Goal: Task Accomplishment & Management: Complete application form

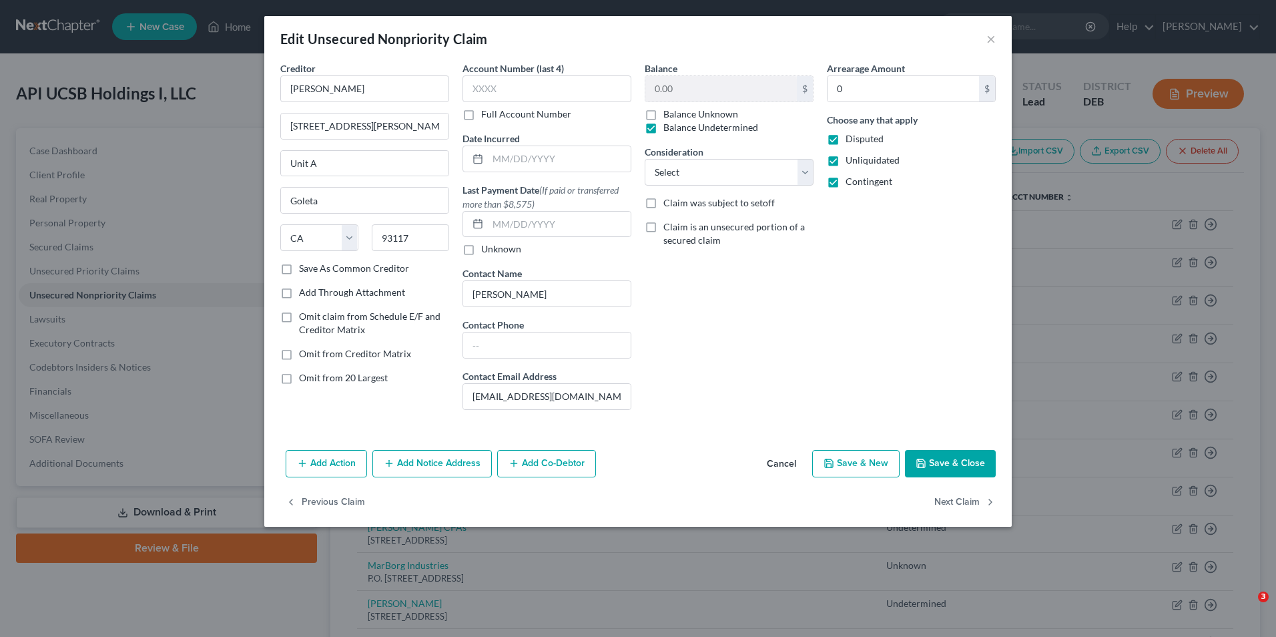
select select "4"
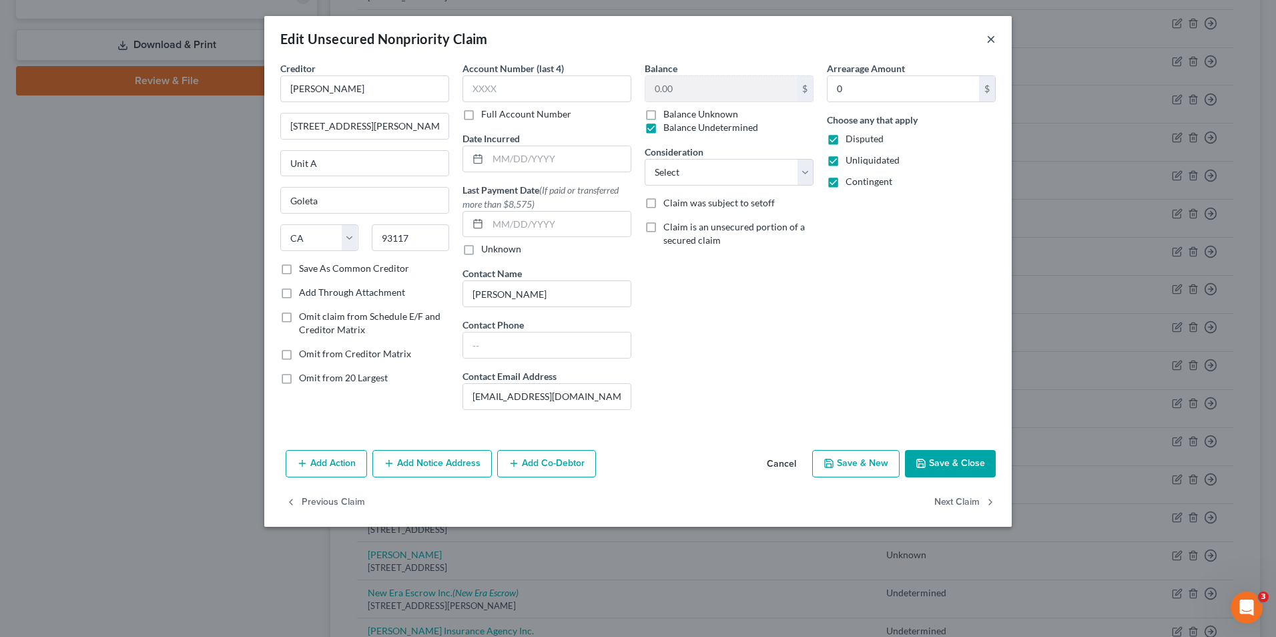
click at [991, 40] on button "×" at bounding box center [991, 39] width 9 height 16
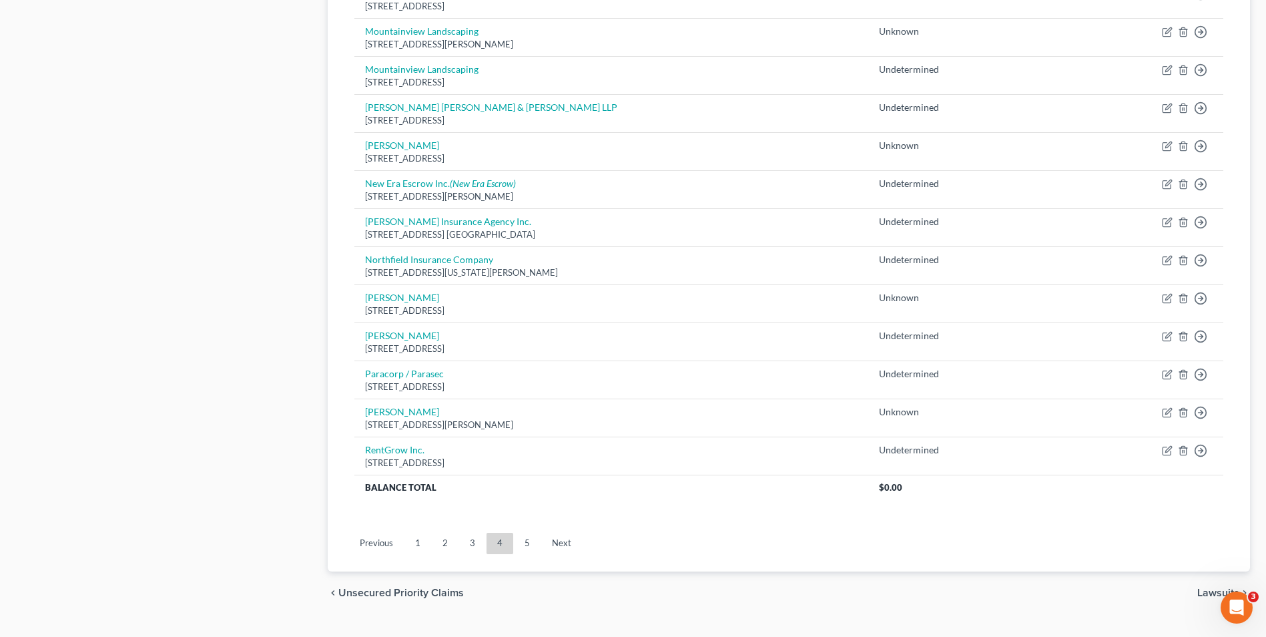
scroll to position [904, 0]
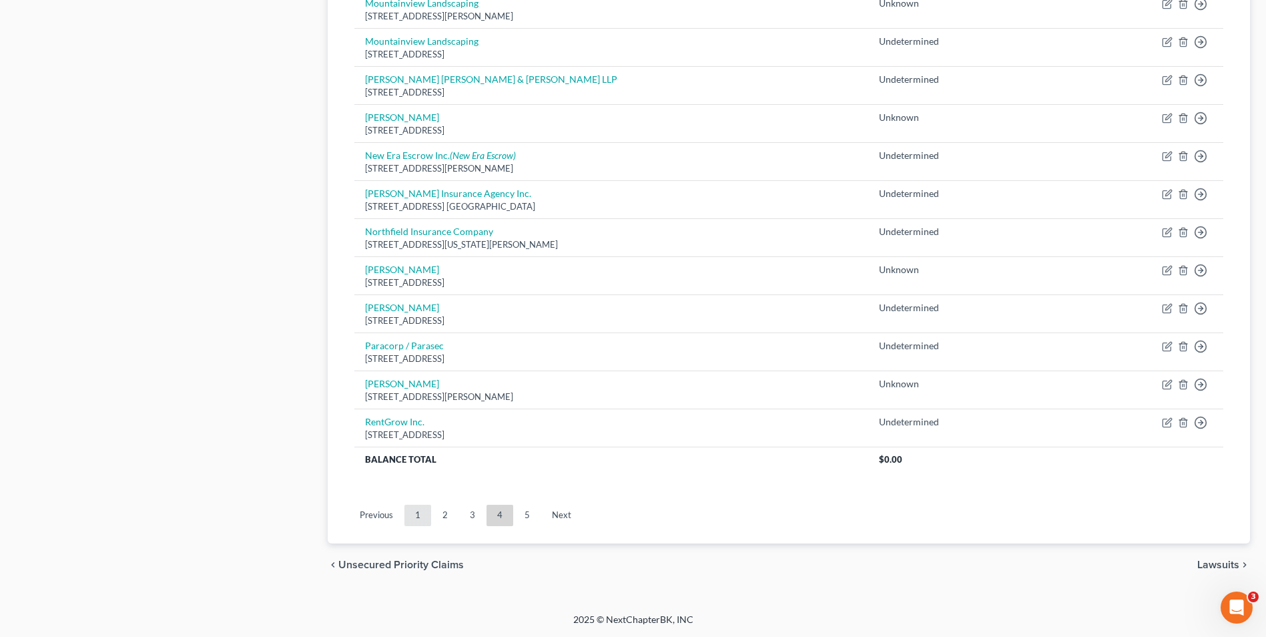
click at [411, 512] on link "1" at bounding box center [418, 515] width 27 height 21
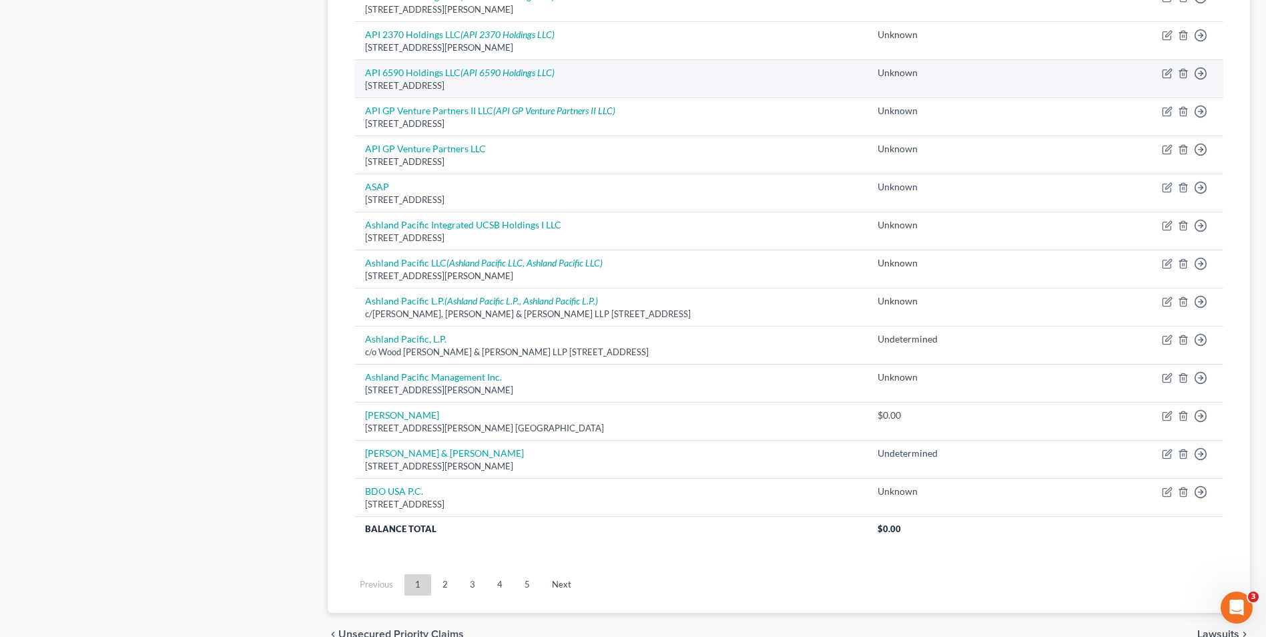
scroll to position [868, 0]
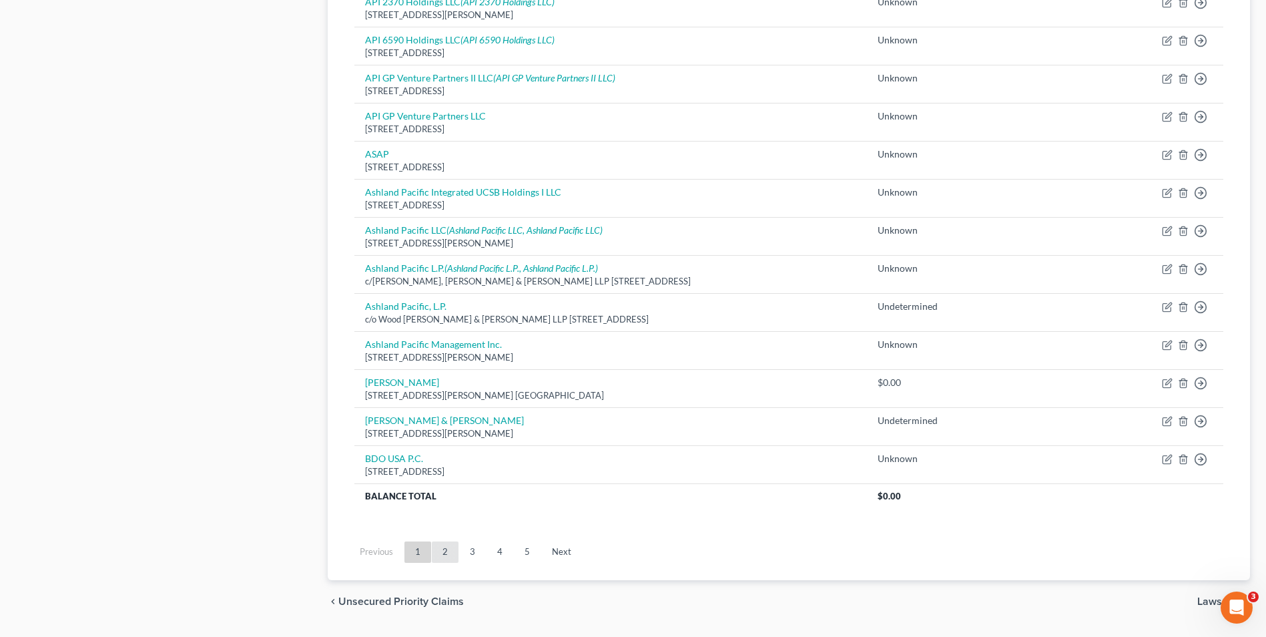
click at [440, 551] on link "2" at bounding box center [445, 551] width 27 height 21
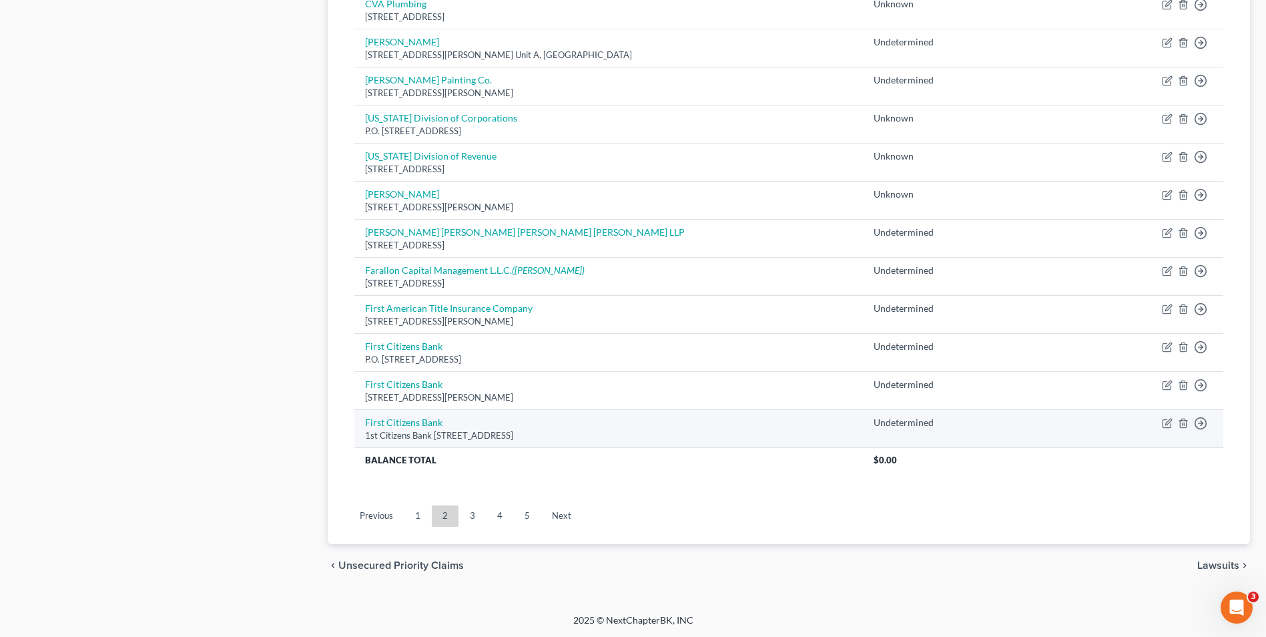
scroll to position [904, 0]
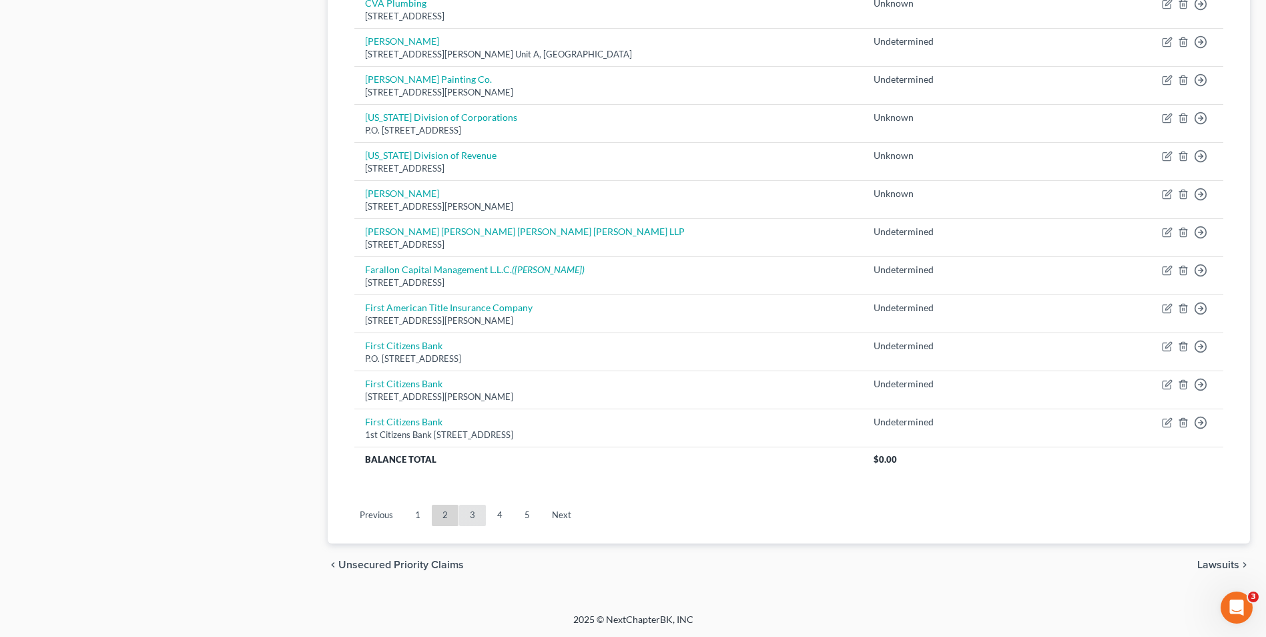
click at [480, 515] on link "3" at bounding box center [472, 515] width 27 height 21
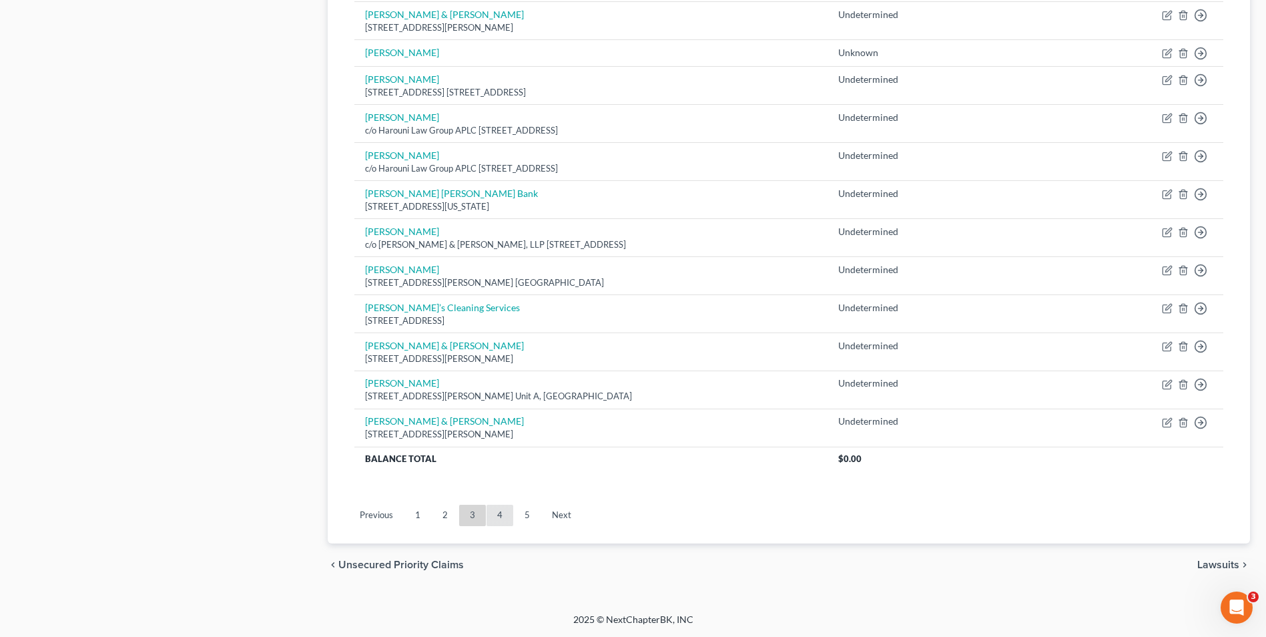
click at [501, 516] on link "4" at bounding box center [500, 515] width 27 height 21
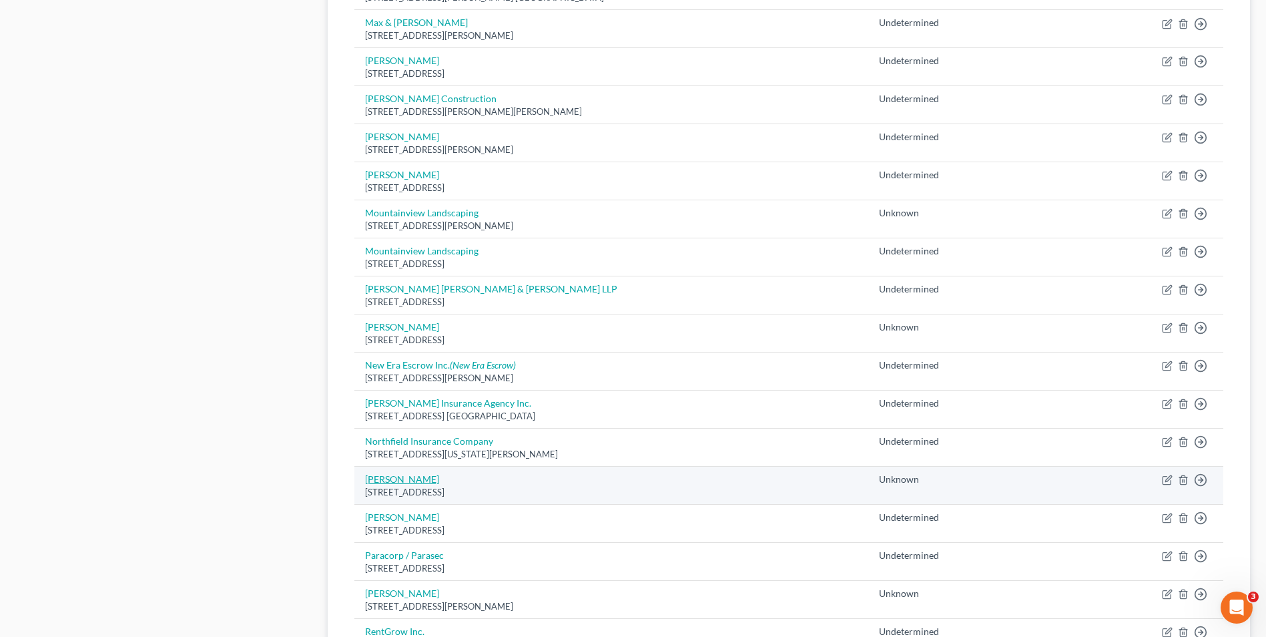
scroll to position [693, 0]
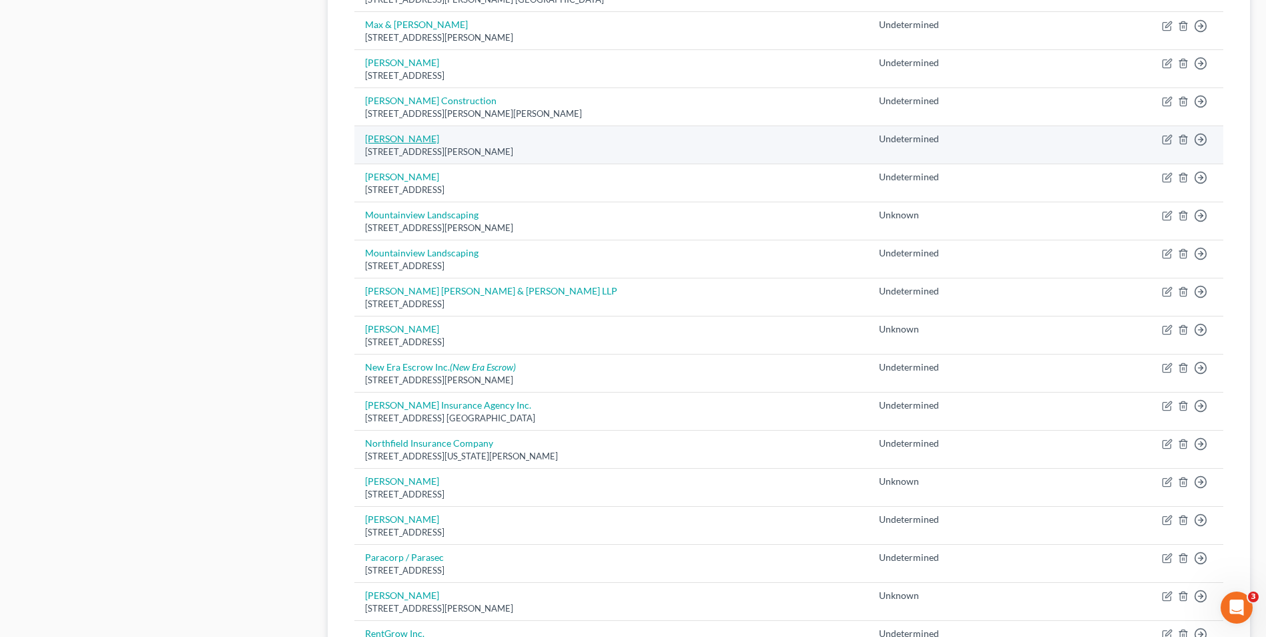
click at [409, 139] on link "Mikayla Walsh" at bounding box center [402, 138] width 74 height 11
select select "4"
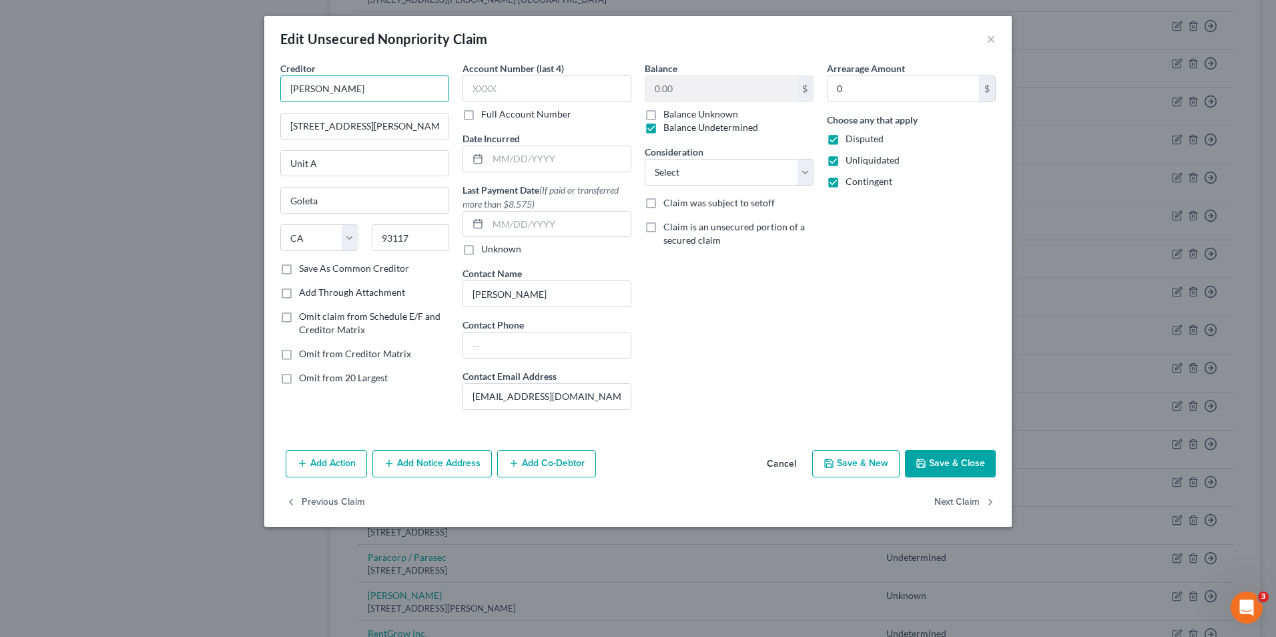
click at [328, 87] on input "Mikayla Walsh" at bounding box center [364, 88] width 169 height 27
type input "Mikayla & Cathleen Walsh"
drag, startPoint x: 543, startPoint y: 298, endPoint x: 459, endPoint y: 295, distance: 83.5
click at [459, 295] on div "Account Number (last 4) Full Account Number Date Incurred Last Payment Date (If…" at bounding box center [547, 240] width 182 height 359
click at [948, 465] on button "Save & Close" at bounding box center [950, 464] width 91 height 28
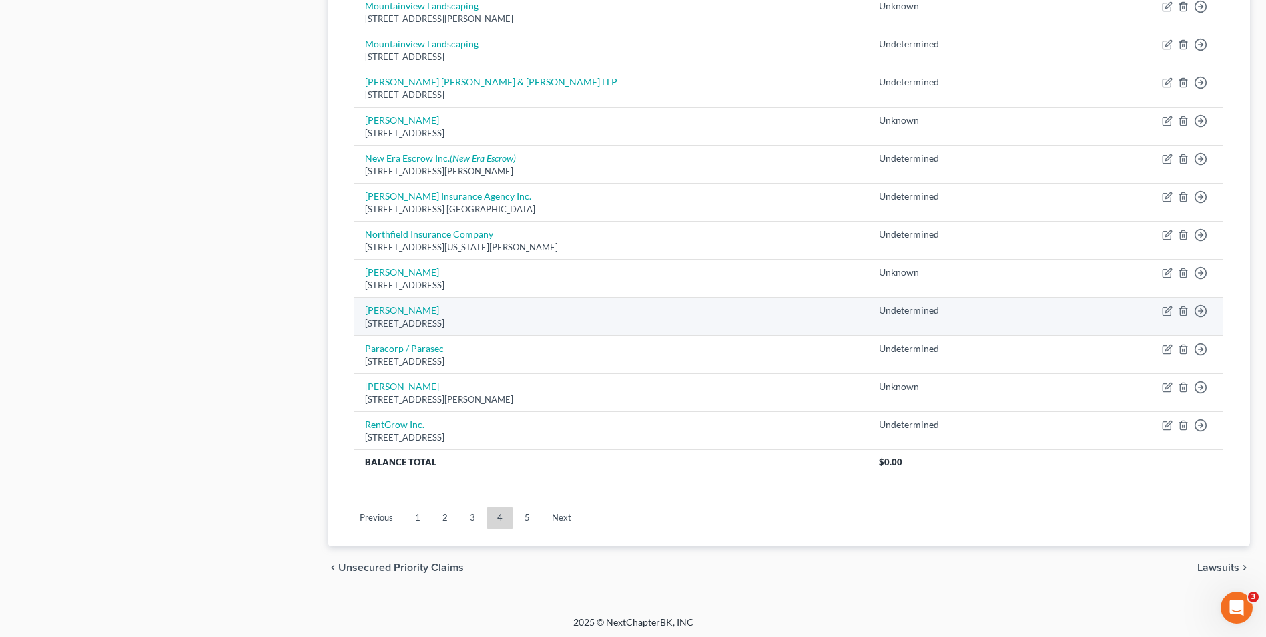
scroll to position [904, 0]
click at [400, 308] on link "Olivia Johnson" at bounding box center [402, 307] width 74 height 11
select select "4"
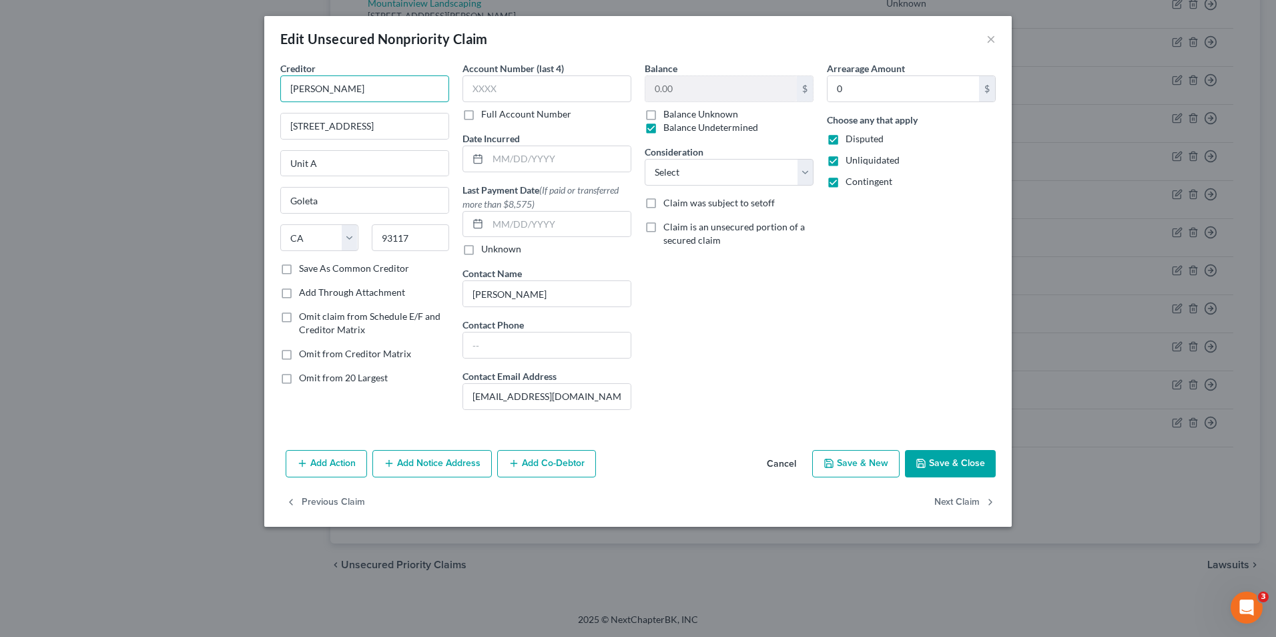
click at [318, 90] on input "Olivia Johnson" at bounding box center [364, 88] width 169 height 27
type input "Olivia & Michael Johnson"
click at [950, 459] on button "Save & Close" at bounding box center [950, 464] width 91 height 28
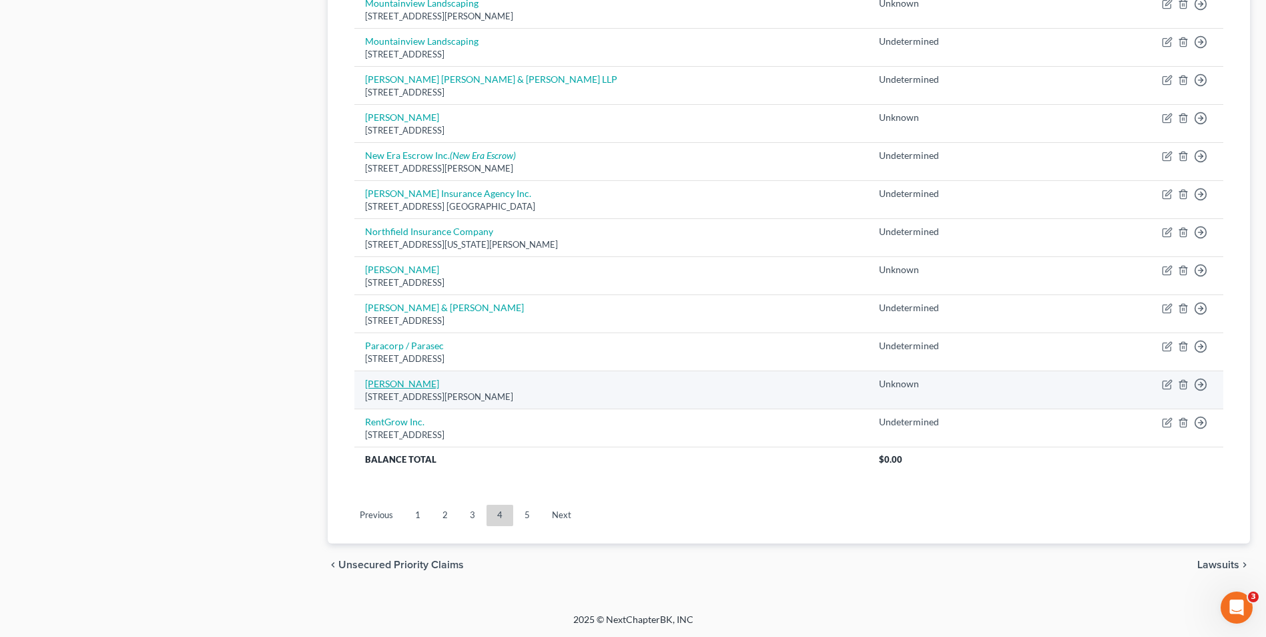
click at [399, 383] on link "Peter Glasgow" at bounding box center [402, 383] width 74 height 11
select select "4"
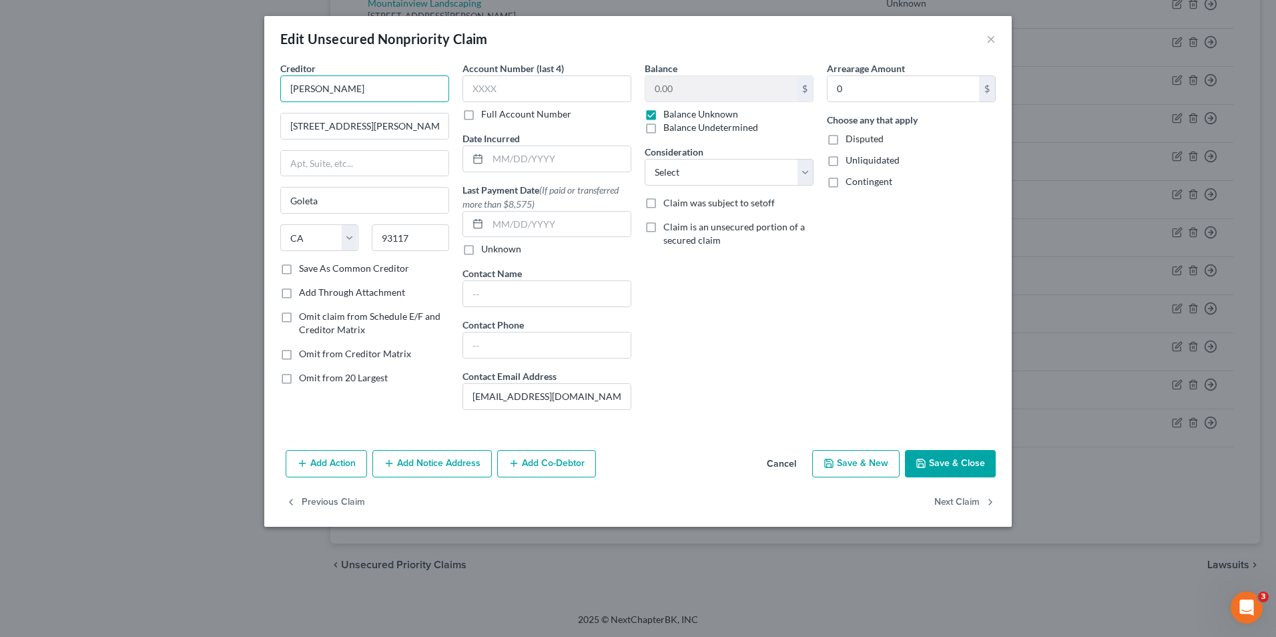
click at [318, 89] on input "Peter Glasgow" at bounding box center [364, 88] width 169 height 27
type input "Peter & Timothy Glasgow"
click at [664, 129] on label "Balance Undetermined" at bounding box center [711, 127] width 95 height 13
click at [669, 129] on input "Balance Undetermined" at bounding box center [673, 125] width 9 height 9
checkbox input "true"
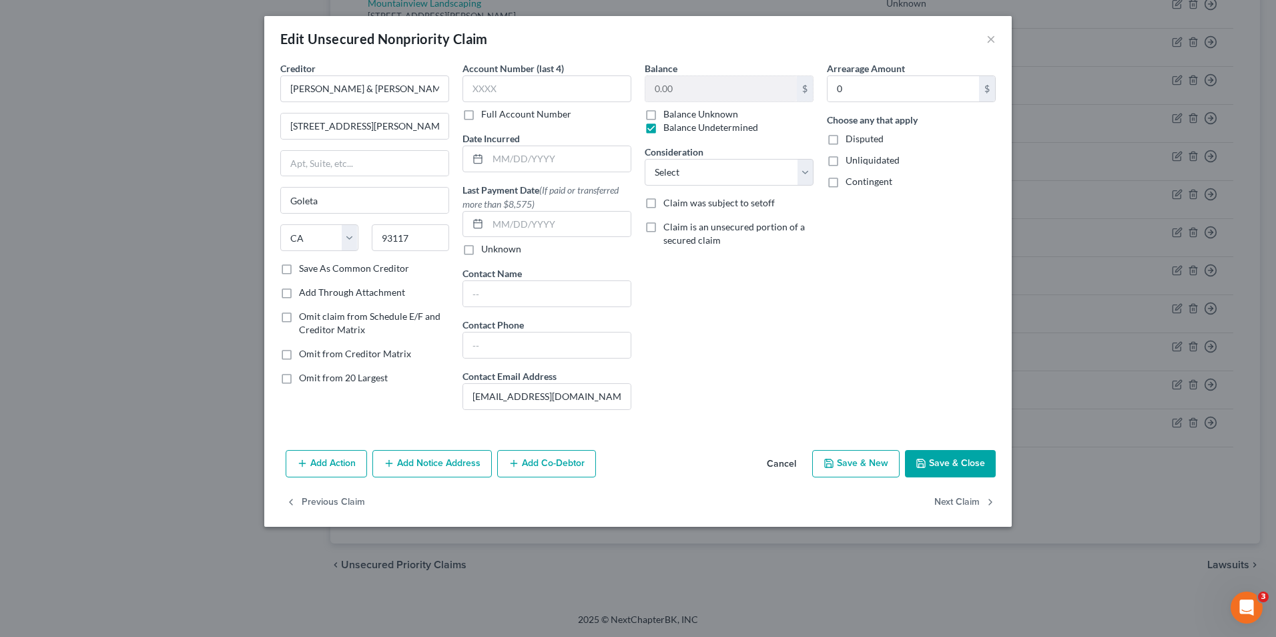
checkbox input "false"
click at [846, 138] on label "Disputed" at bounding box center [865, 138] width 38 height 13
click at [851, 138] on input "Disputed" at bounding box center [855, 136] width 9 height 9
checkbox input "true"
click at [846, 163] on label "Unliquidated" at bounding box center [873, 160] width 54 height 13
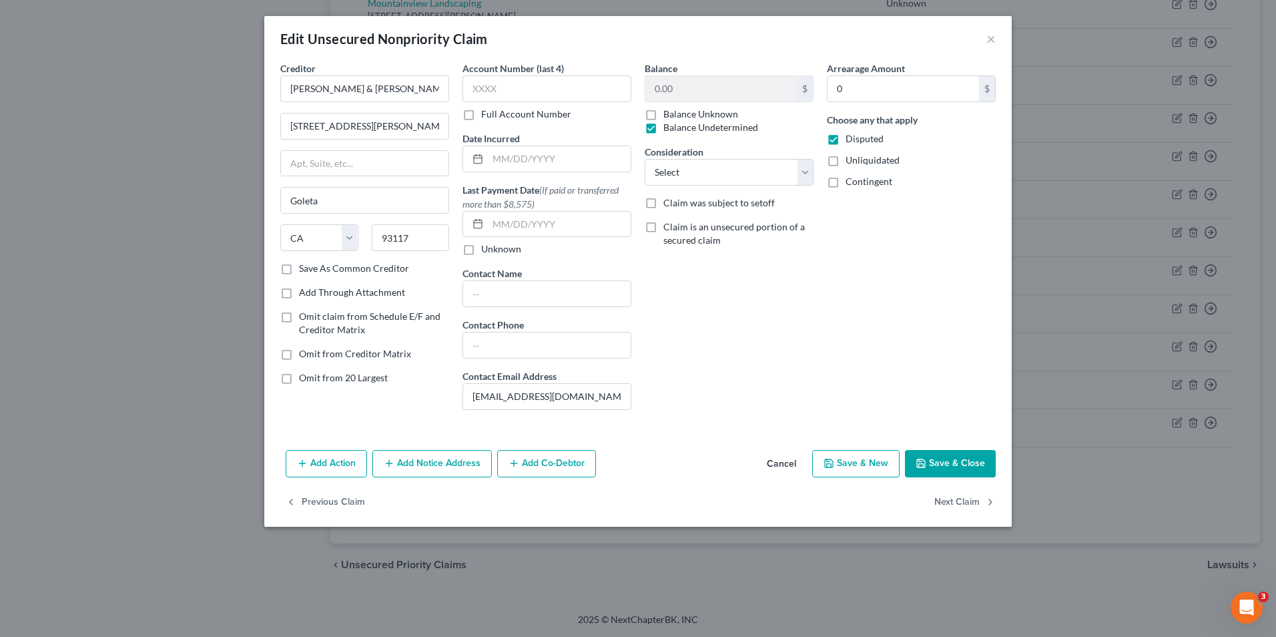
click at [851, 162] on input "Unliquidated" at bounding box center [855, 158] width 9 height 9
checkbox input "true"
click at [846, 186] on label "Contingent" at bounding box center [869, 181] width 47 height 13
click at [851, 184] on input "Contingent" at bounding box center [855, 179] width 9 height 9
checkbox input "true"
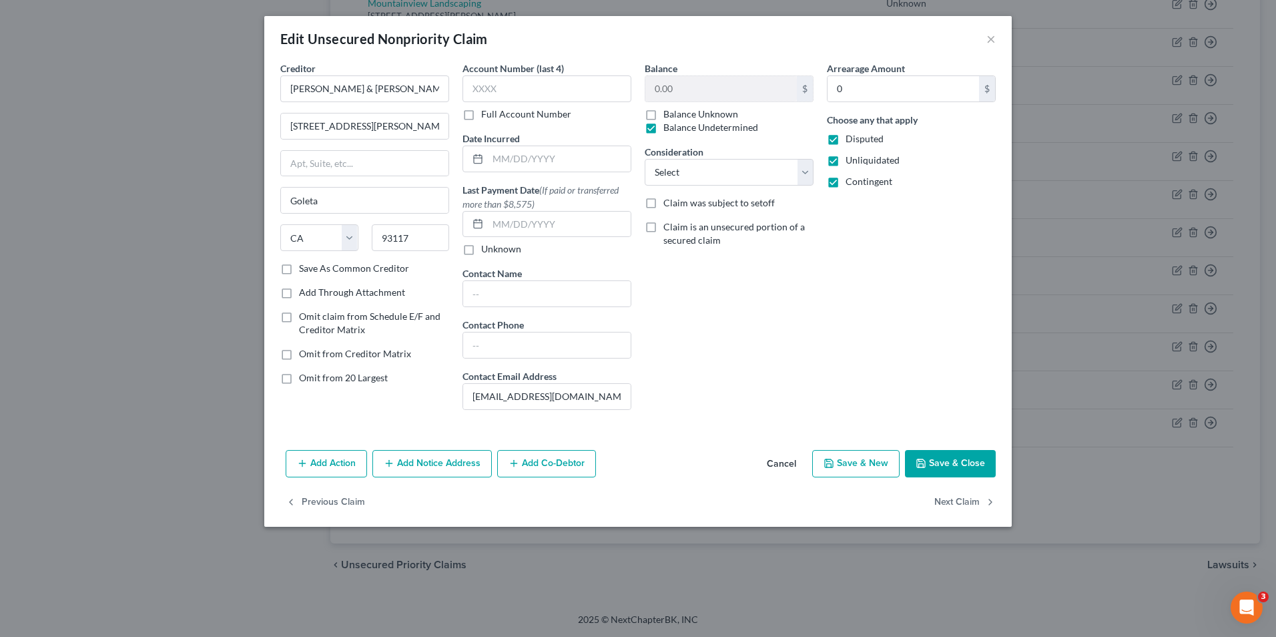
click at [935, 464] on button "Save & Close" at bounding box center [950, 464] width 91 height 28
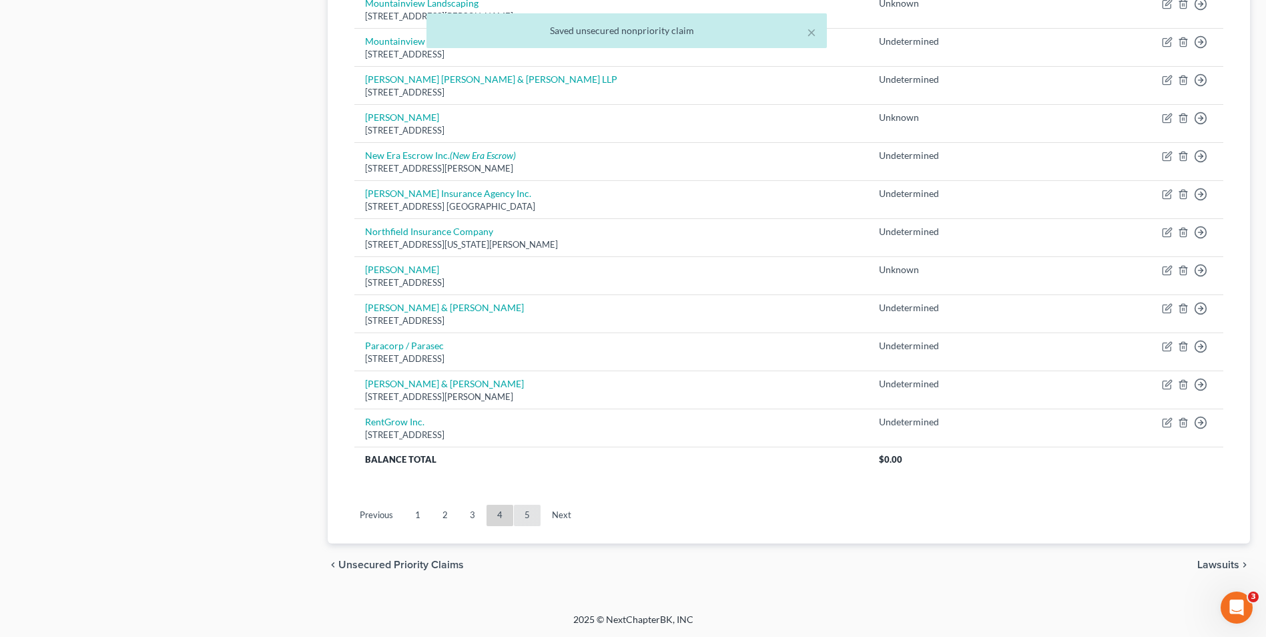
click at [526, 513] on link "5" at bounding box center [527, 515] width 27 height 21
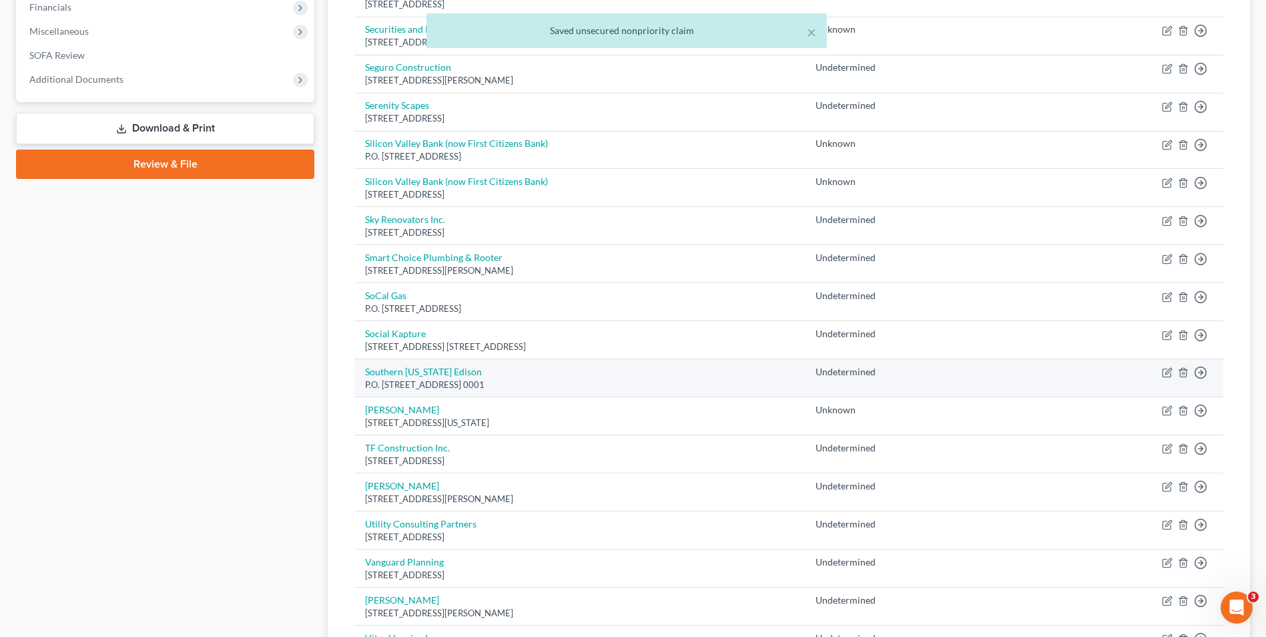
scroll to position [401, 0]
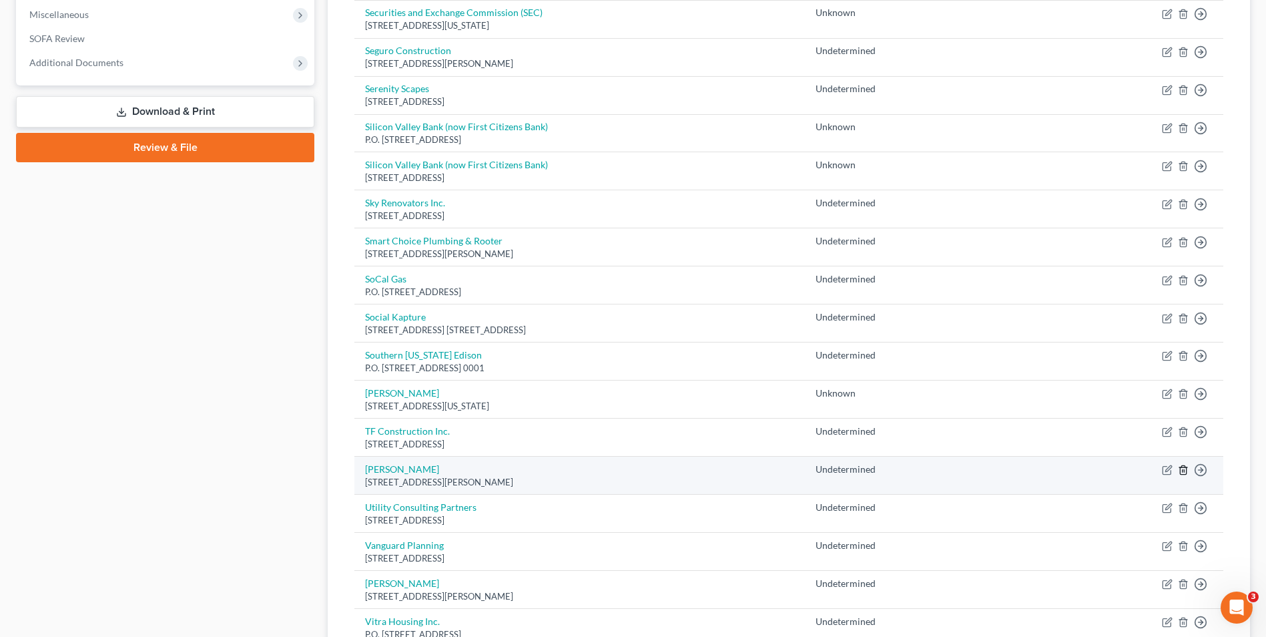
click at [1184, 471] on line "button" at bounding box center [1184, 471] width 0 height 3
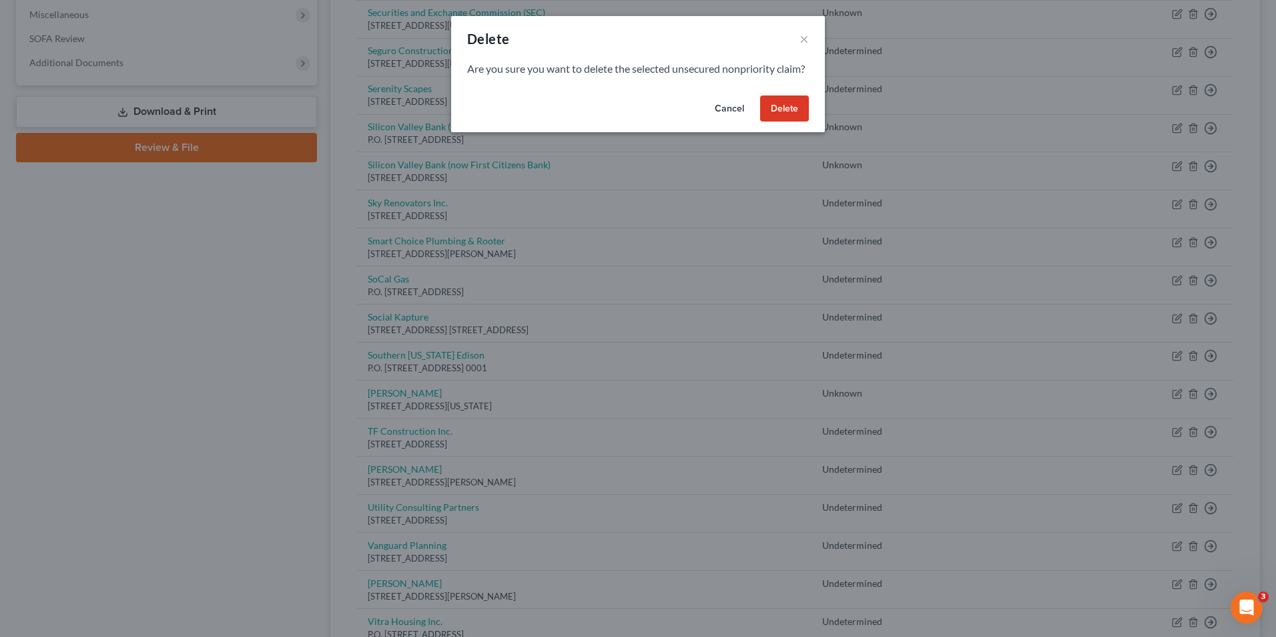
click at [792, 119] on button "Delete" at bounding box center [784, 108] width 49 height 27
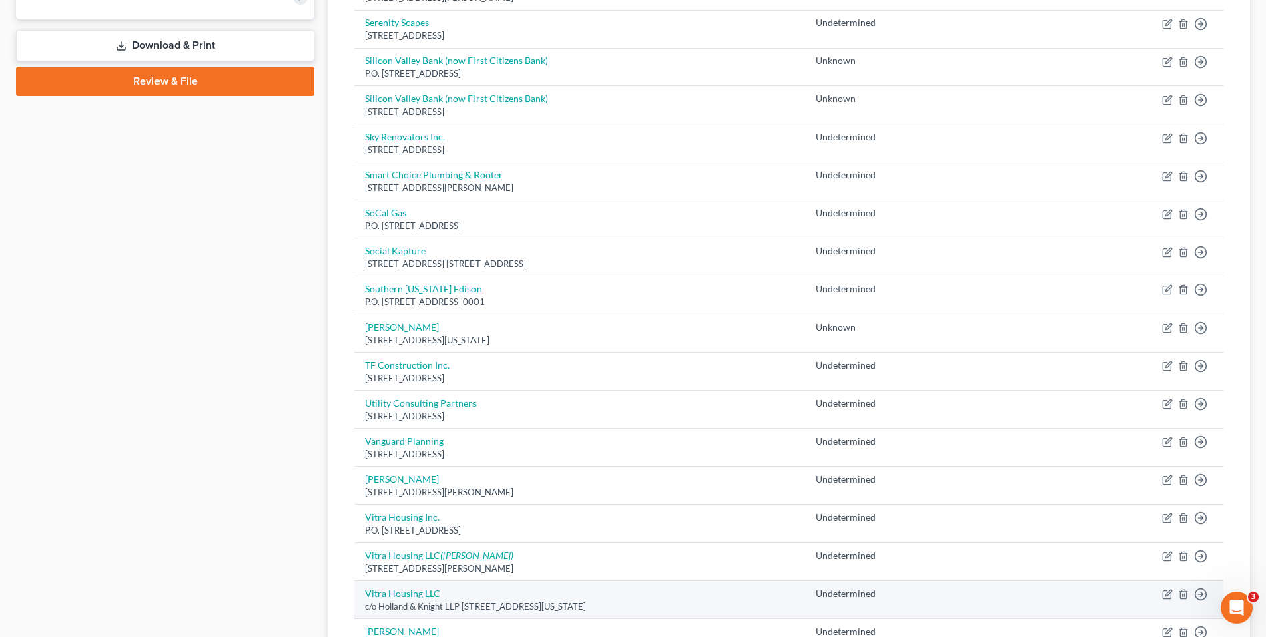
scroll to position [601, 0]
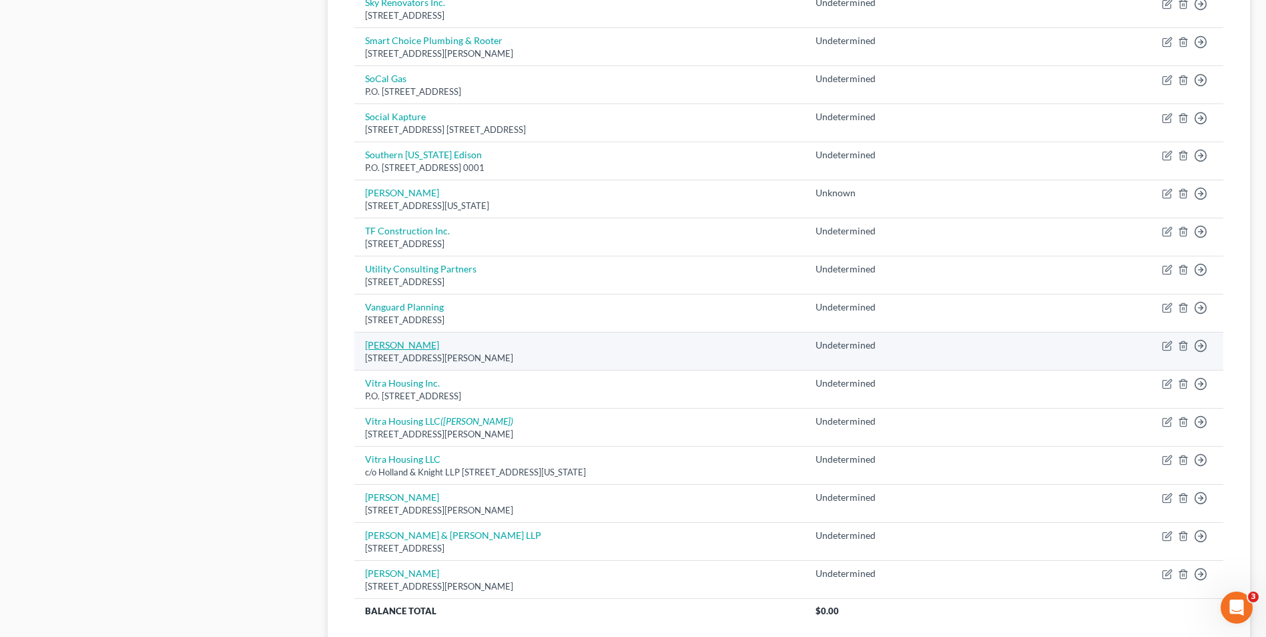
click at [397, 348] on link "Virina Saad" at bounding box center [402, 344] width 74 height 11
select select "4"
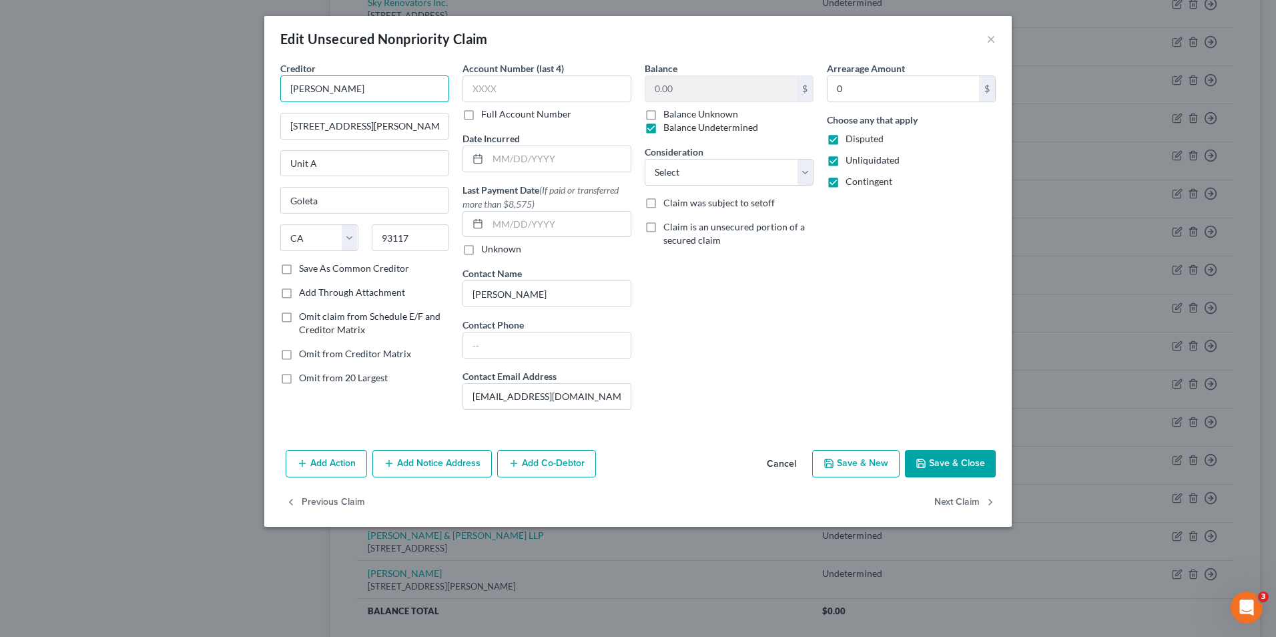
click at [317, 90] on input "Virina Saad" at bounding box center [364, 88] width 169 height 27
type input "Virina & [PERSON_NAME]"
click at [939, 459] on button "Save & Close" at bounding box center [950, 464] width 91 height 28
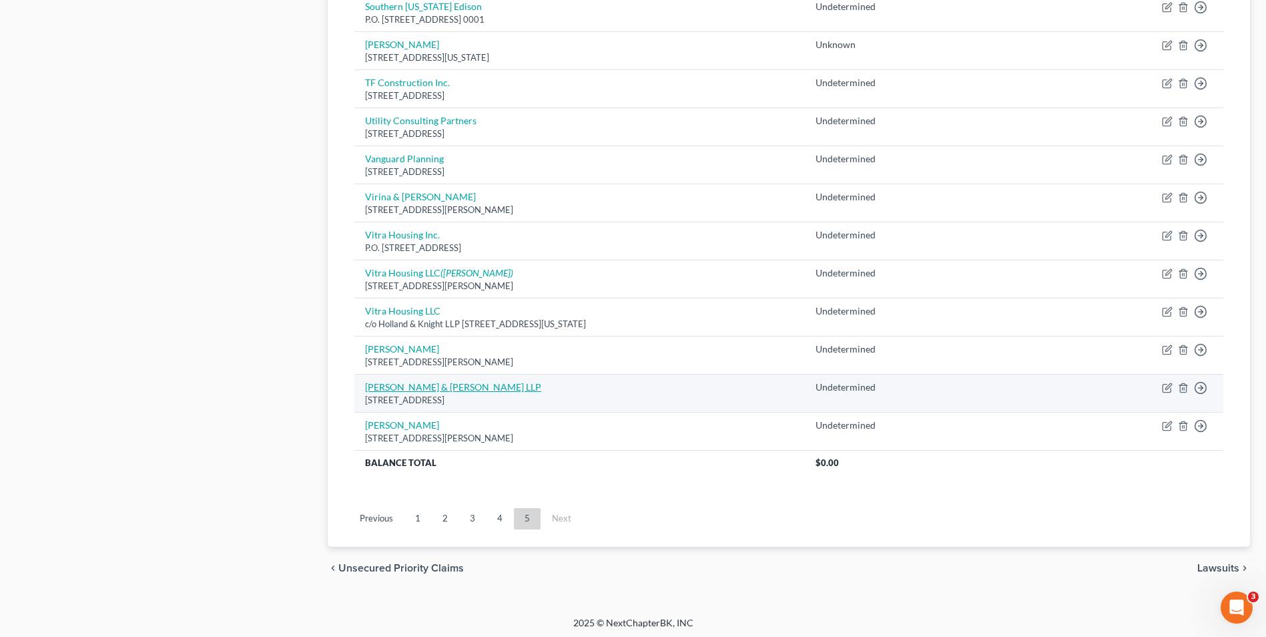
scroll to position [752, 0]
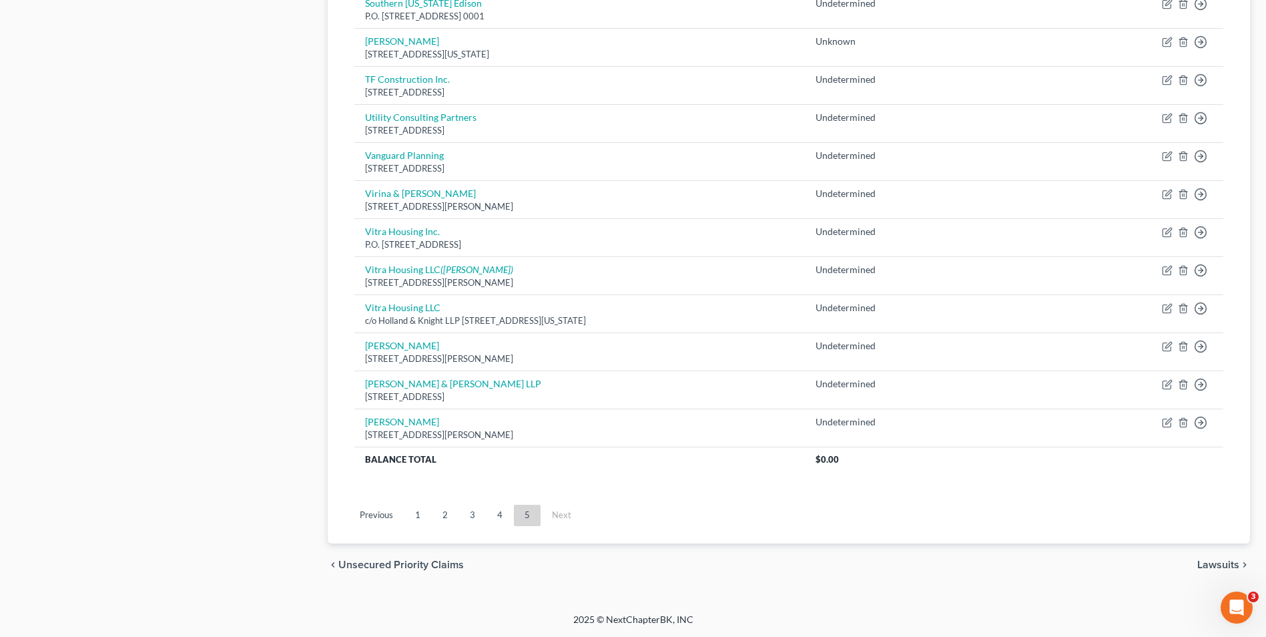
click at [413, 511] on link "1" at bounding box center [418, 515] width 27 height 21
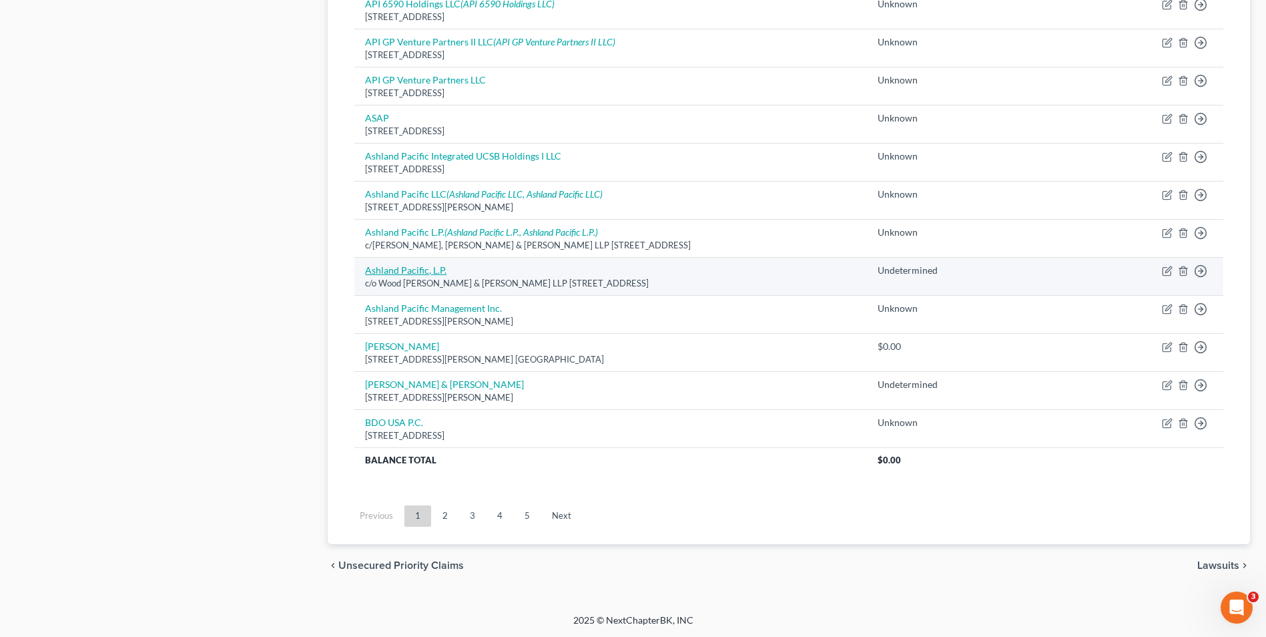
scroll to position [904, 0]
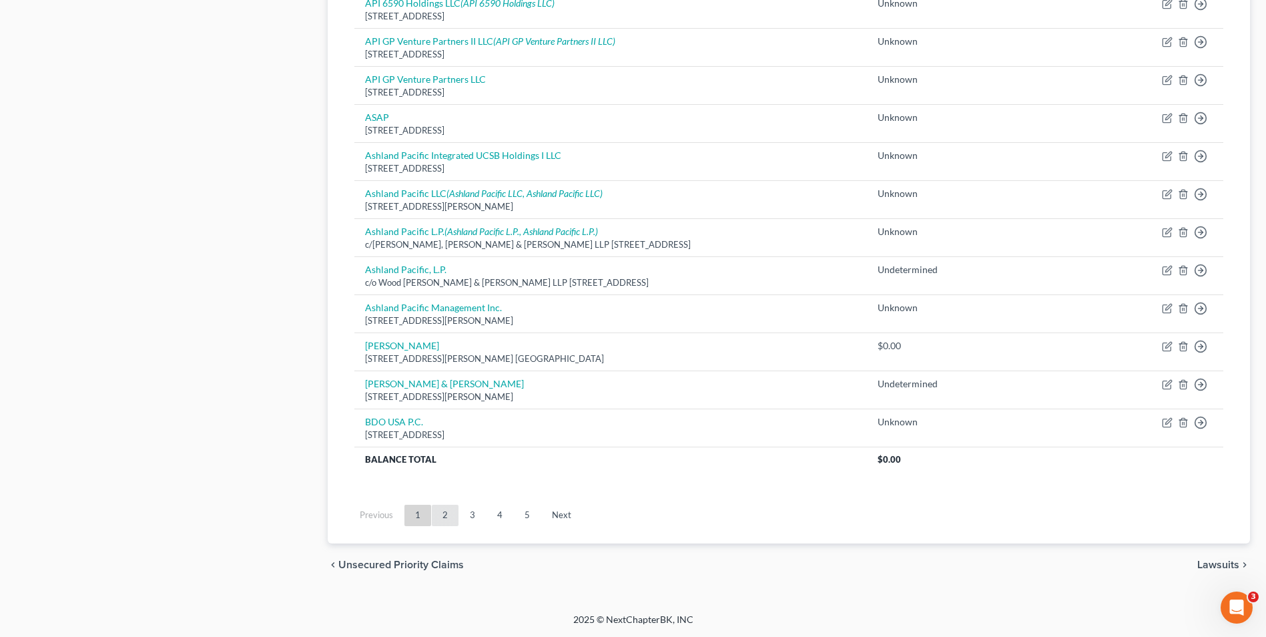
click at [452, 512] on link "2" at bounding box center [445, 515] width 27 height 21
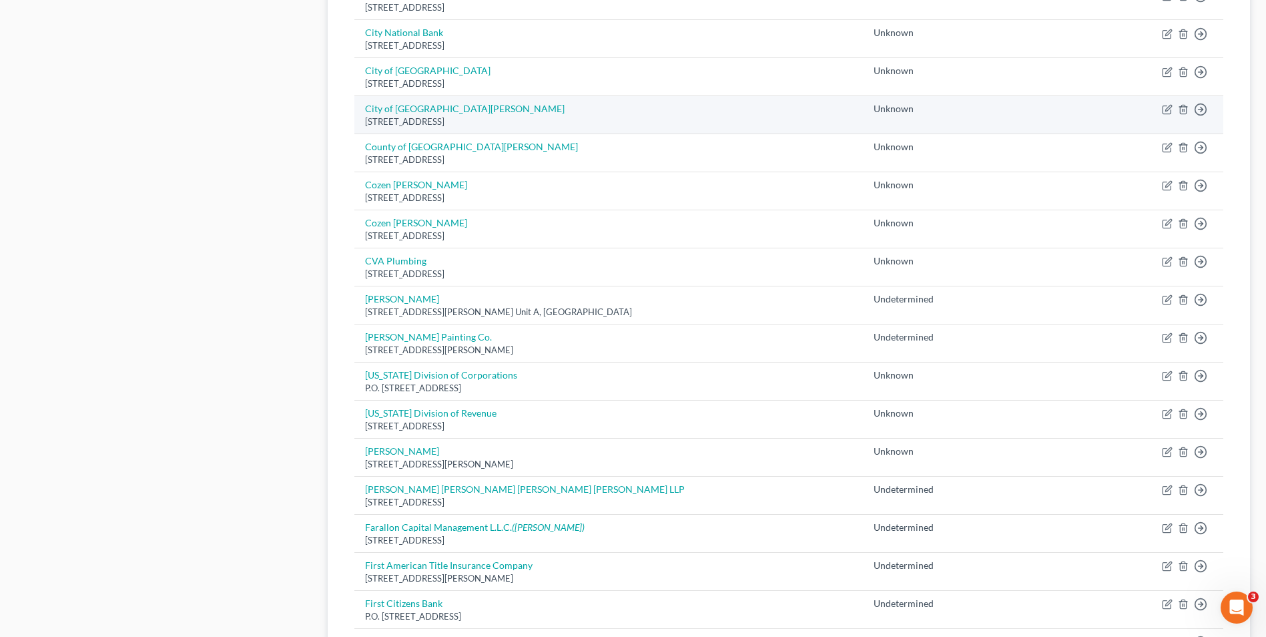
scroll to position [668, 0]
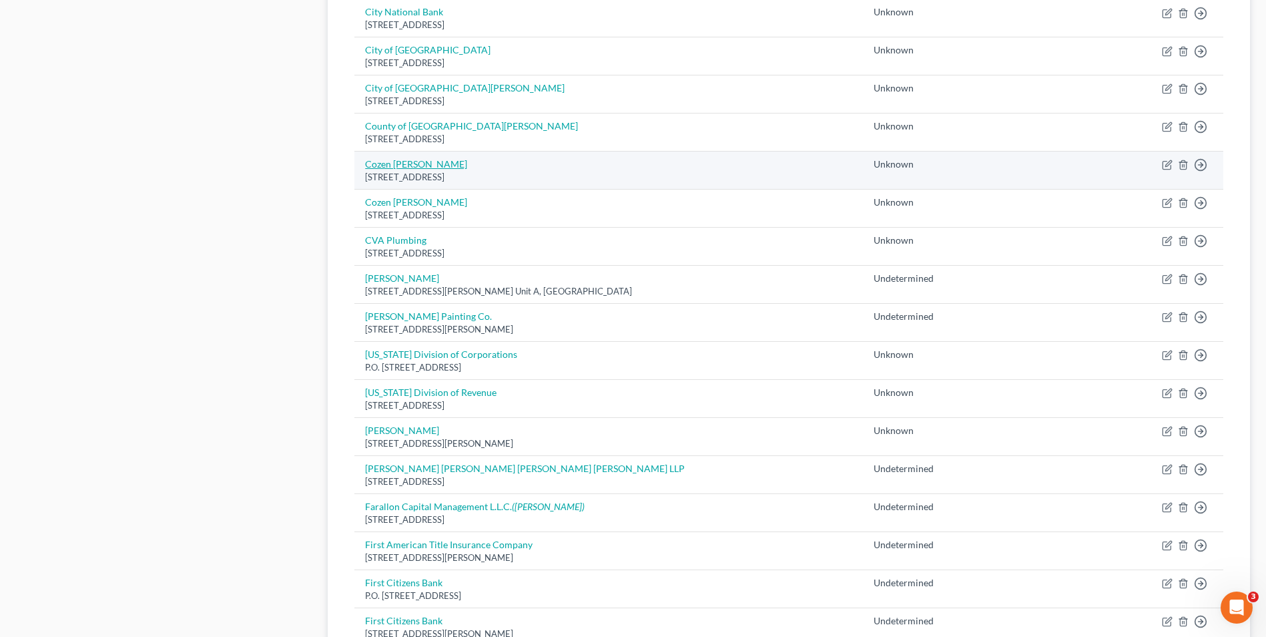
click at [390, 162] on link "Cozen O'Connor" at bounding box center [416, 163] width 102 height 11
select select "4"
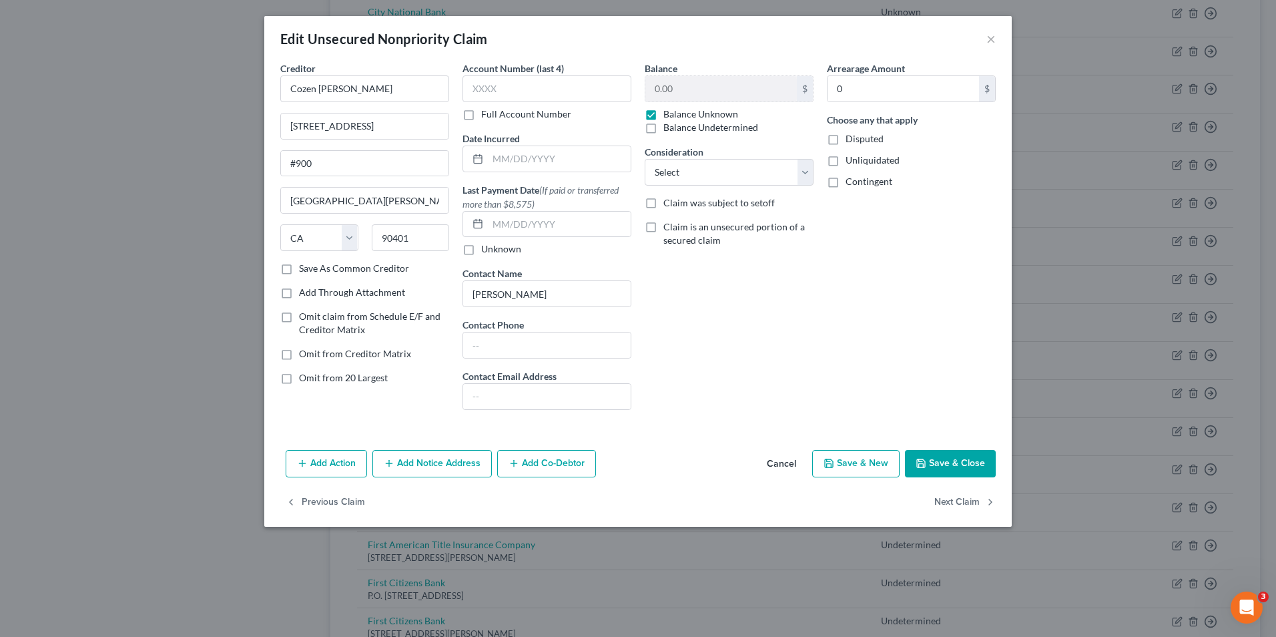
click at [299, 380] on label "Omit from 20 Largest" at bounding box center [343, 377] width 89 height 13
click at [304, 380] on input "Omit from 20 Largest" at bounding box center [308, 375] width 9 height 9
checkbox input "true"
click at [934, 465] on button "Save & Close" at bounding box center [950, 464] width 91 height 28
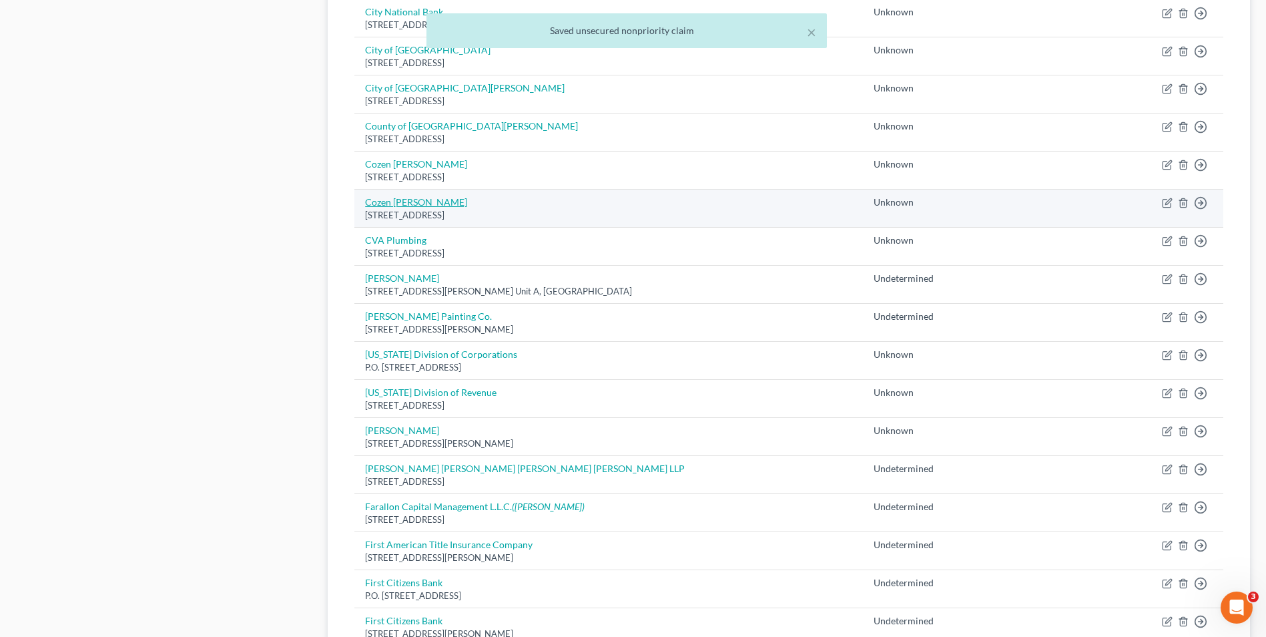
click at [394, 198] on link "Cozen O’Connor" at bounding box center [416, 201] width 102 height 11
select select "4"
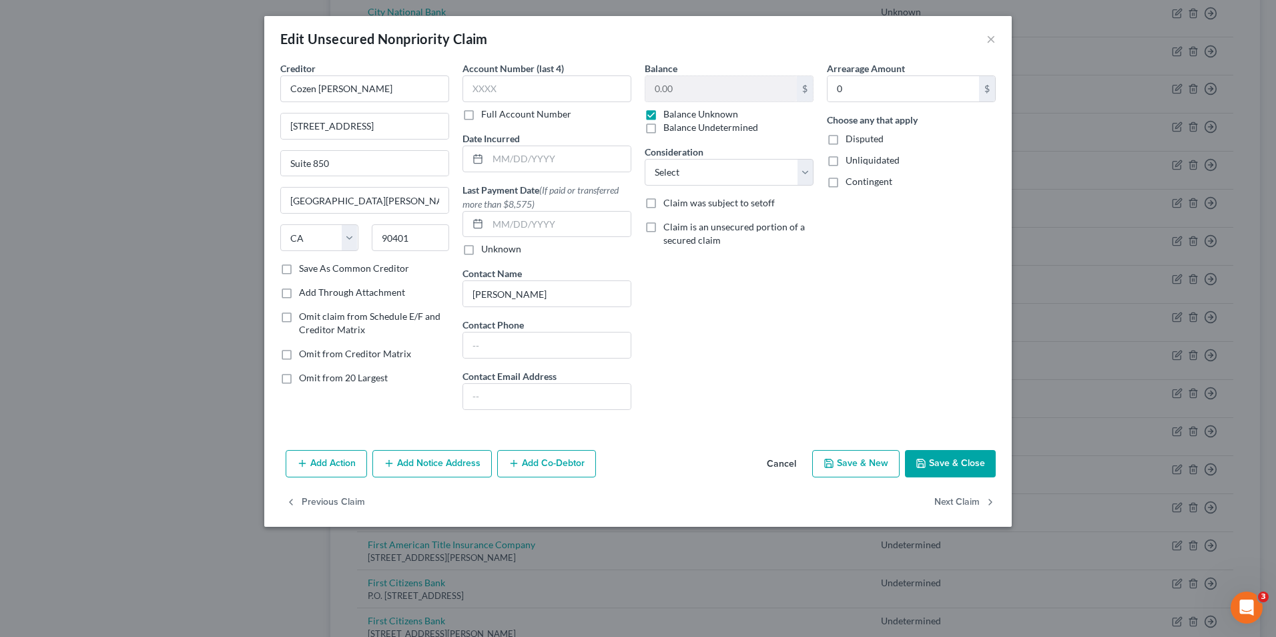
click at [299, 378] on label "Omit from 20 Largest" at bounding box center [343, 377] width 89 height 13
click at [304, 378] on input "Omit from 20 Largest" at bounding box center [308, 375] width 9 height 9
checkbox input "true"
click at [922, 461] on polyline "button" at bounding box center [920, 460] width 3 height 2
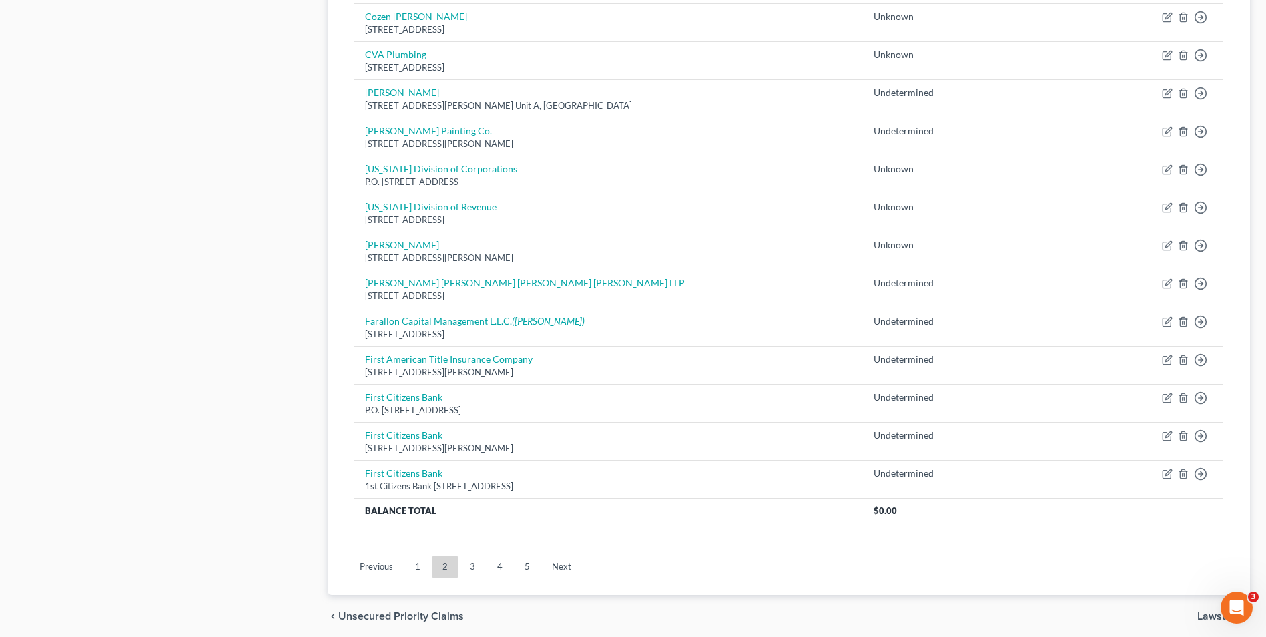
scroll to position [771, 0]
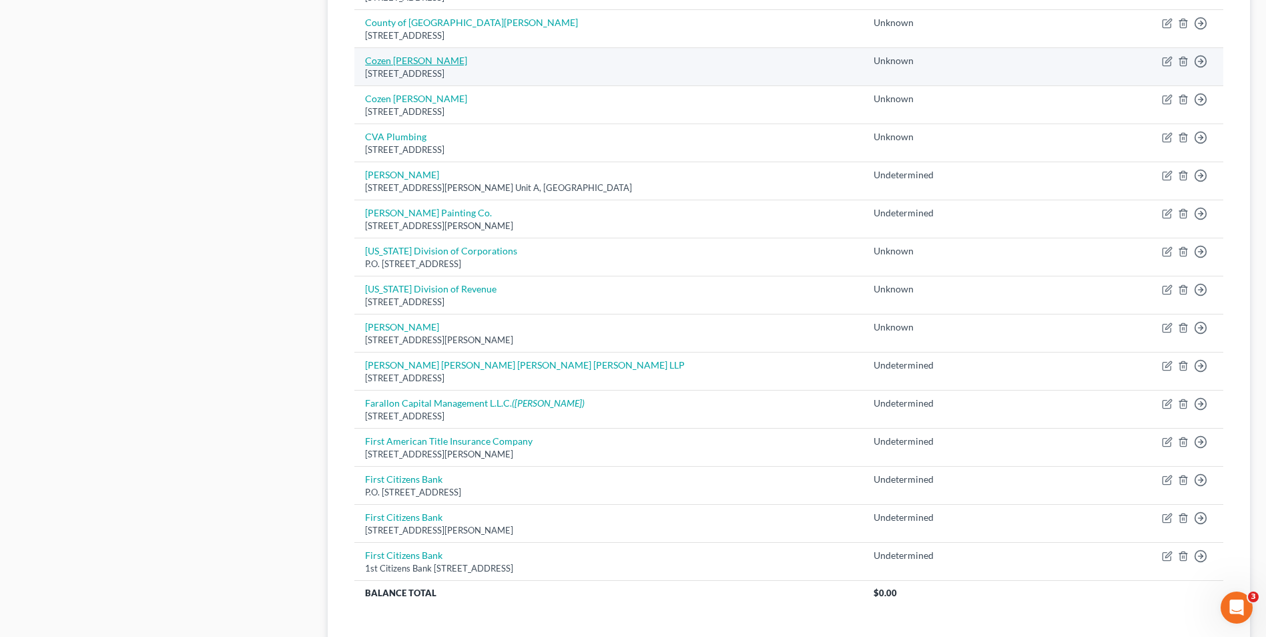
click at [404, 61] on link "Cozen O'Connor" at bounding box center [416, 60] width 102 height 11
select select "4"
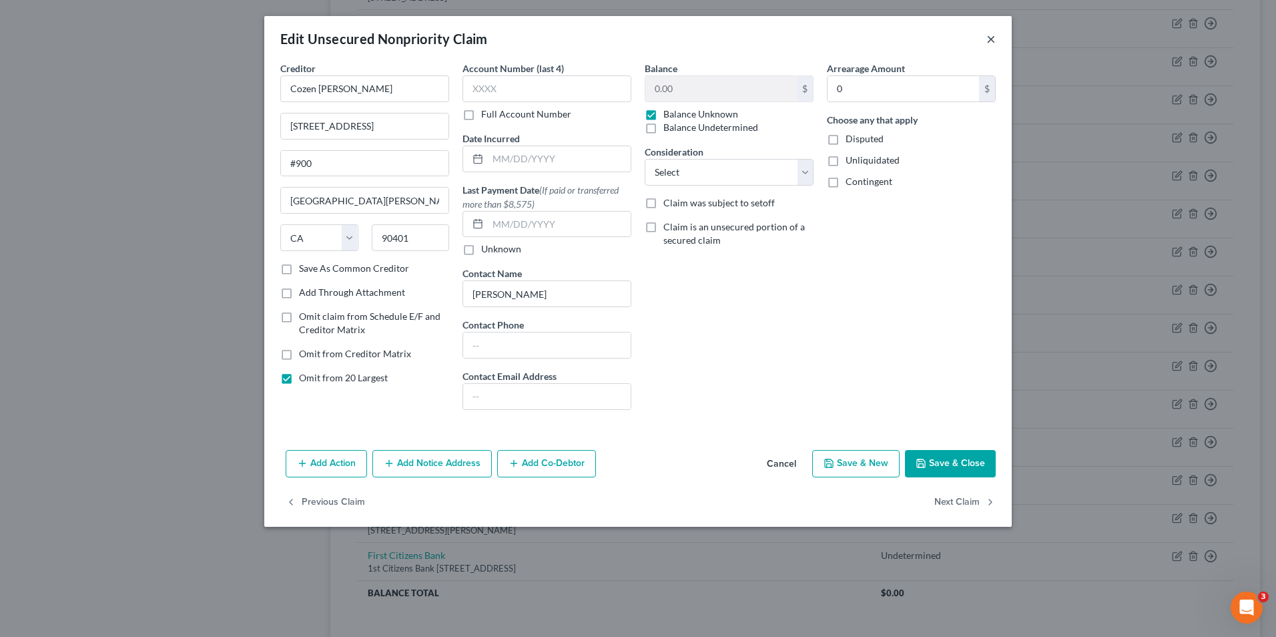
click at [993, 38] on button "×" at bounding box center [991, 39] width 9 height 16
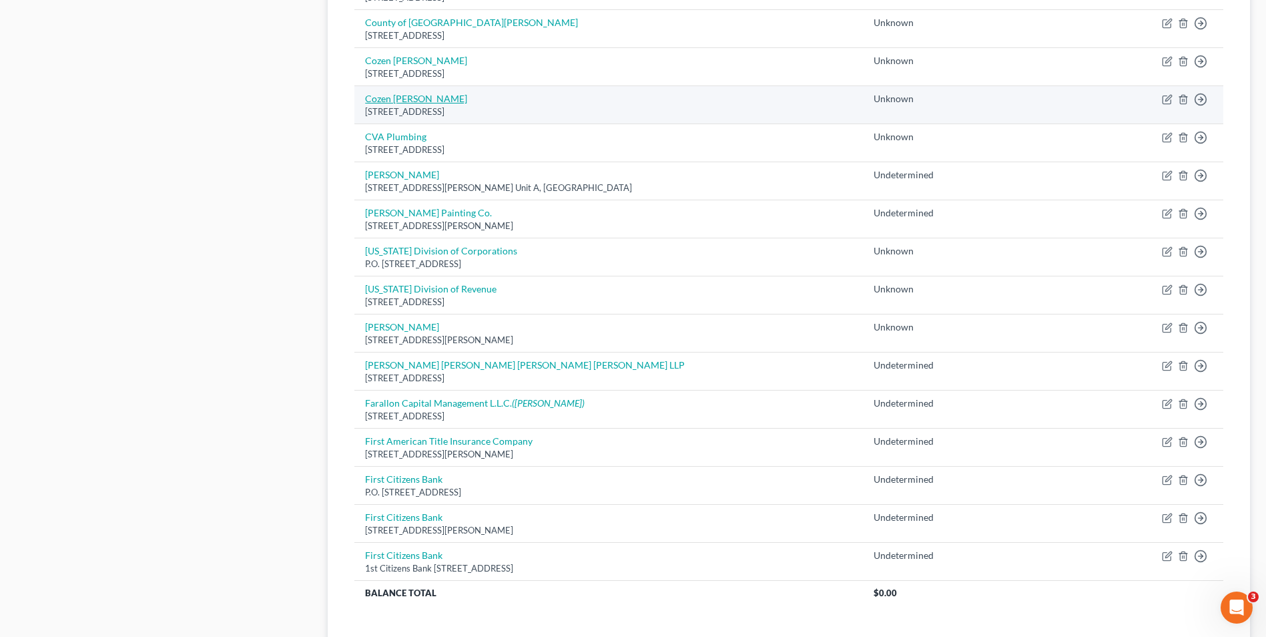
click at [397, 100] on link "Cozen O’Connor" at bounding box center [416, 98] width 102 height 11
select select "4"
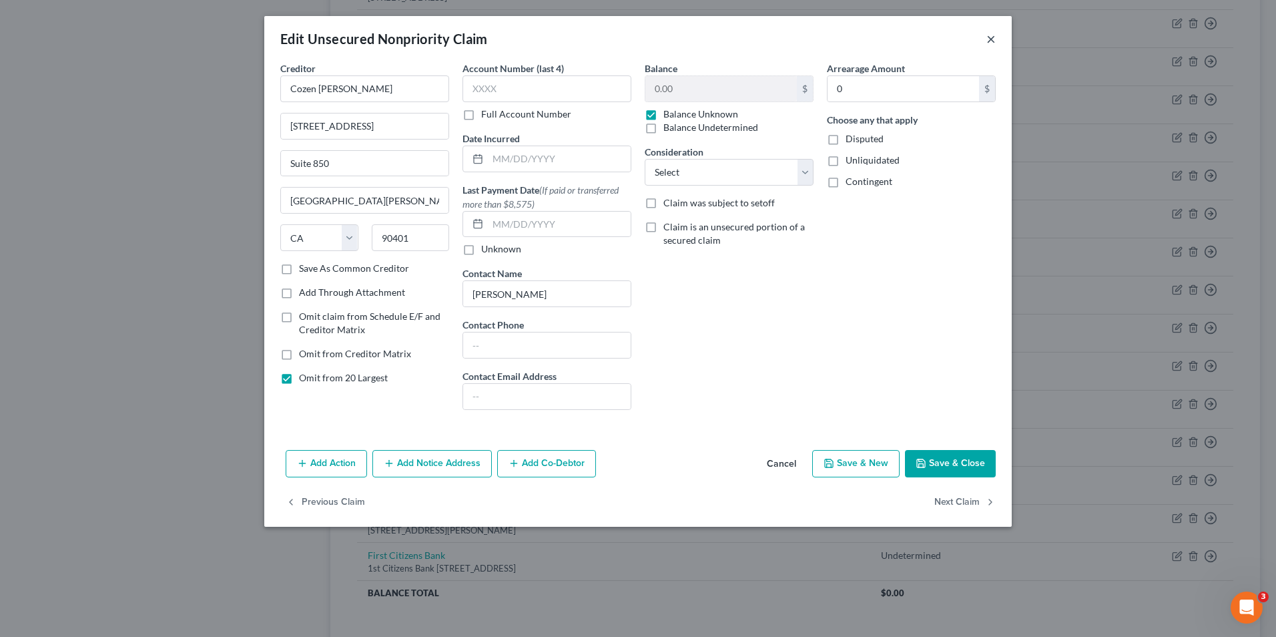
click at [990, 37] on button "×" at bounding box center [991, 39] width 9 height 16
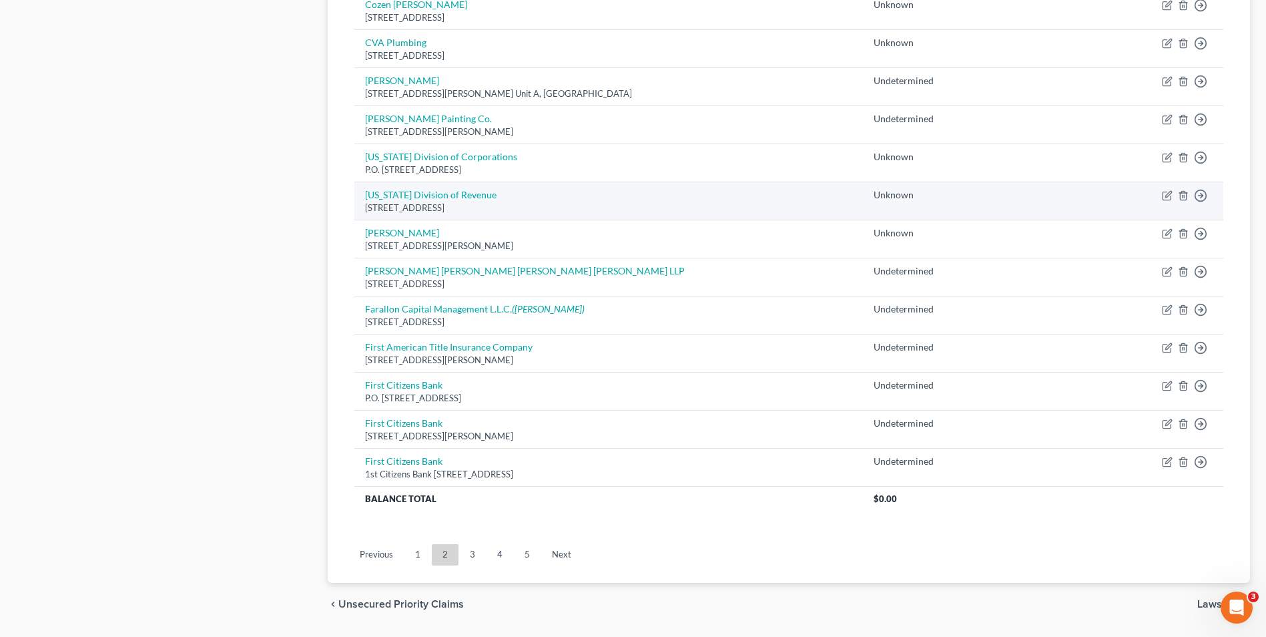
scroll to position [904, 0]
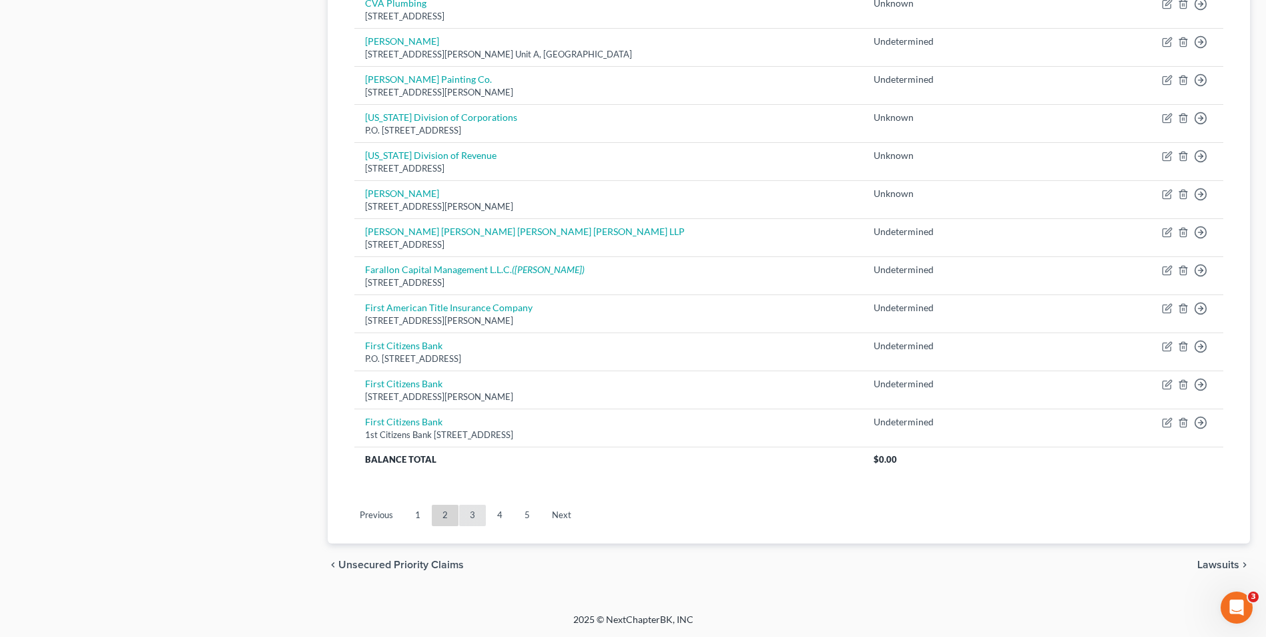
click at [477, 511] on link "3" at bounding box center [472, 515] width 27 height 21
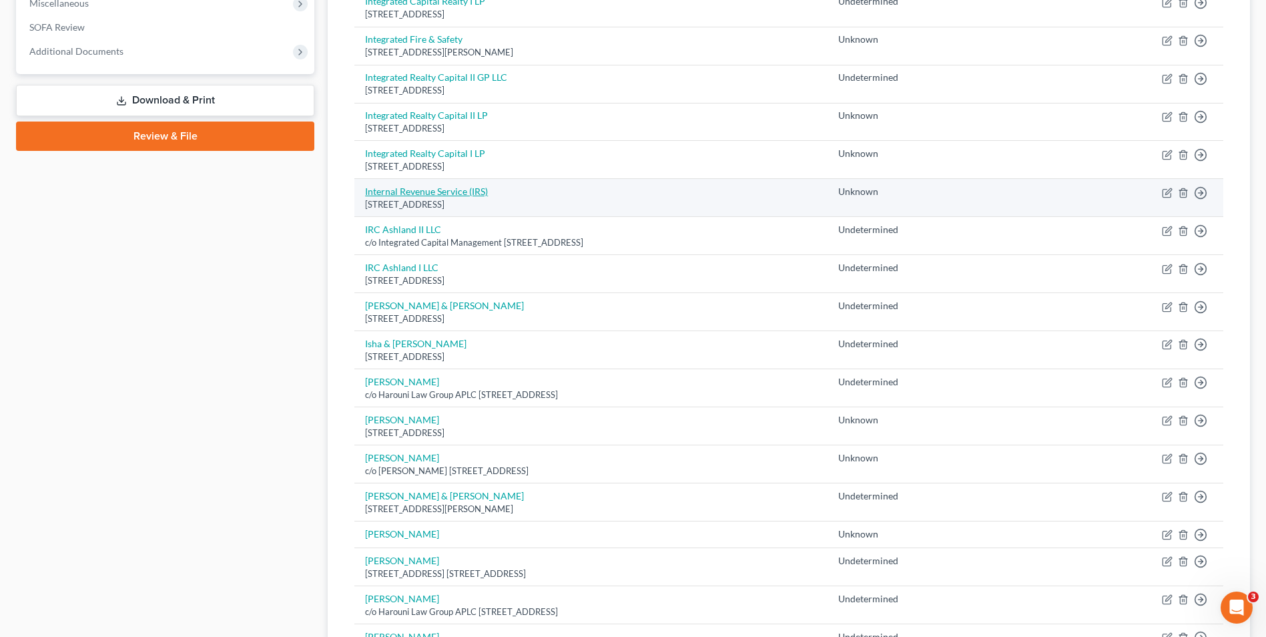
scroll to position [467, 0]
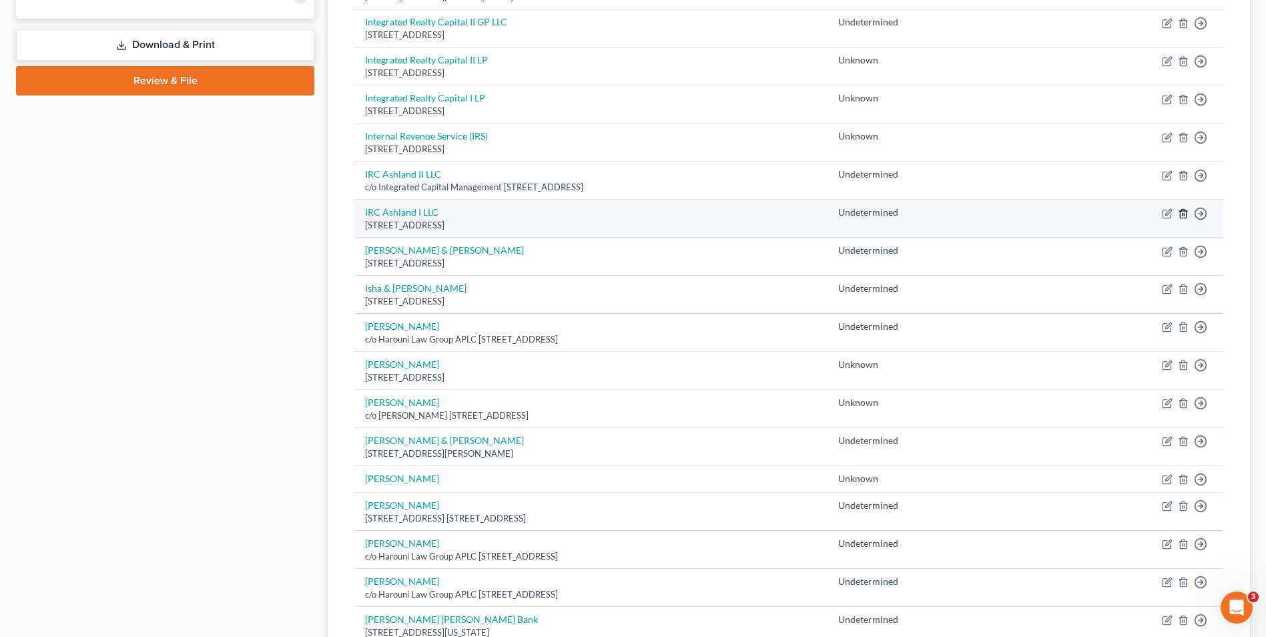
click at [1181, 211] on icon "button" at bounding box center [1183, 213] width 6 height 9
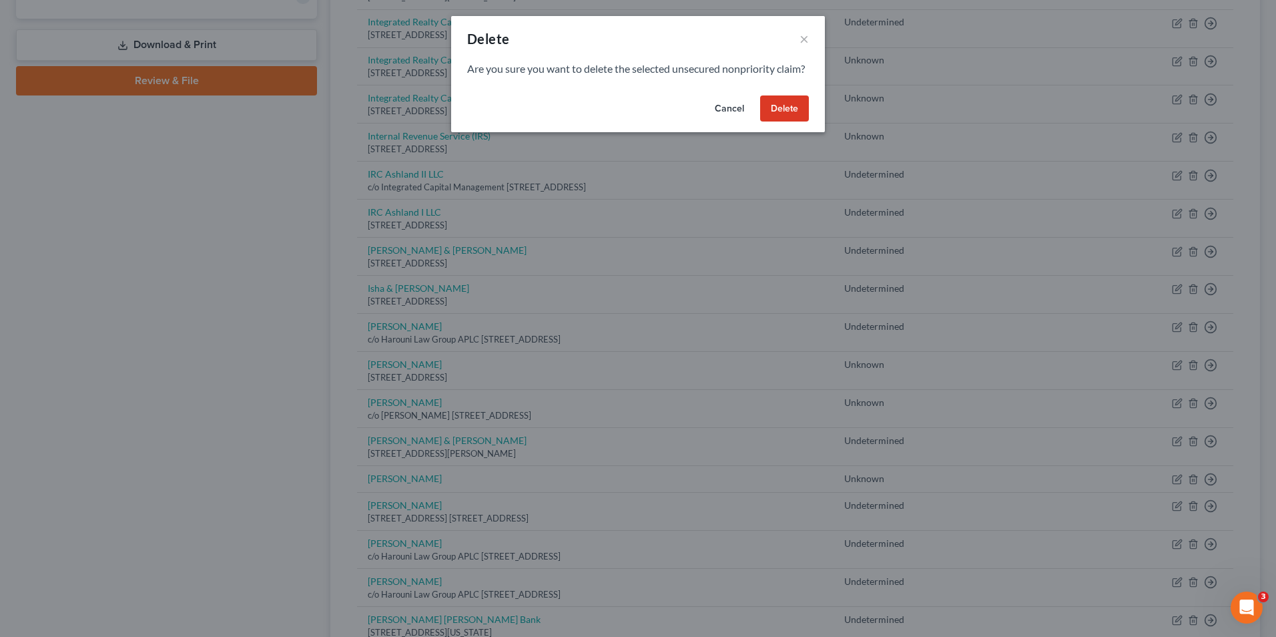
click at [774, 122] on button "Delete" at bounding box center [784, 108] width 49 height 27
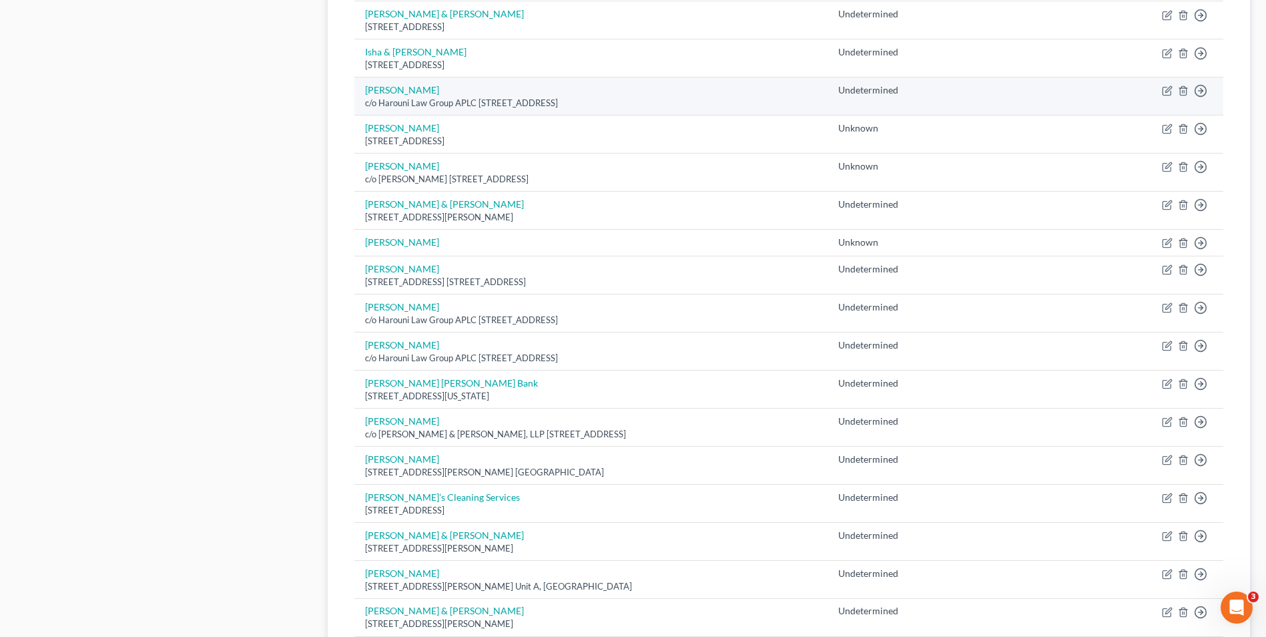
scroll to position [668, 0]
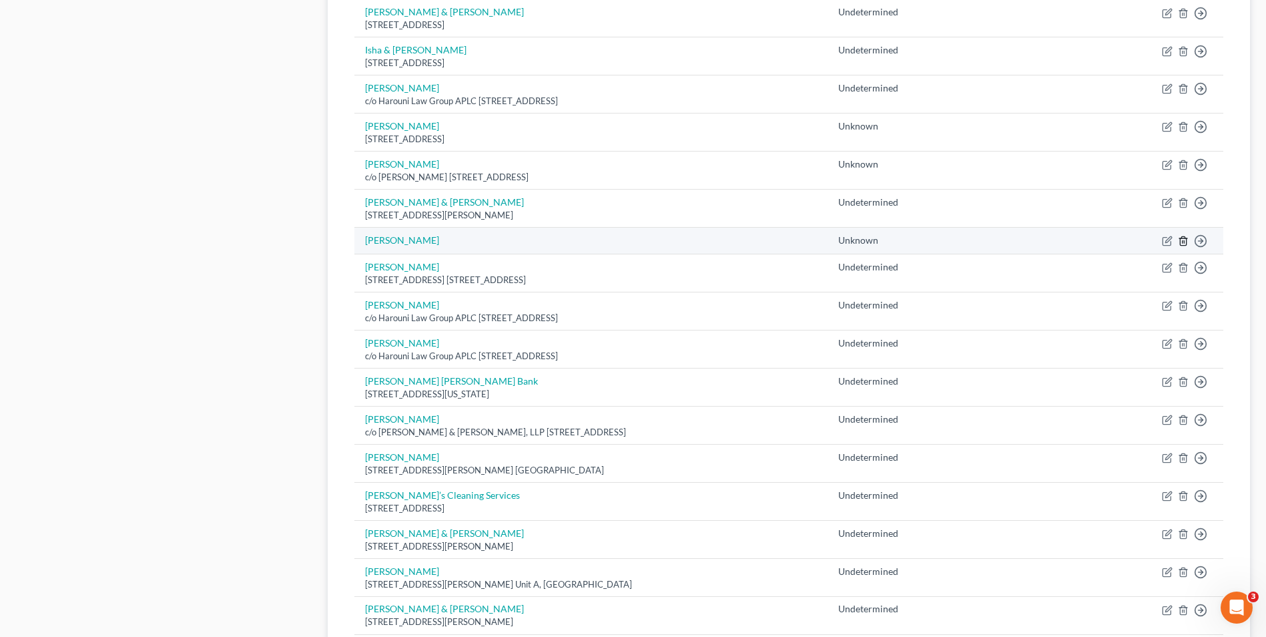
click at [1183, 240] on icon "button" at bounding box center [1183, 241] width 11 height 11
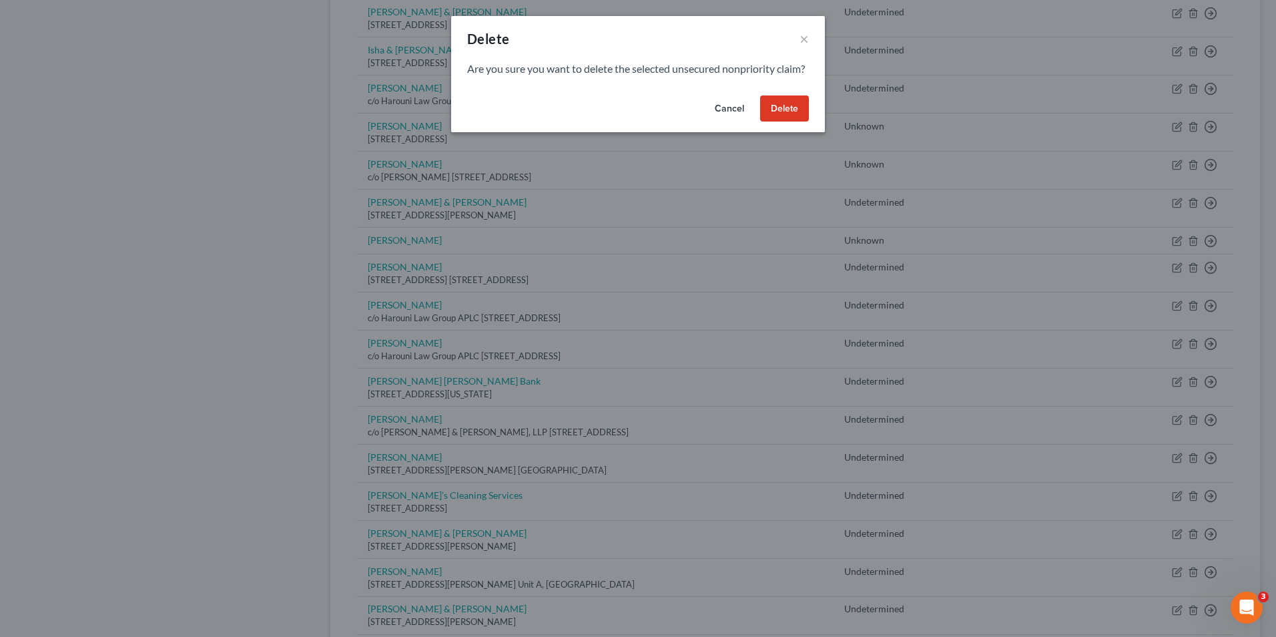
click at [788, 121] on button "Delete" at bounding box center [784, 108] width 49 height 27
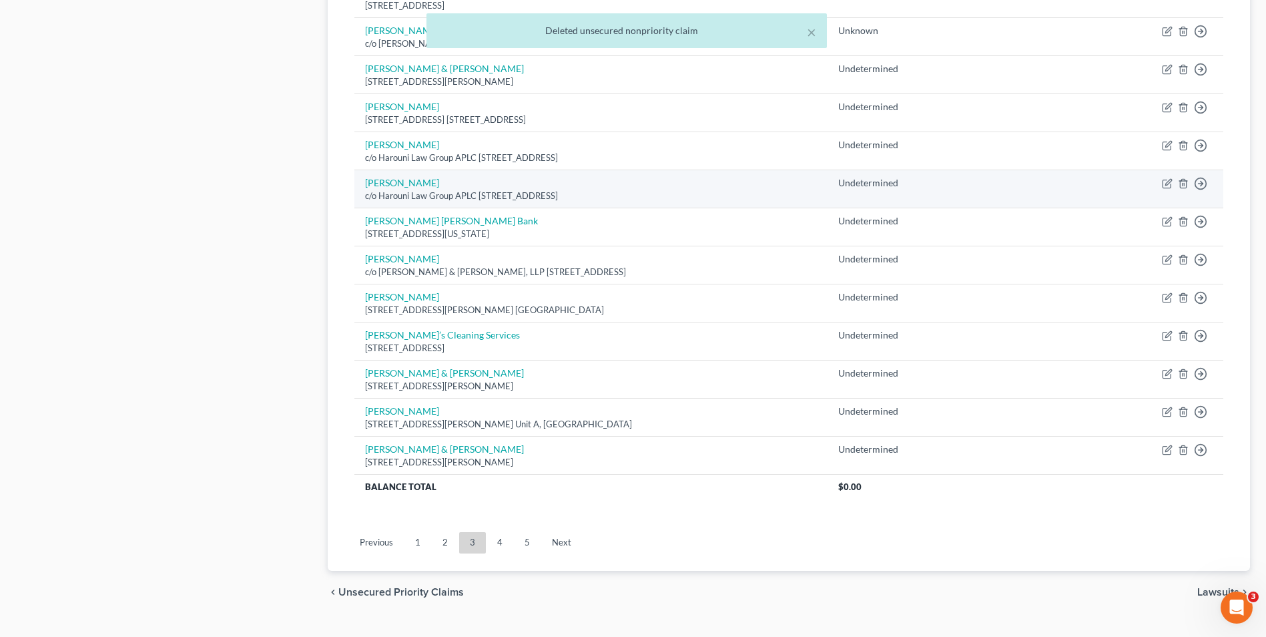
scroll to position [828, 0]
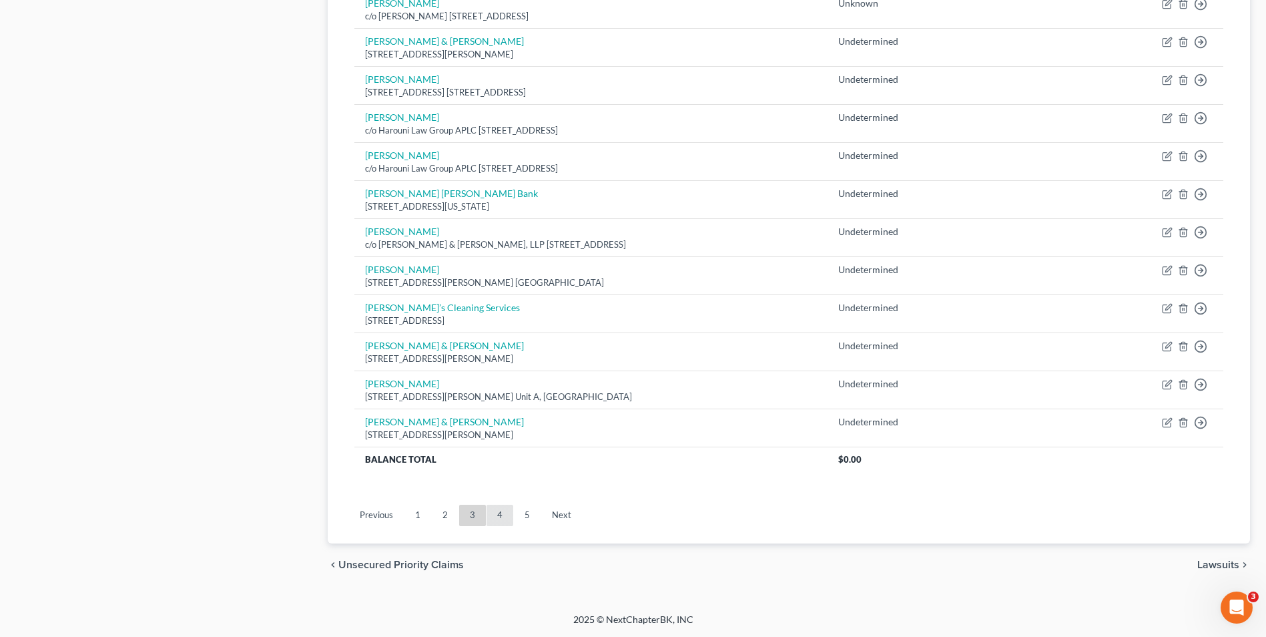
click at [511, 511] on link "4" at bounding box center [500, 515] width 27 height 21
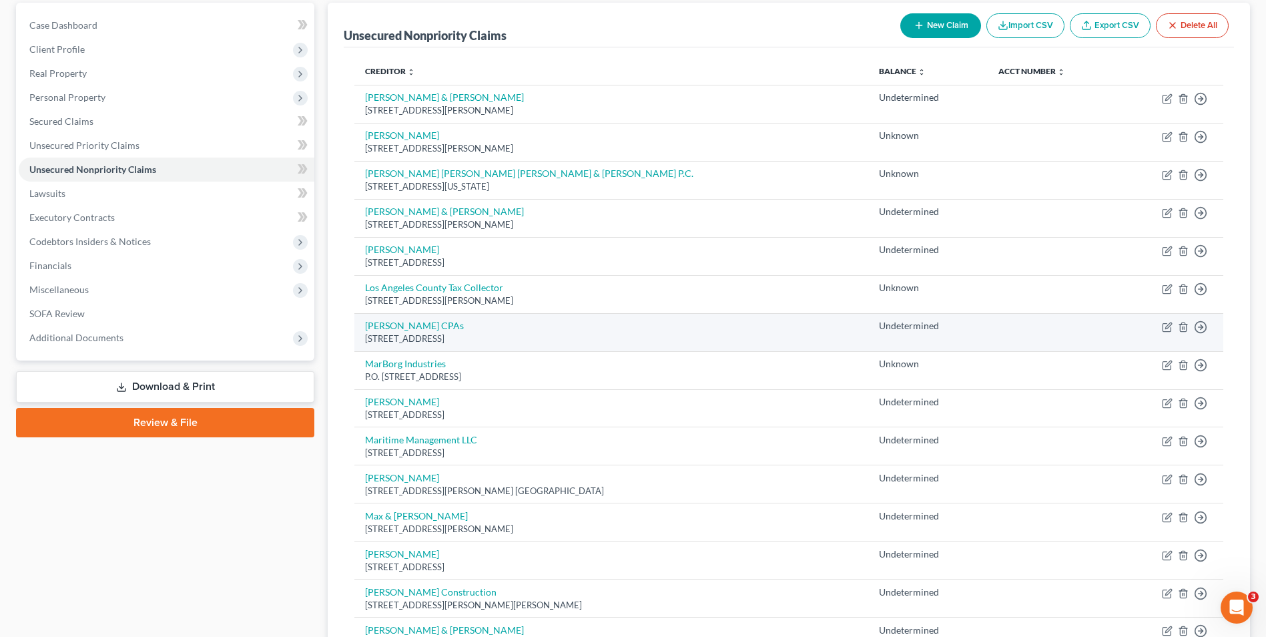
scroll to position [134, 0]
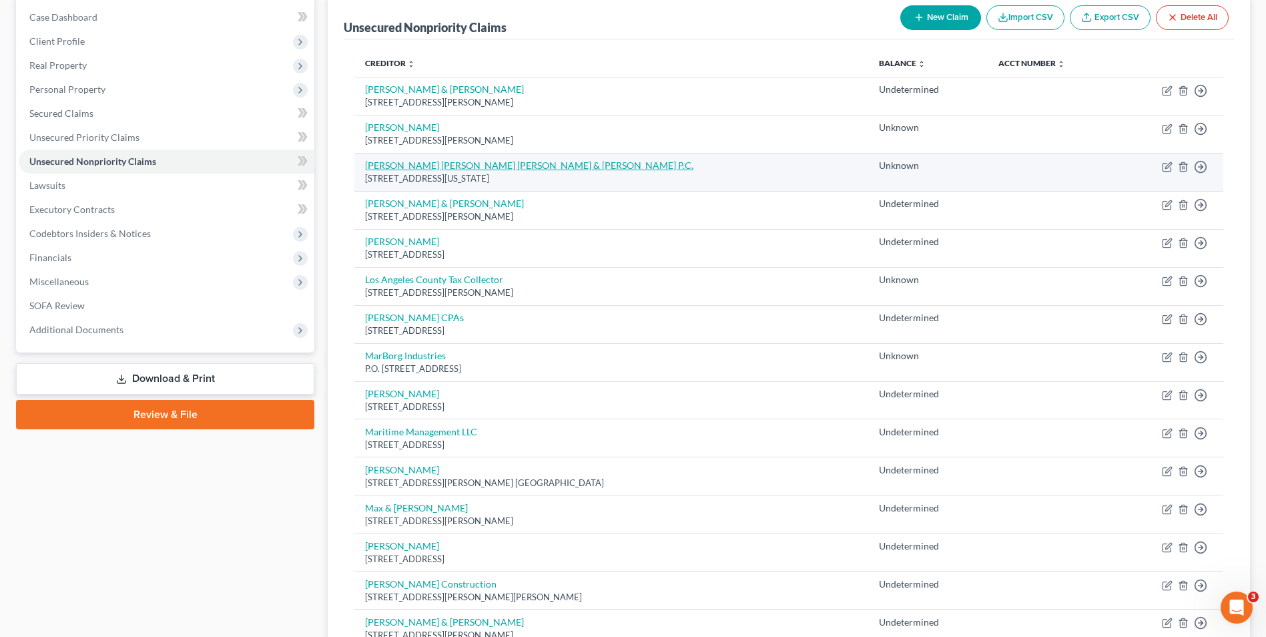
click at [442, 165] on link "Kleinberg Kaplan Wolff & Cohen P.C." at bounding box center [529, 165] width 328 height 11
select select "35"
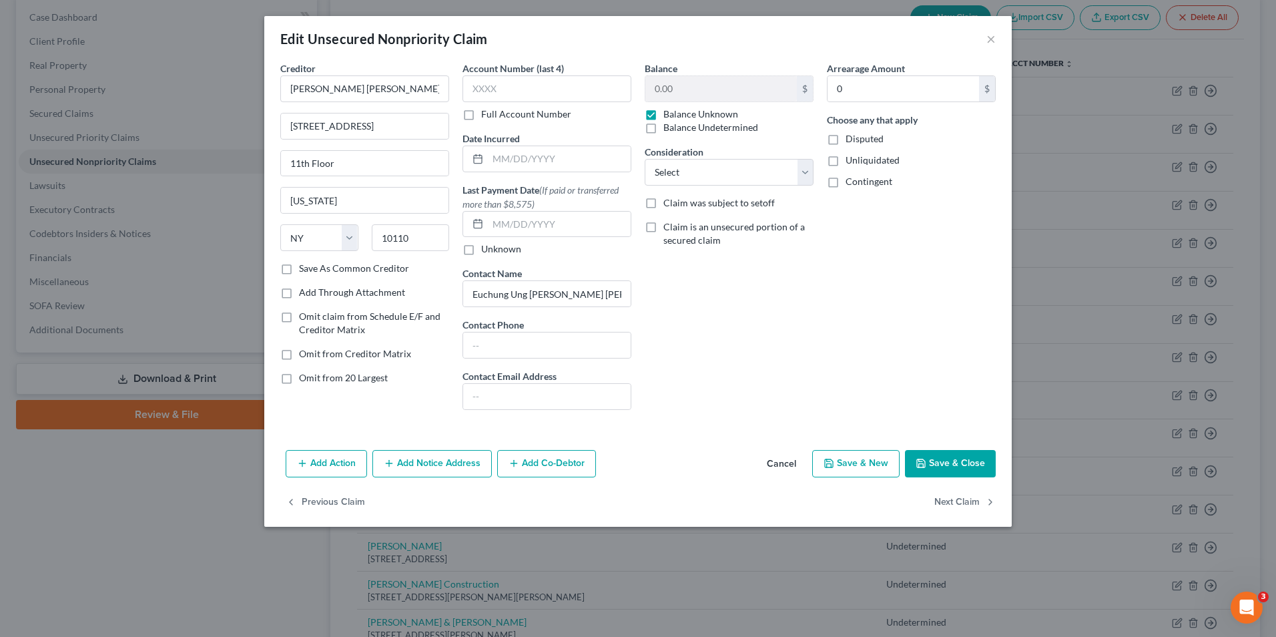
click at [997, 38] on div "Edit Unsecured Nonpriority Claim ×" at bounding box center [638, 38] width 748 height 45
click at [989, 38] on button "×" at bounding box center [991, 39] width 9 height 16
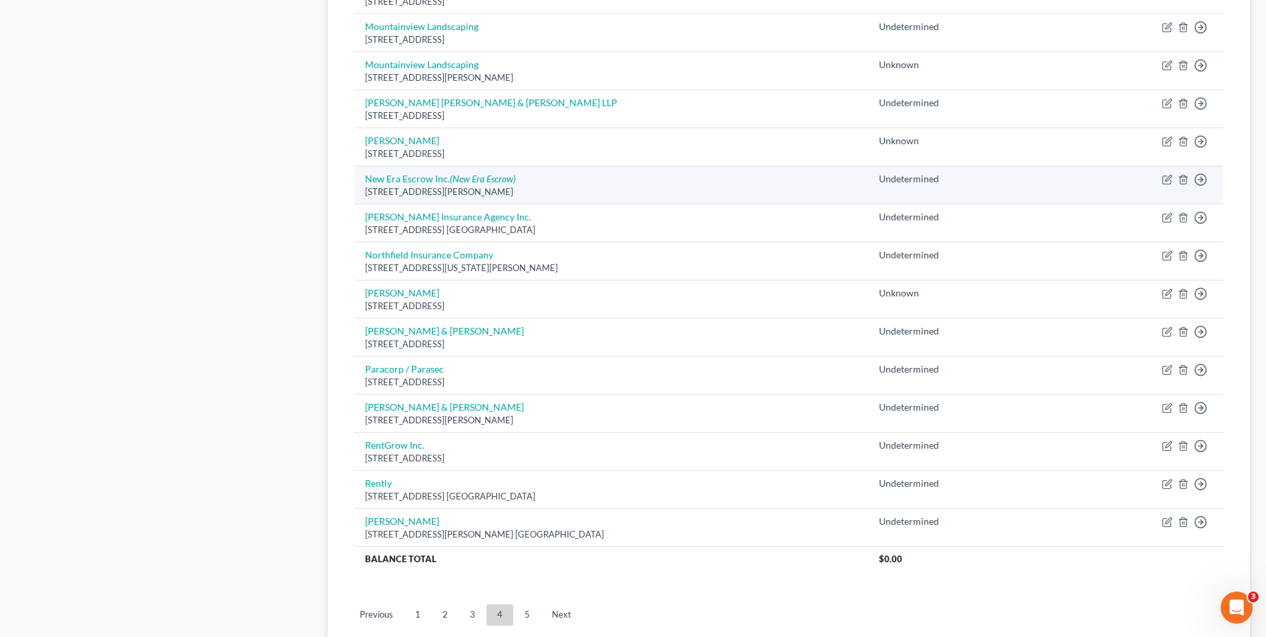
scroll to position [904, 0]
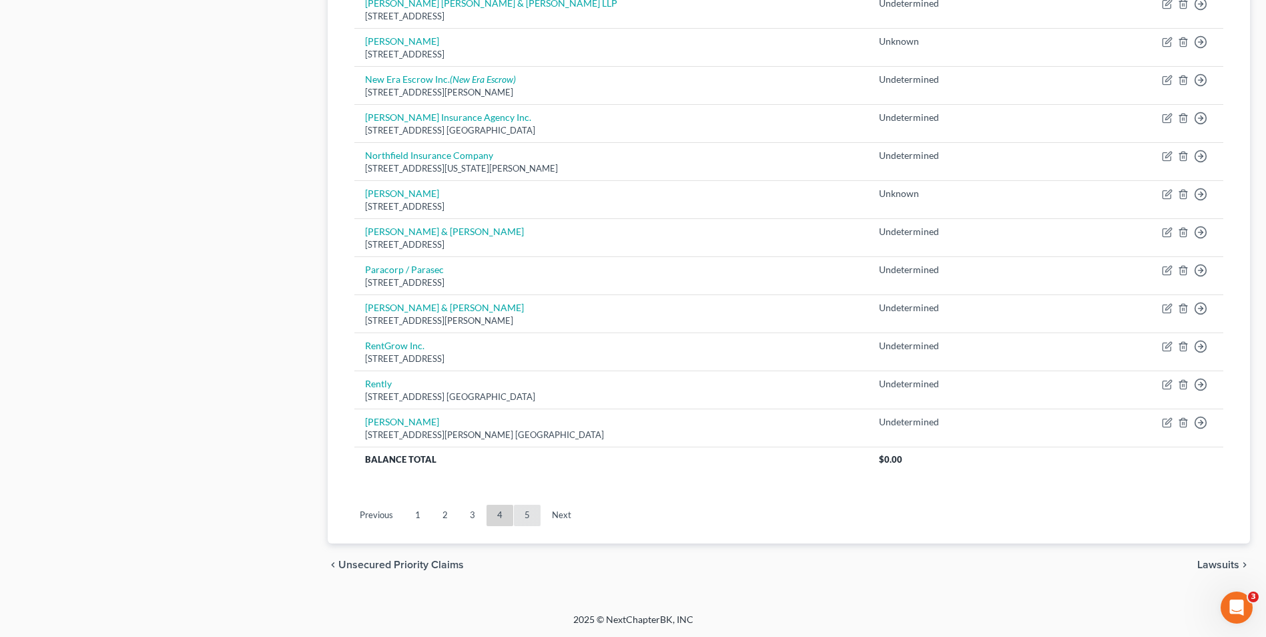
click at [527, 512] on link "5" at bounding box center [527, 515] width 27 height 21
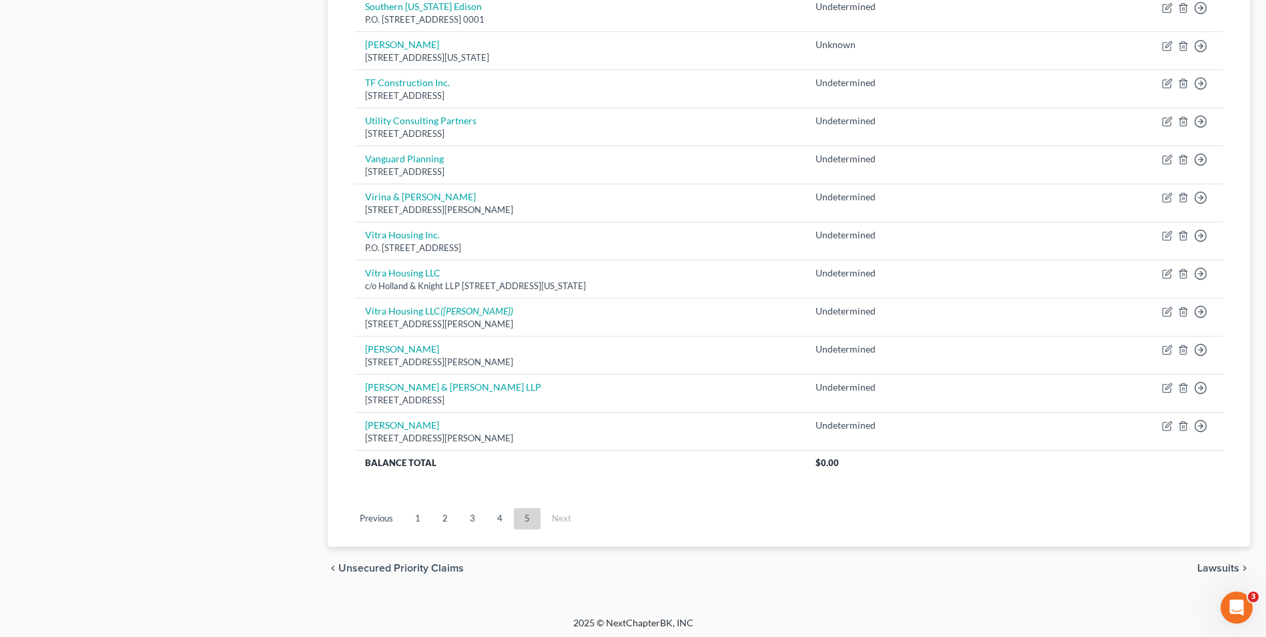
scroll to position [676, 0]
click at [448, 515] on link "2" at bounding box center [445, 515] width 27 height 21
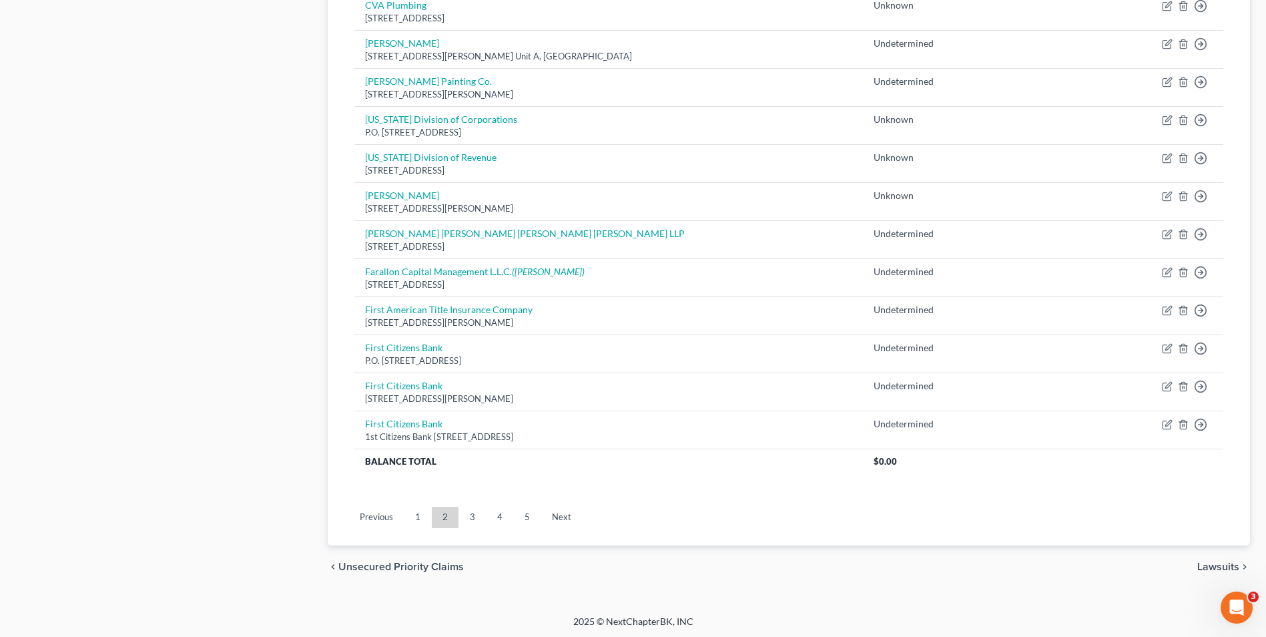
scroll to position [904, 0]
click at [476, 511] on link "3" at bounding box center [472, 515] width 27 height 21
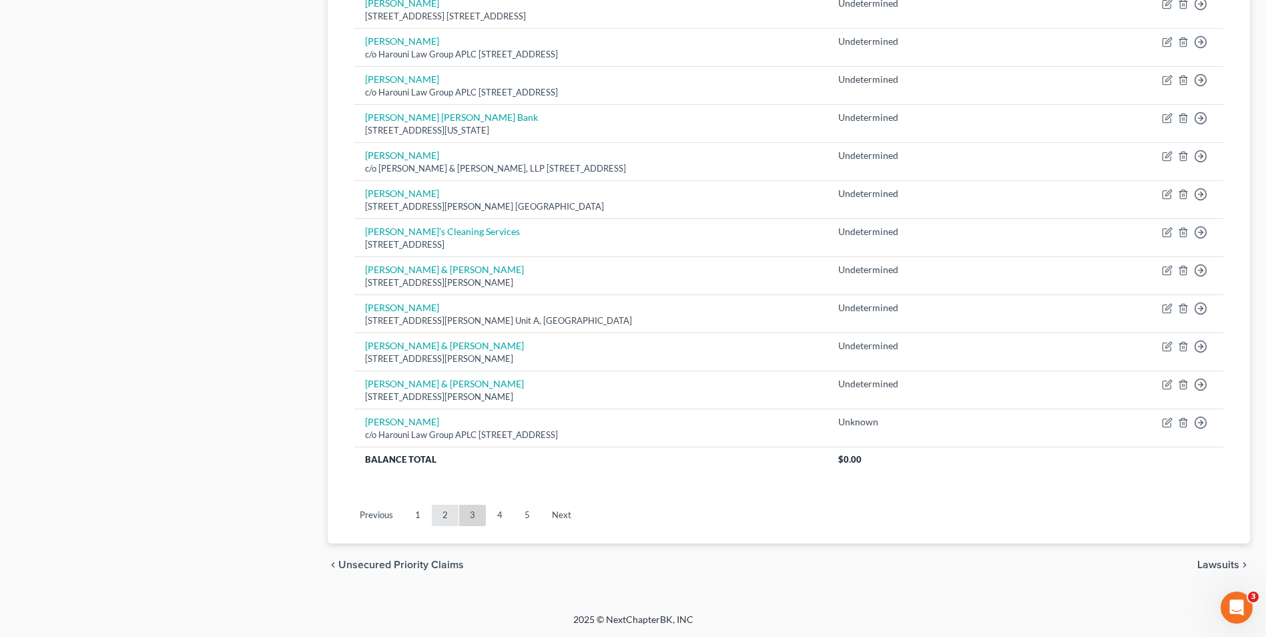
click at [447, 509] on link "2" at bounding box center [445, 515] width 27 height 21
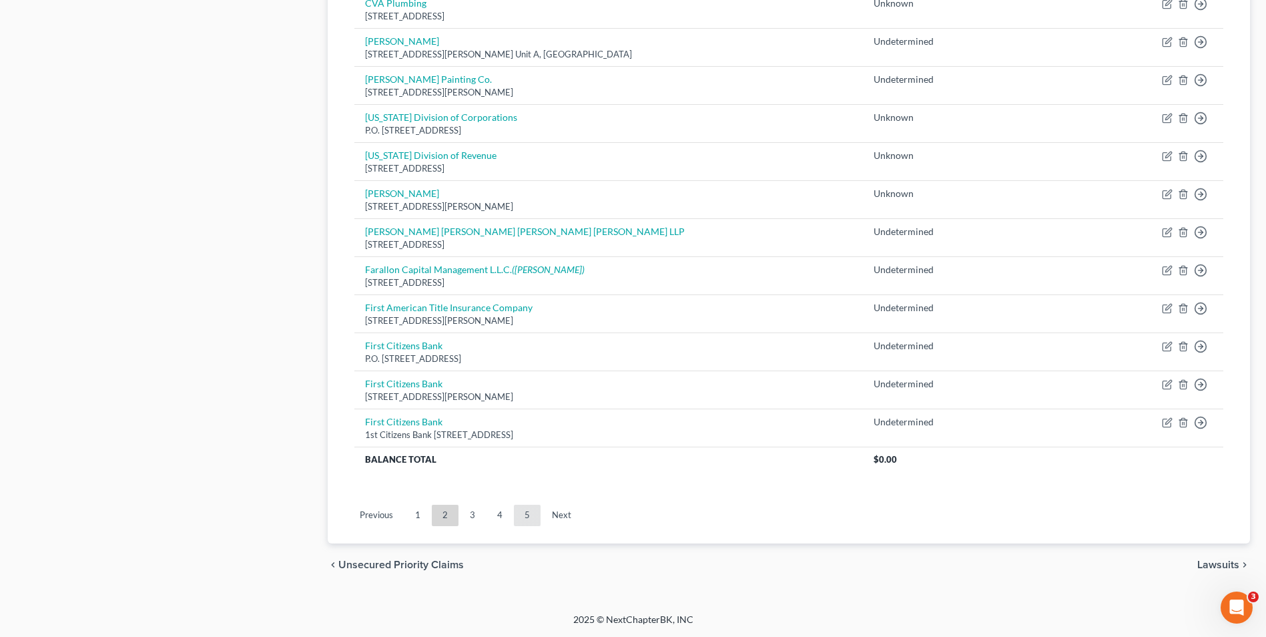
click at [527, 518] on link "5" at bounding box center [527, 515] width 27 height 21
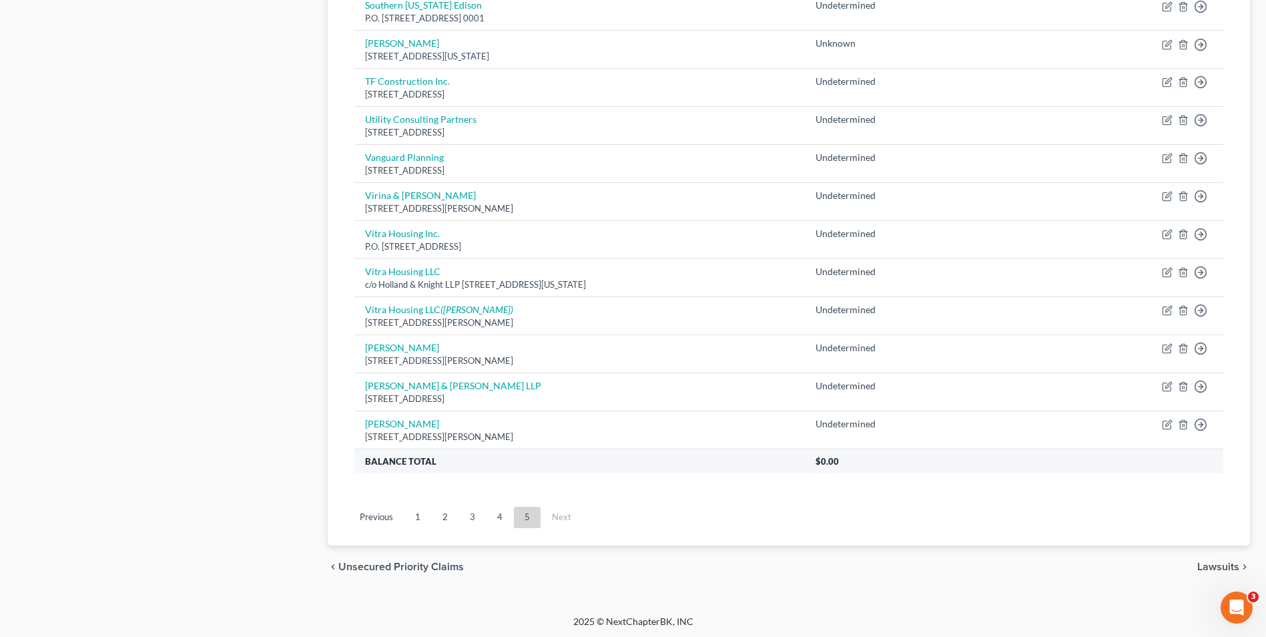
scroll to position [676, 0]
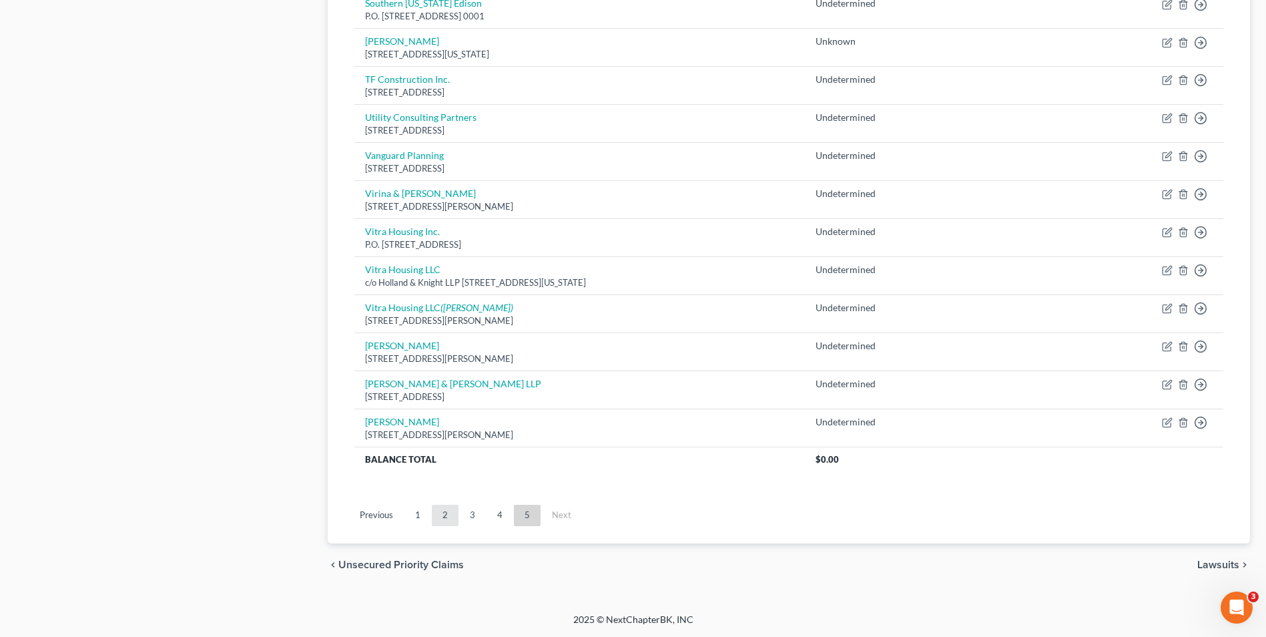
click at [447, 515] on link "2" at bounding box center [445, 515] width 27 height 21
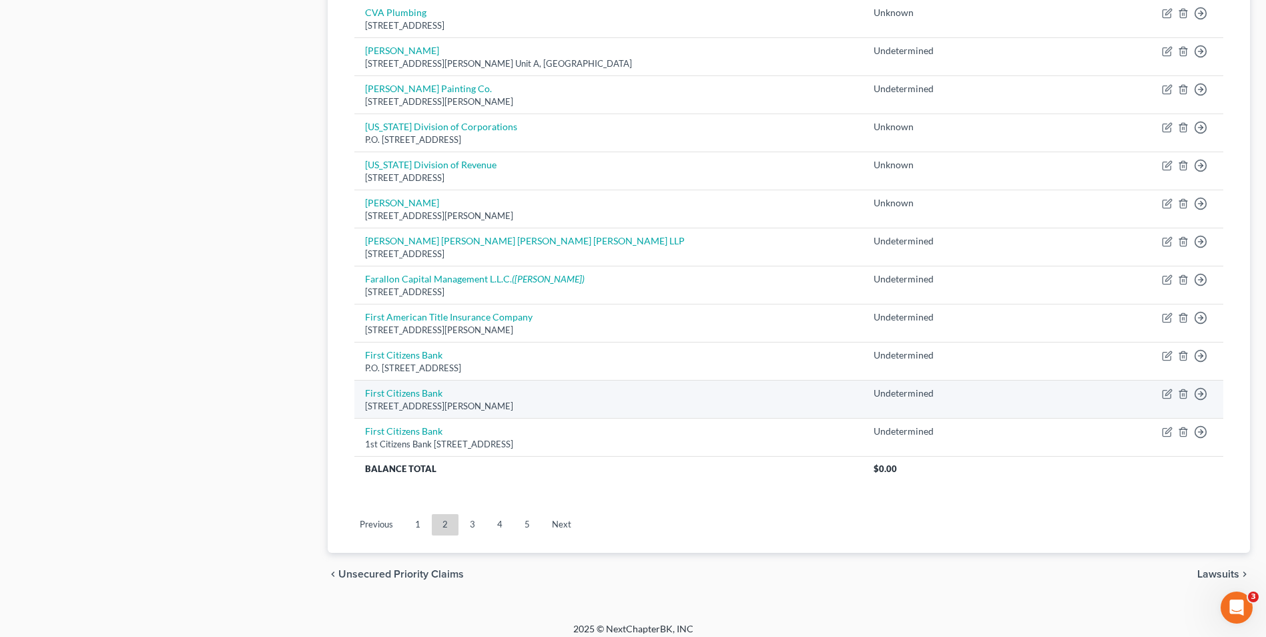
scroll to position [904, 0]
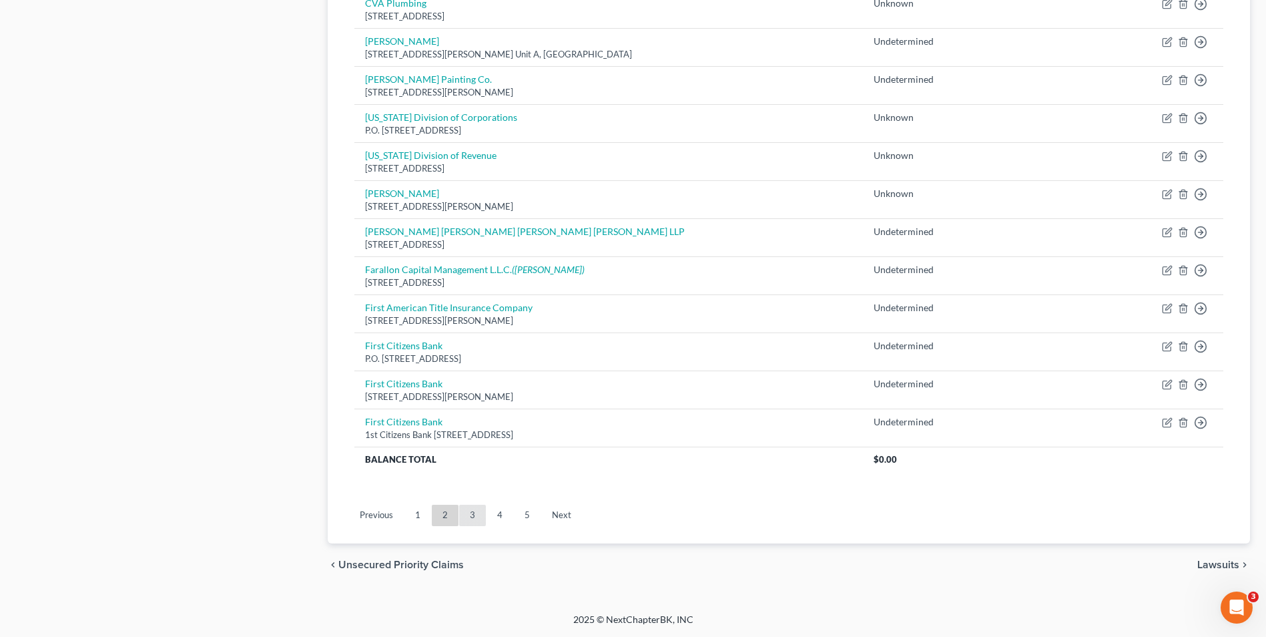
click at [471, 515] on link "3" at bounding box center [472, 515] width 27 height 21
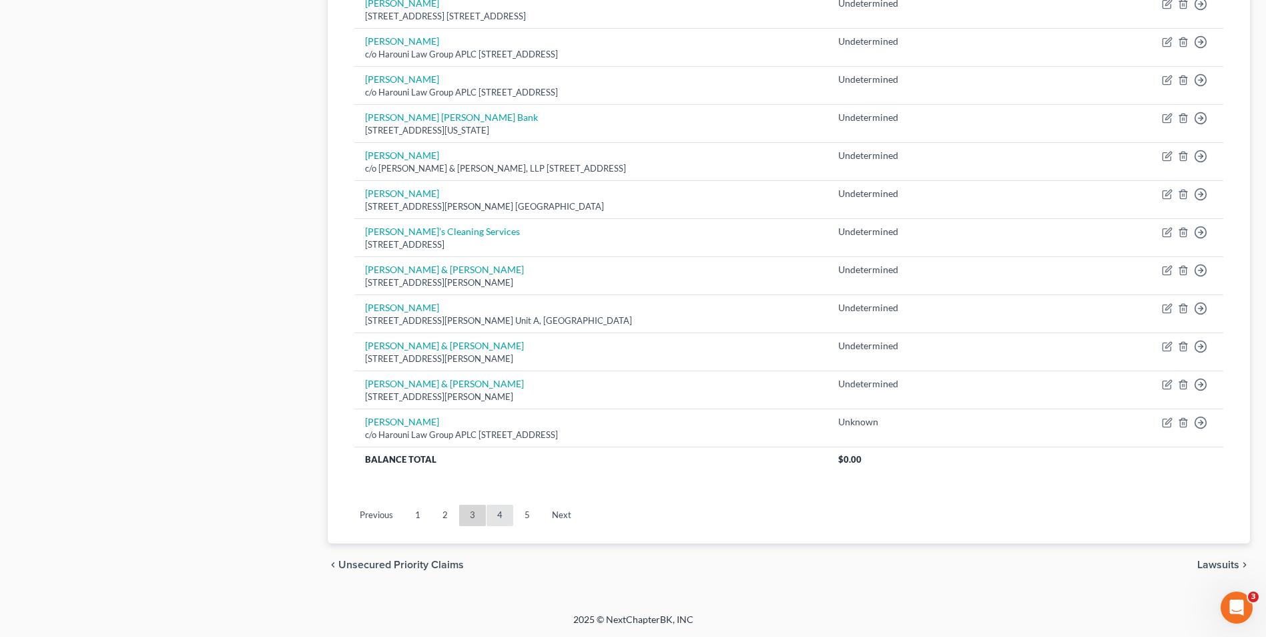
click at [497, 513] on link "4" at bounding box center [500, 515] width 27 height 21
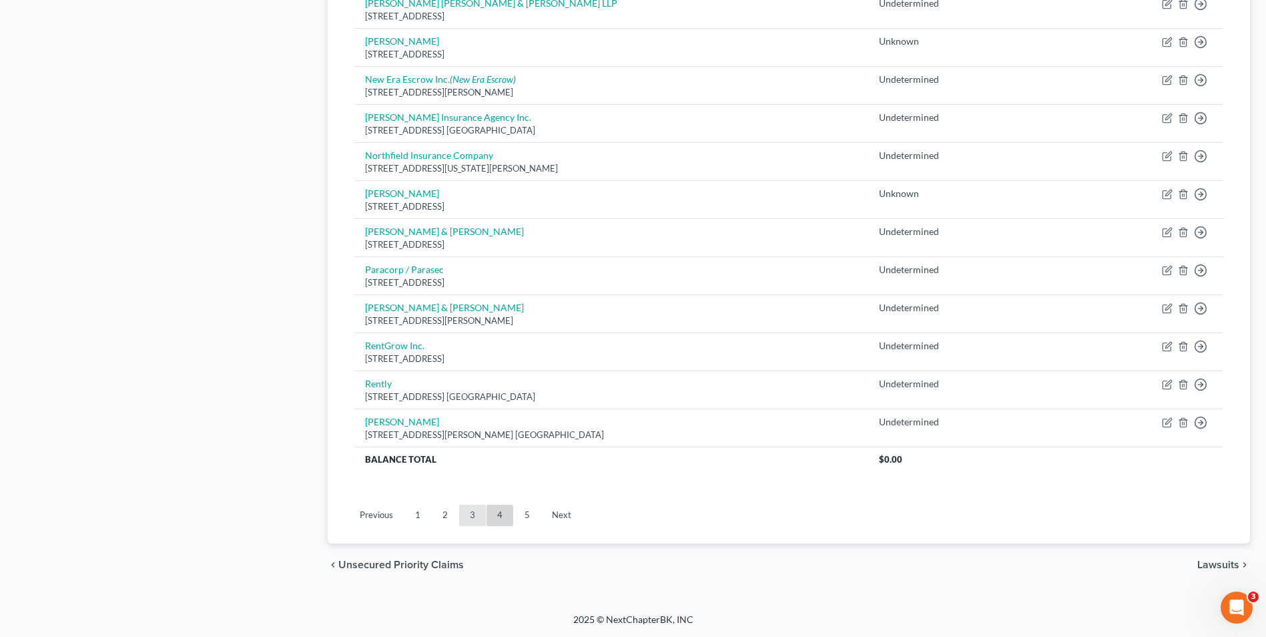
click at [475, 511] on link "3" at bounding box center [472, 515] width 27 height 21
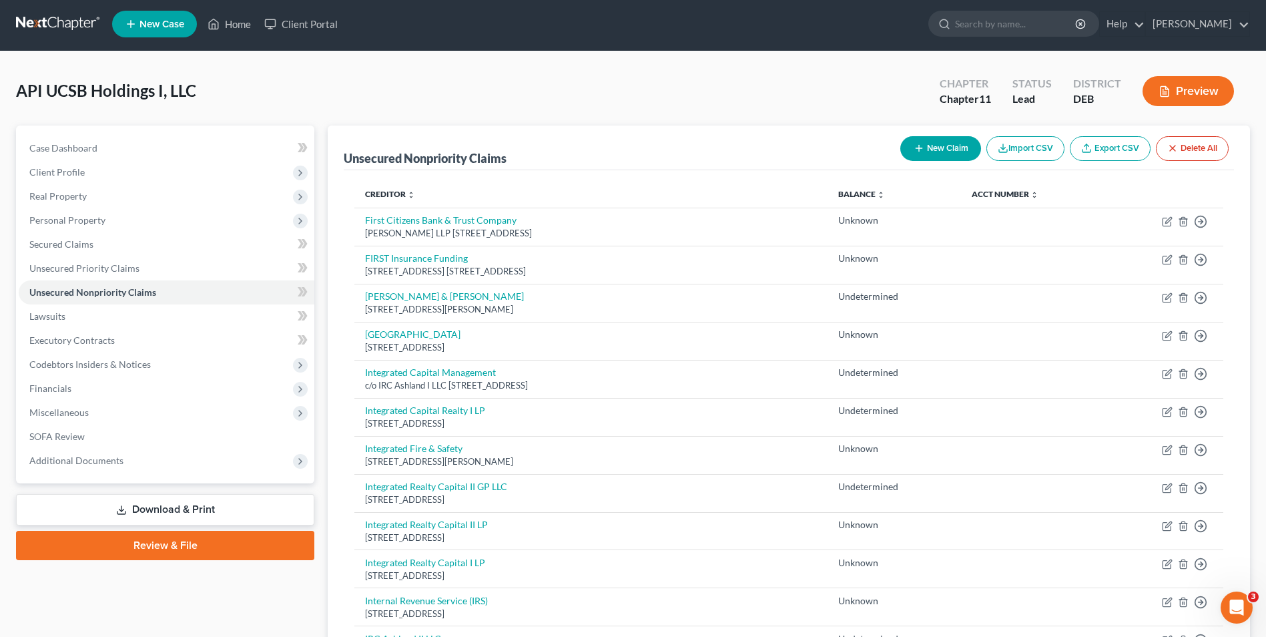
scroll to position [0, 0]
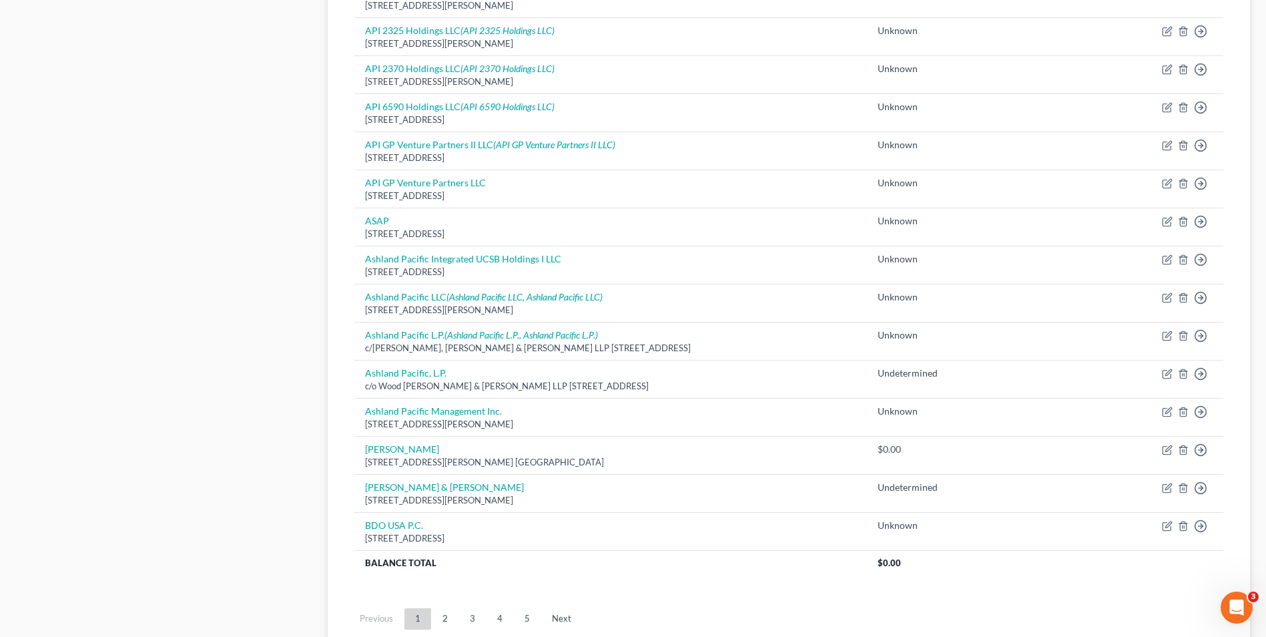
scroll to position [904, 0]
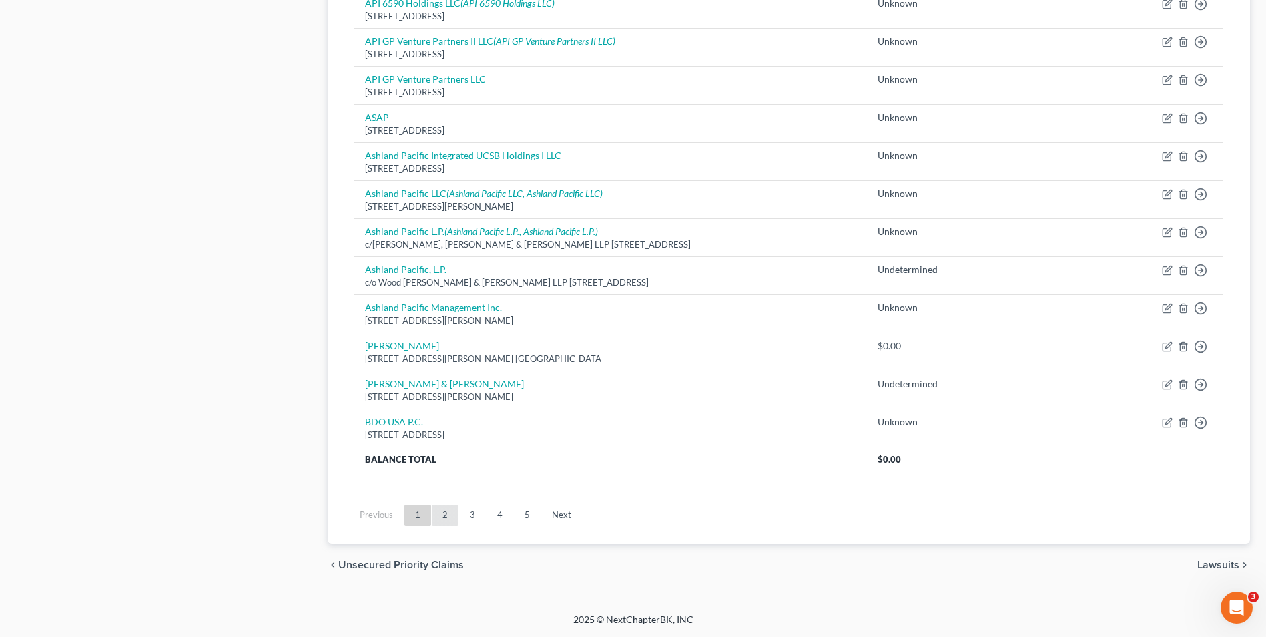
click at [446, 513] on link "2" at bounding box center [445, 515] width 27 height 21
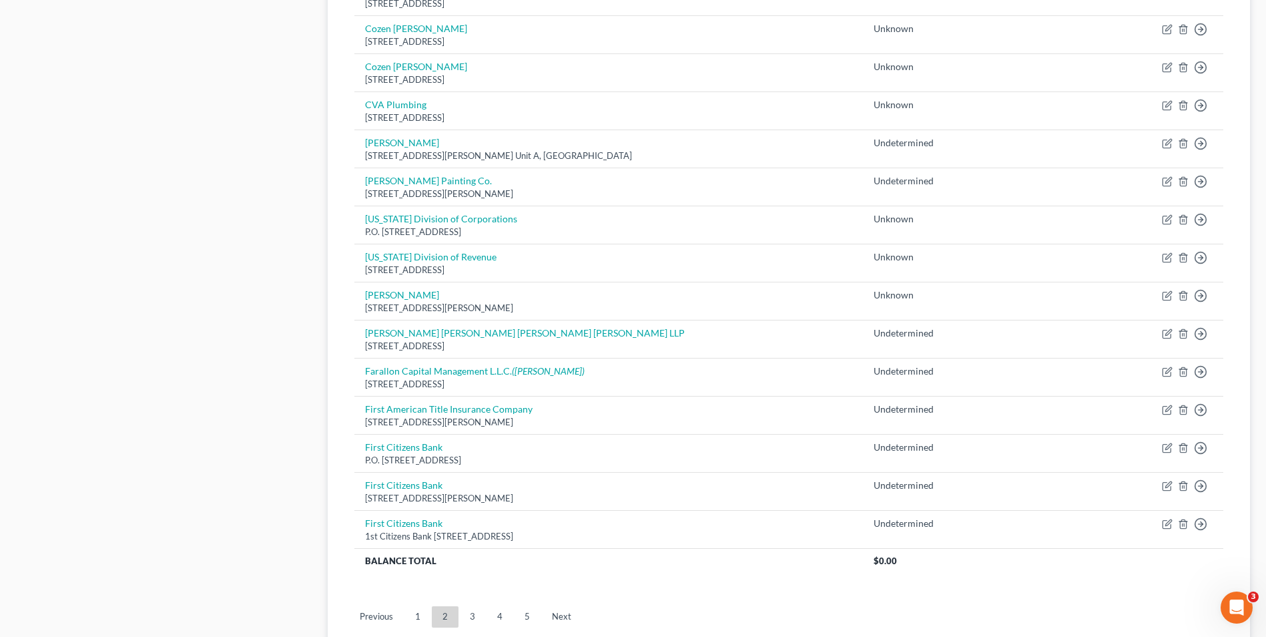
scroll to position [868, 0]
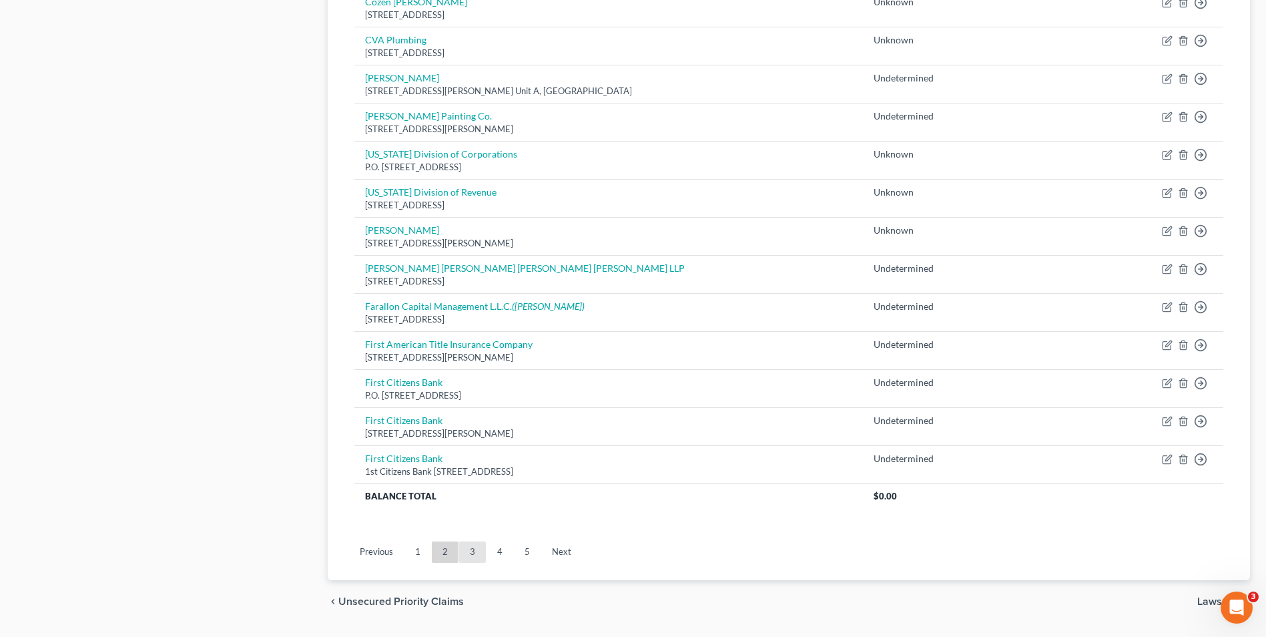
click at [475, 549] on link "3" at bounding box center [472, 551] width 27 height 21
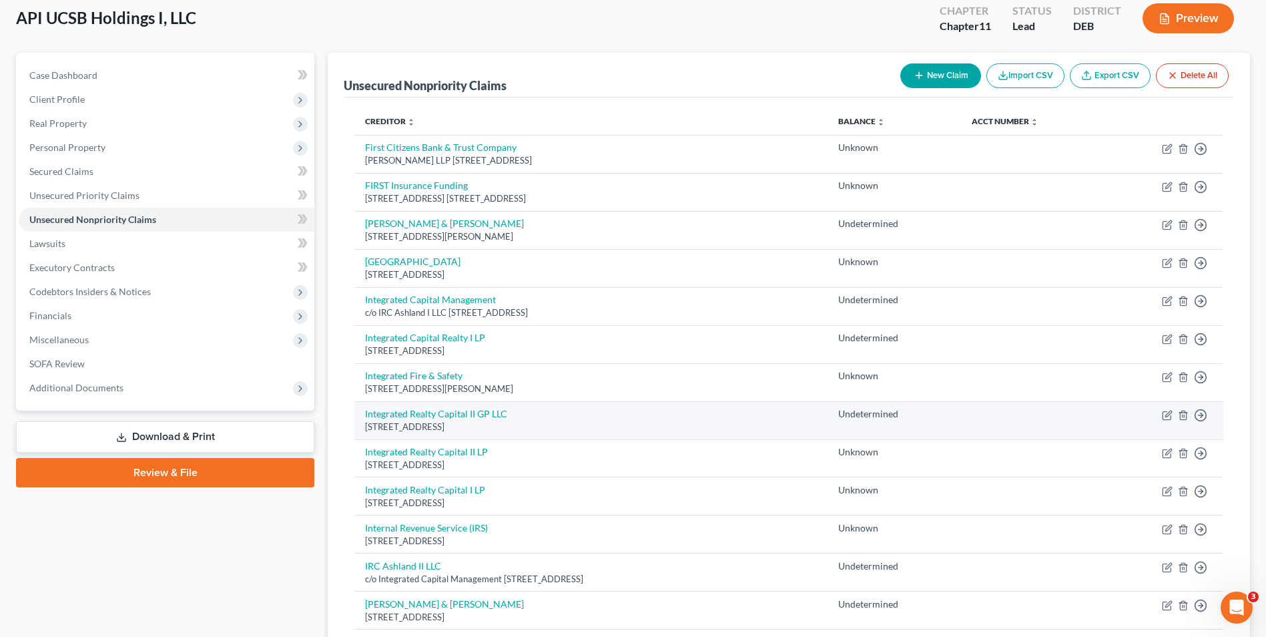
scroll to position [0, 0]
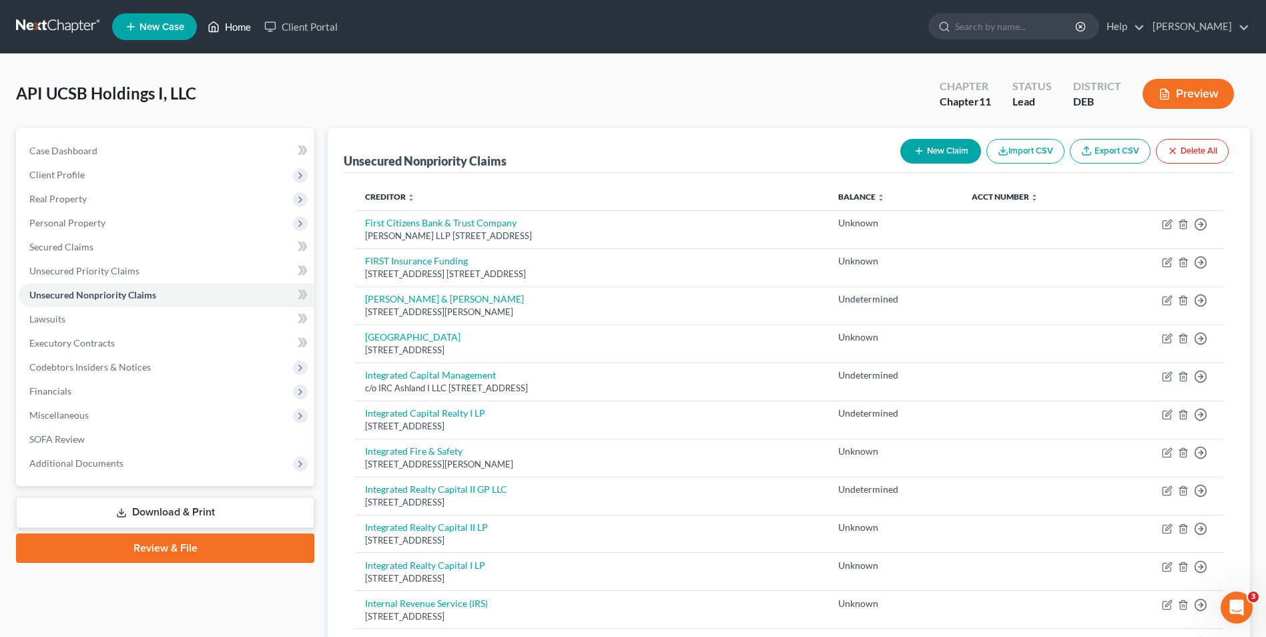
click at [243, 22] on link "Home" at bounding box center [229, 27] width 57 height 24
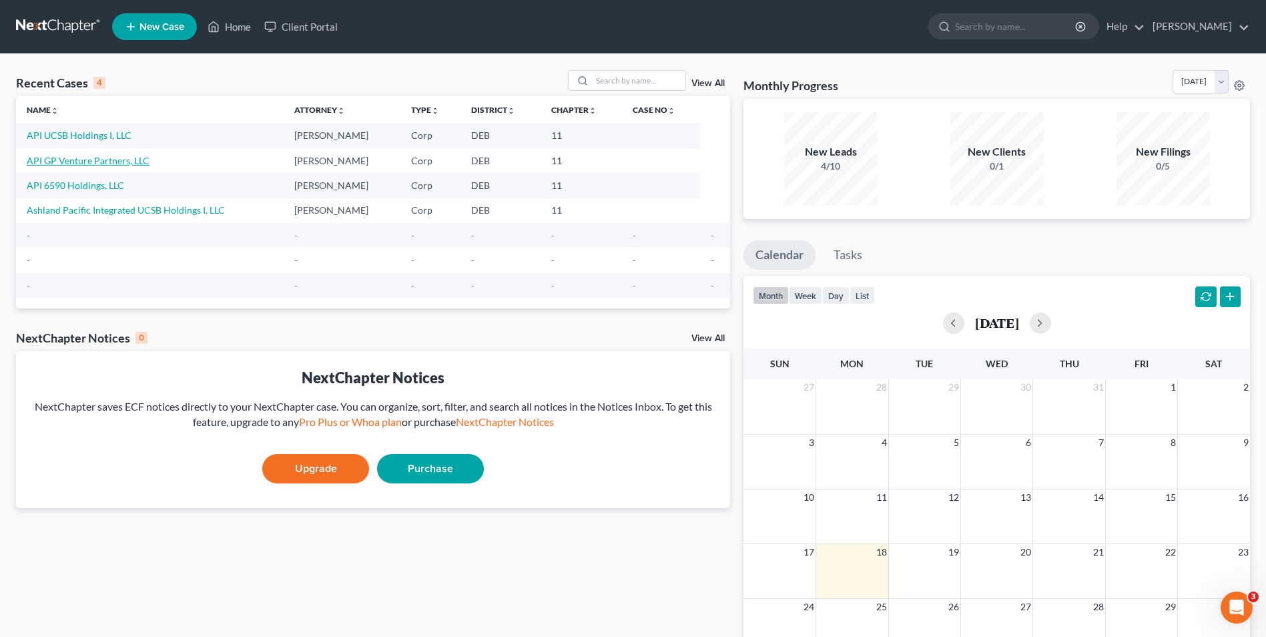
click at [93, 160] on link "API GP Venture Partners, LLC" at bounding box center [88, 160] width 123 height 11
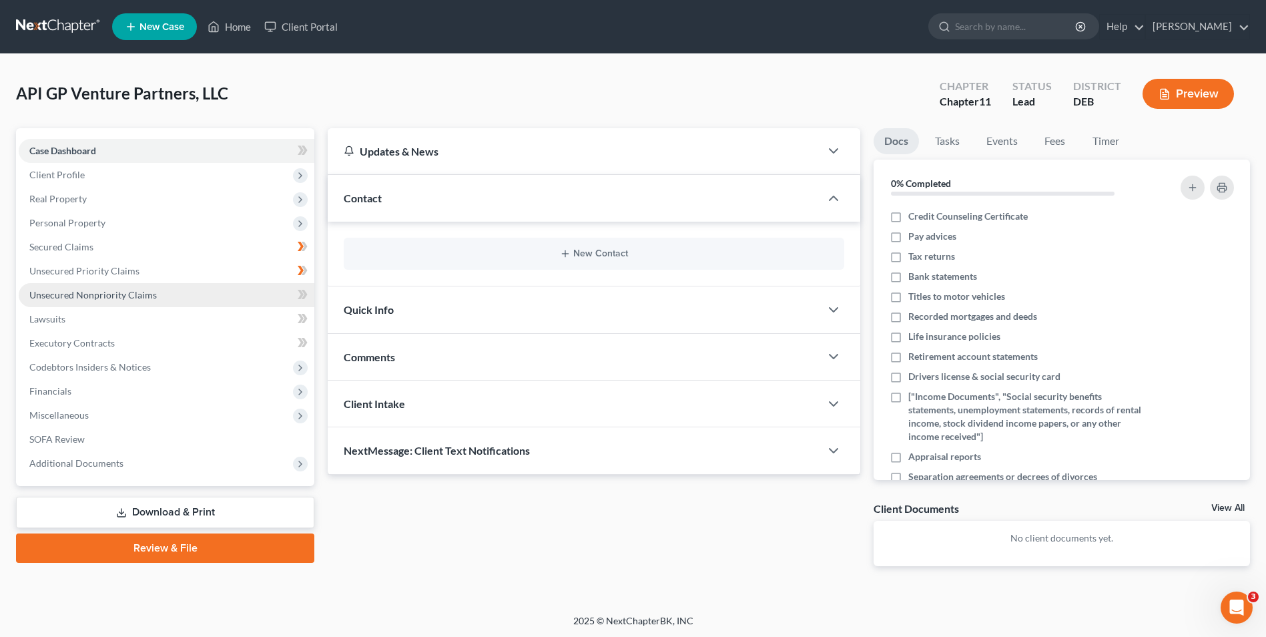
click at [105, 292] on span "Unsecured Nonpriority Claims" at bounding box center [92, 294] width 127 height 11
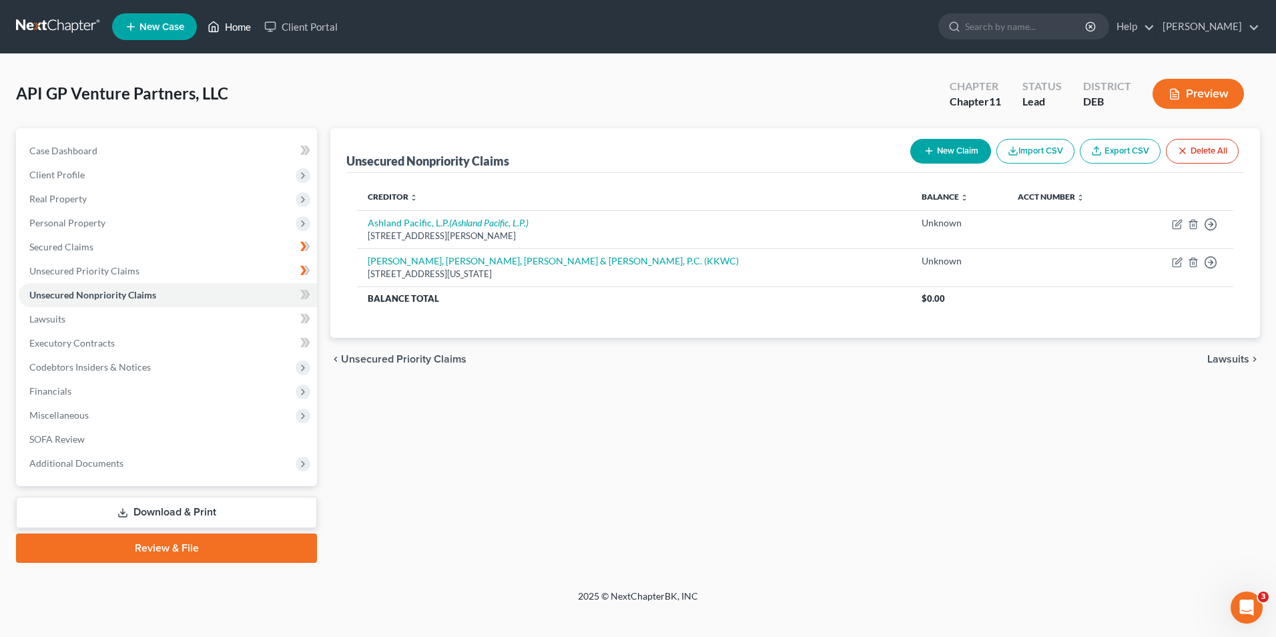
click at [238, 25] on link "Home" at bounding box center [229, 27] width 57 height 24
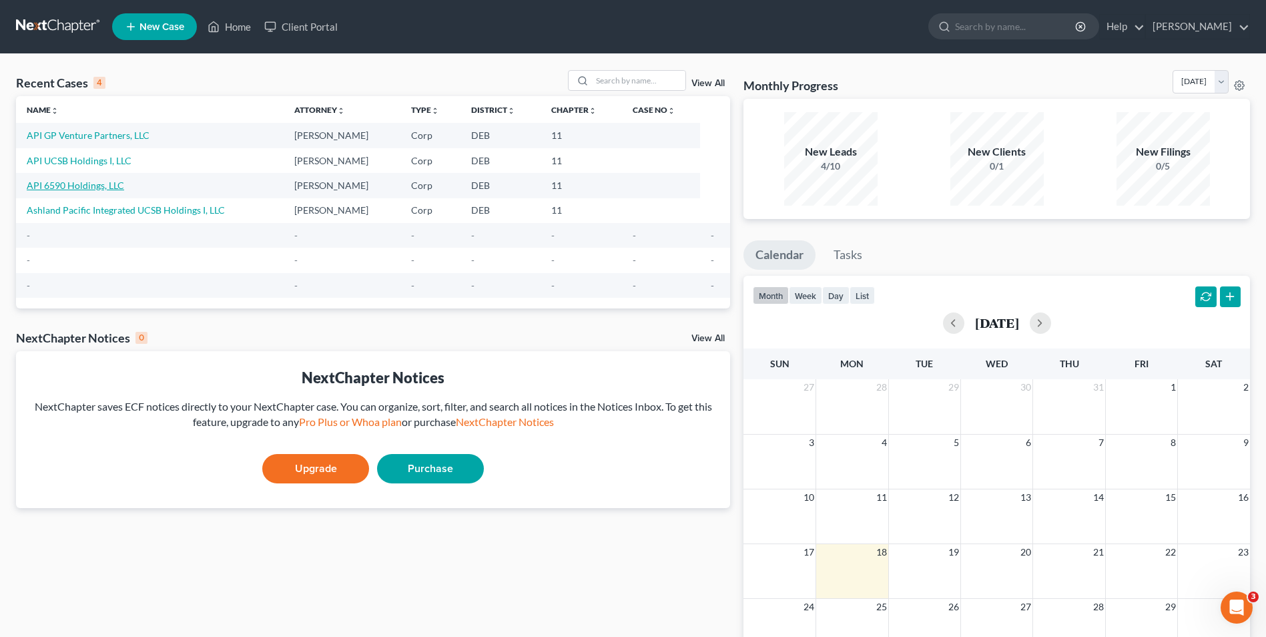
click at [92, 181] on link "API 6590 Holdings, LLC" at bounding box center [75, 185] width 97 height 11
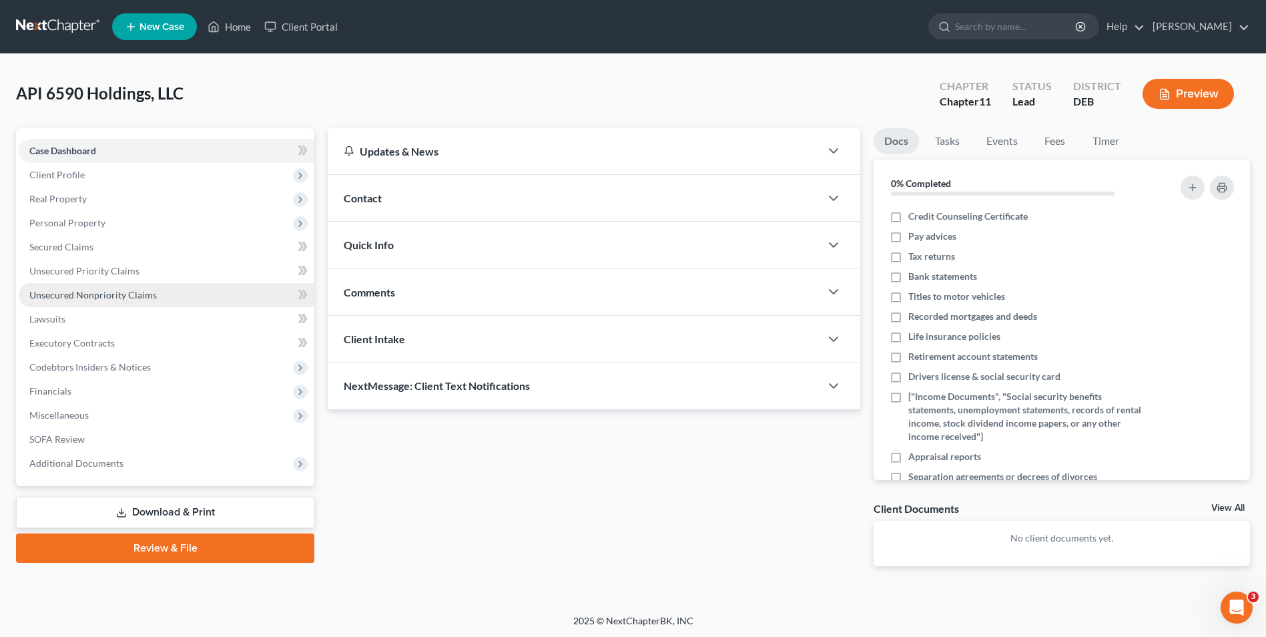
click at [107, 298] on span "Unsecured Nonpriority Claims" at bounding box center [92, 294] width 127 height 11
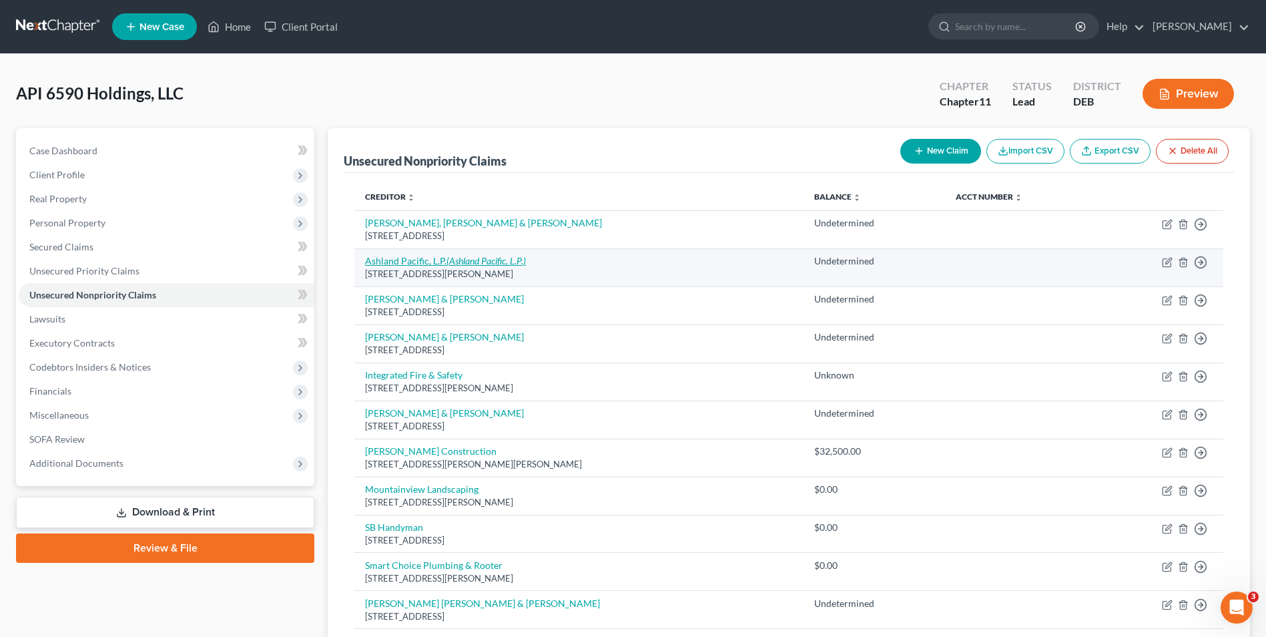
click at [497, 263] on icon "(Ashland Pacific, L.P.)" at bounding box center [486, 260] width 79 height 11
select select "4"
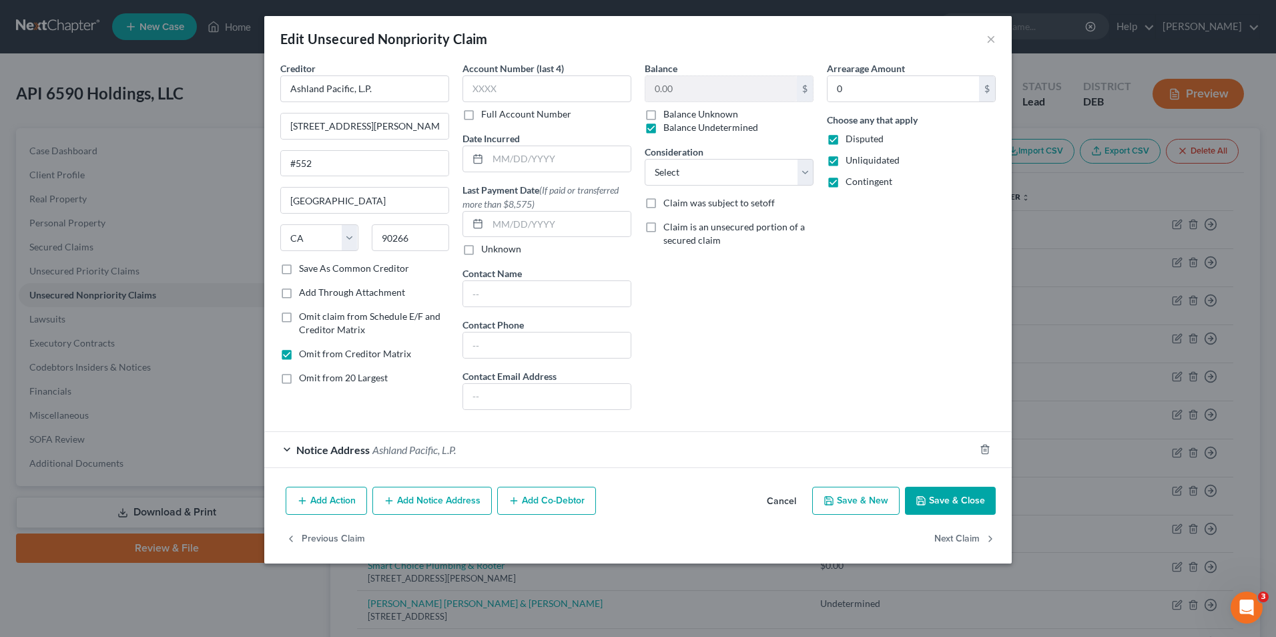
click at [948, 505] on button "Save & Close" at bounding box center [950, 501] width 91 height 28
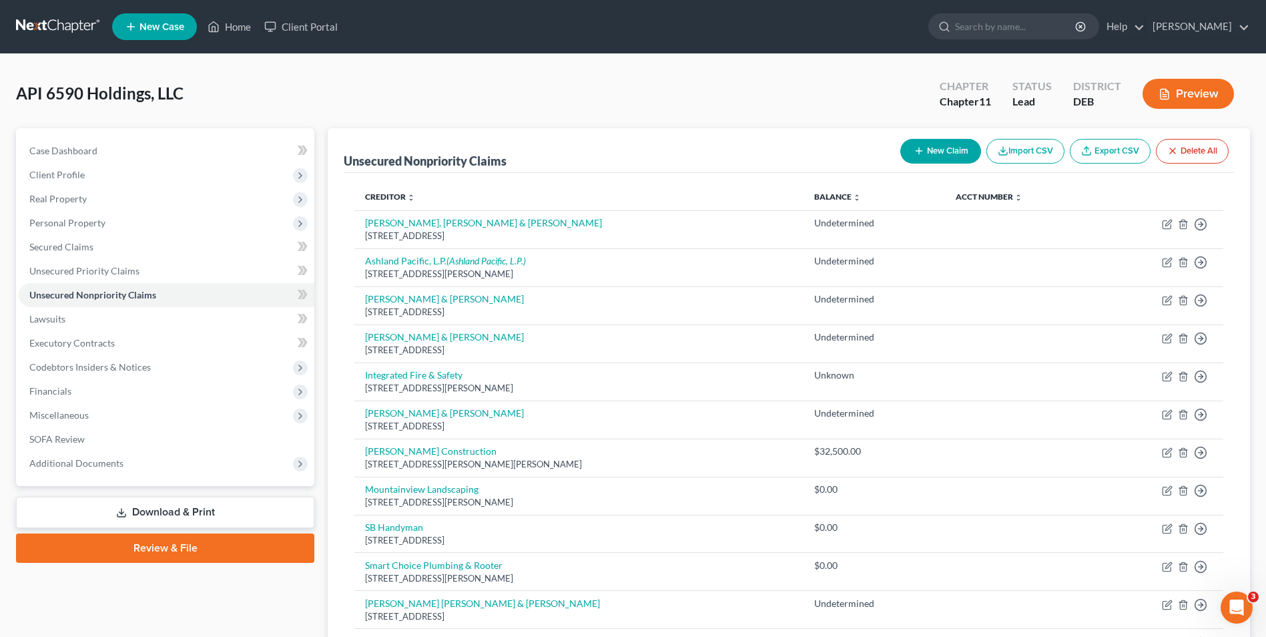
click at [937, 153] on button "New Claim" at bounding box center [940, 151] width 81 height 25
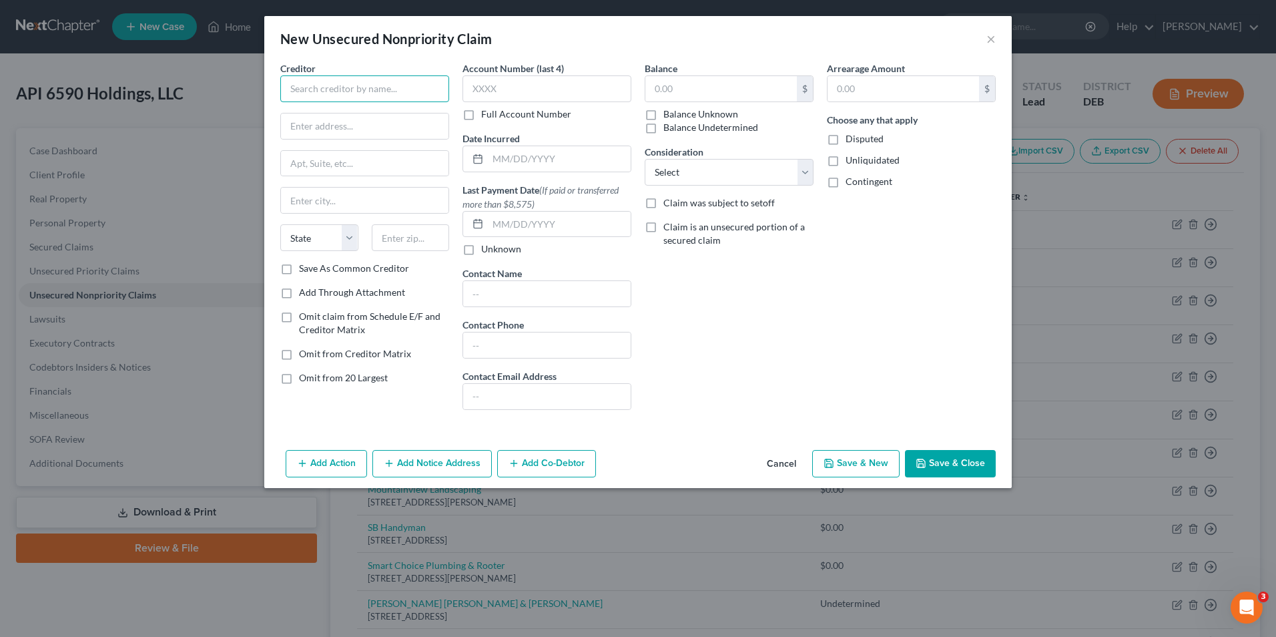
click at [342, 89] on input "text" at bounding box center [364, 88] width 169 height 27
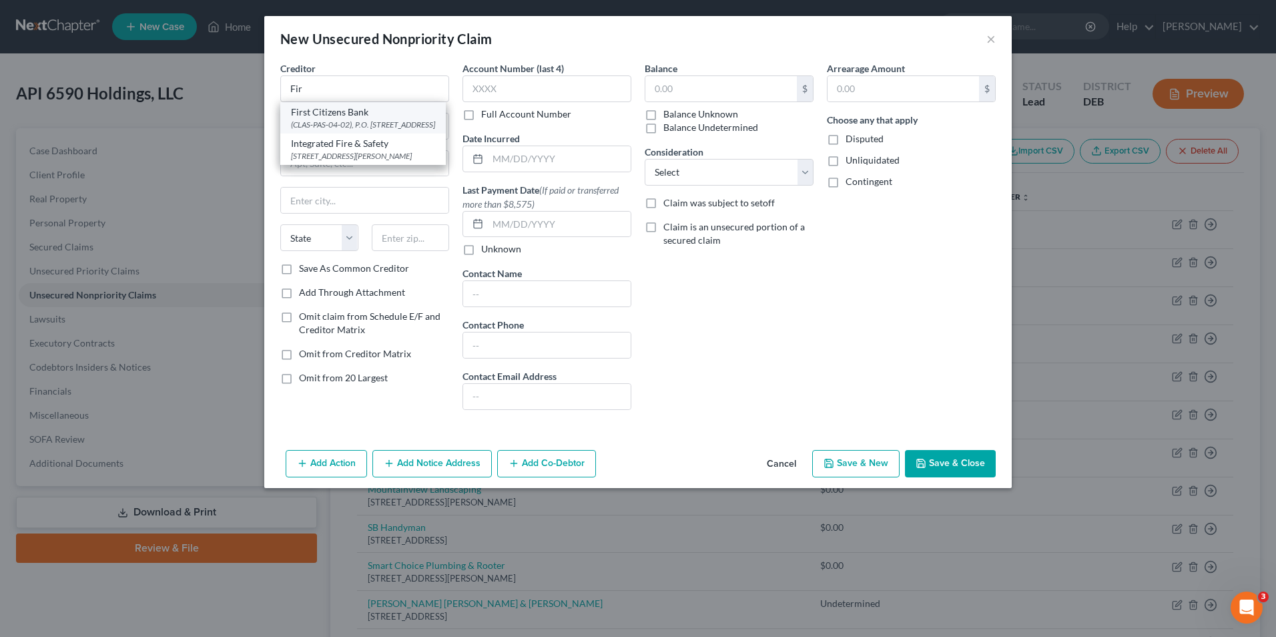
click at [347, 128] on div "(CLAS-PAS-04-02), P.O. [STREET_ADDRESS]" at bounding box center [363, 124] width 144 height 11
type input "First Citizens Bank"
type input "(CLAS-PAS-04-02),"
type input "P.O. Box 7110"
type input "Pasadena"
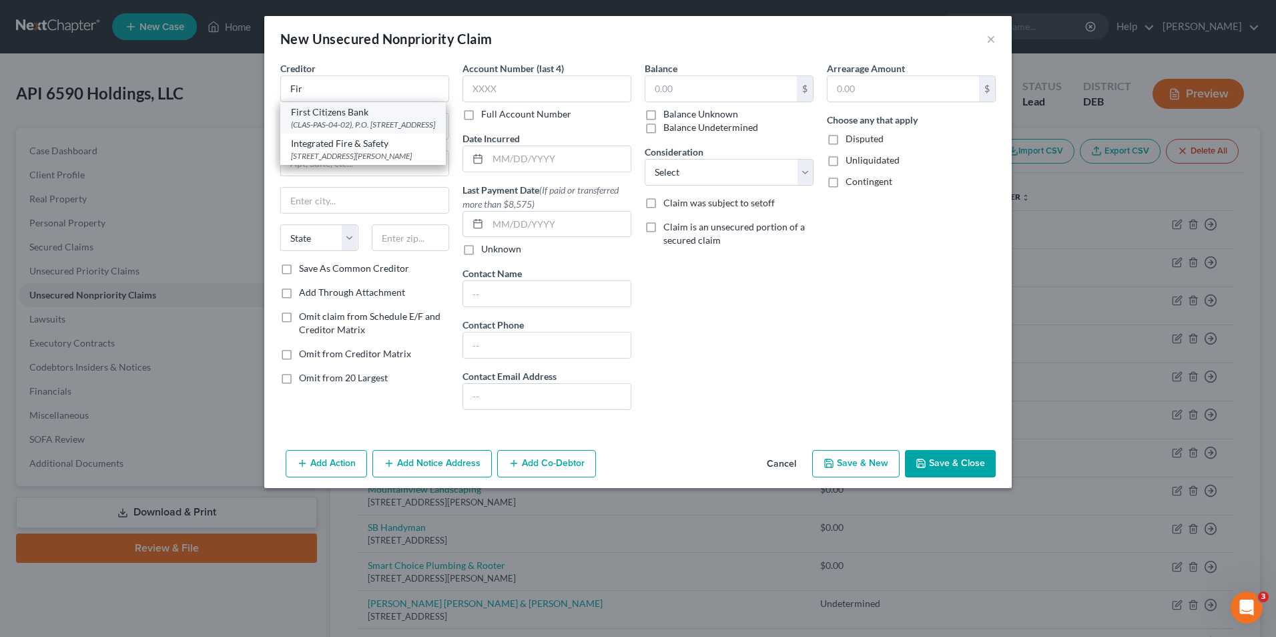
select select "4"
type input "91109"
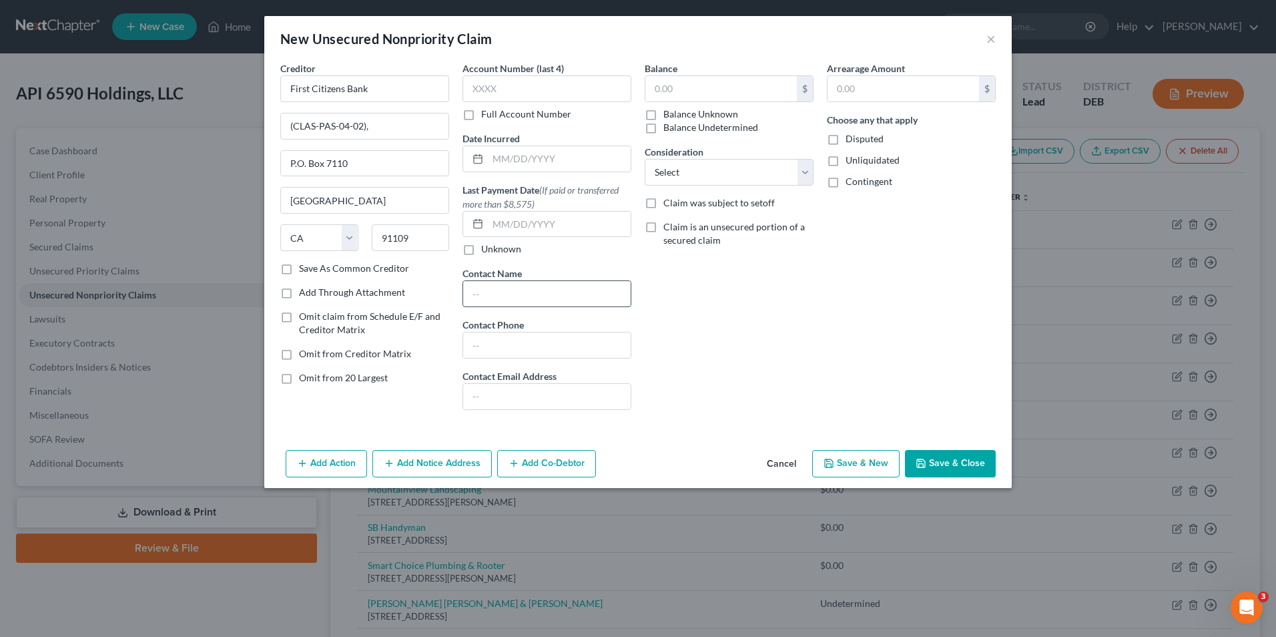
click at [514, 294] on input "text" at bounding box center [547, 293] width 168 height 25
click at [519, 291] on input "text" at bounding box center [547, 293] width 168 height 25
type input "Lisa M. Peters"
click at [664, 126] on label "Balance Undetermined" at bounding box center [711, 127] width 95 height 13
click at [669, 126] on input "Balance Undetermined" at bounding box center [673, 125] width 9 height 9
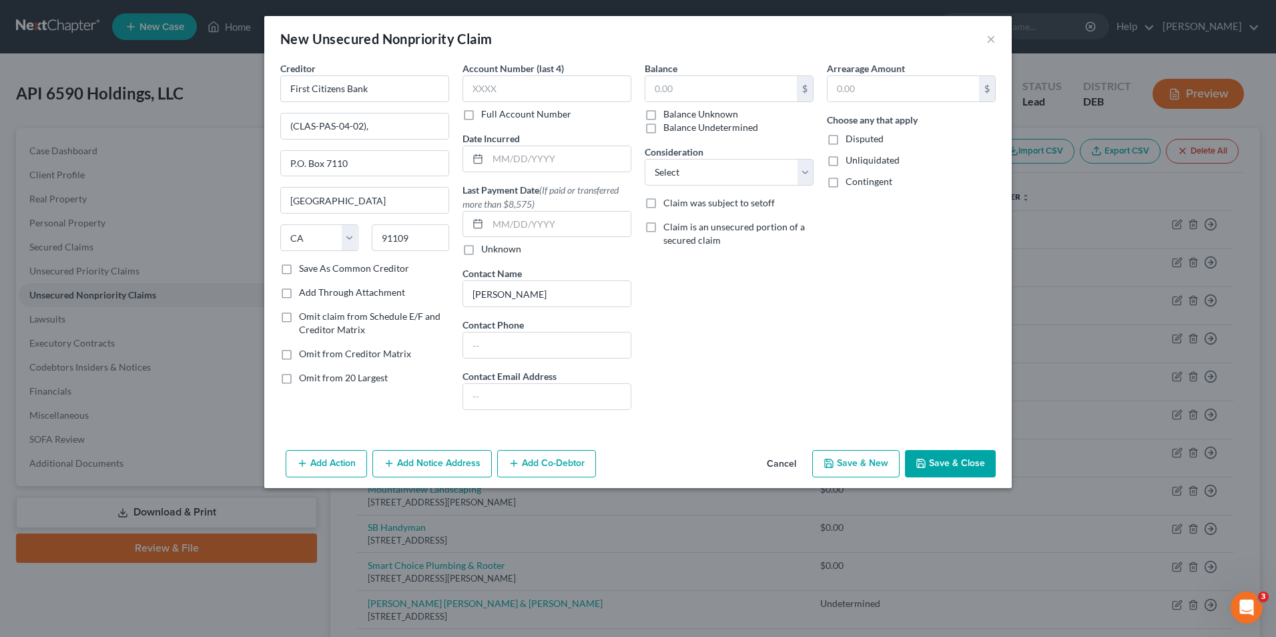
checkbox input "true"
type input "0.00"
click at [846, 135] on label "Disputed" at bounding box center [865, 138] width 38 height 13
click at [851, 135] on input "Disputed" at bounding box center [855, 136] width 9 height 9
checkbox input "true"
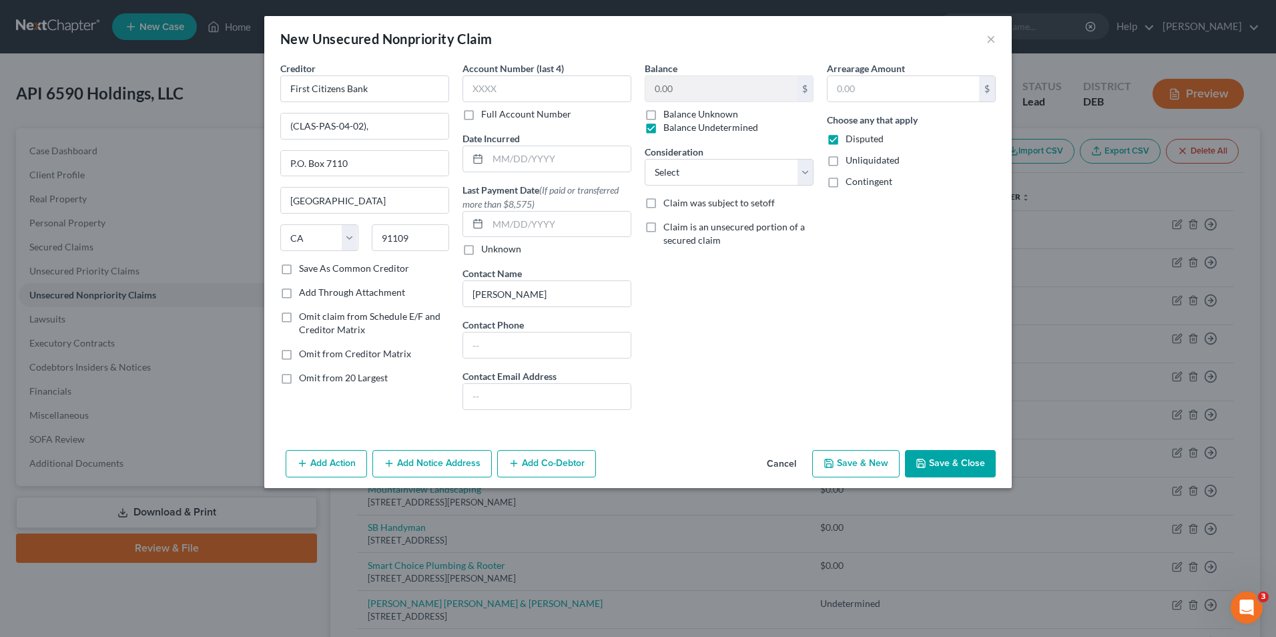
click at [846, 163] on label "Unliquidated" at bounding box center [873, 160] width 54 height 13
click at [851, 162] on input "Unliquidated" at bounding box center [855, 158] width 9 height 9
checkbox input "true"
click at [846, 139] on label "Disputed" at bounding box center [865, 138] width 38 height 13
click at [851, 139] on input "Disputed" at bounding box center [855, 136] width 9 height 9
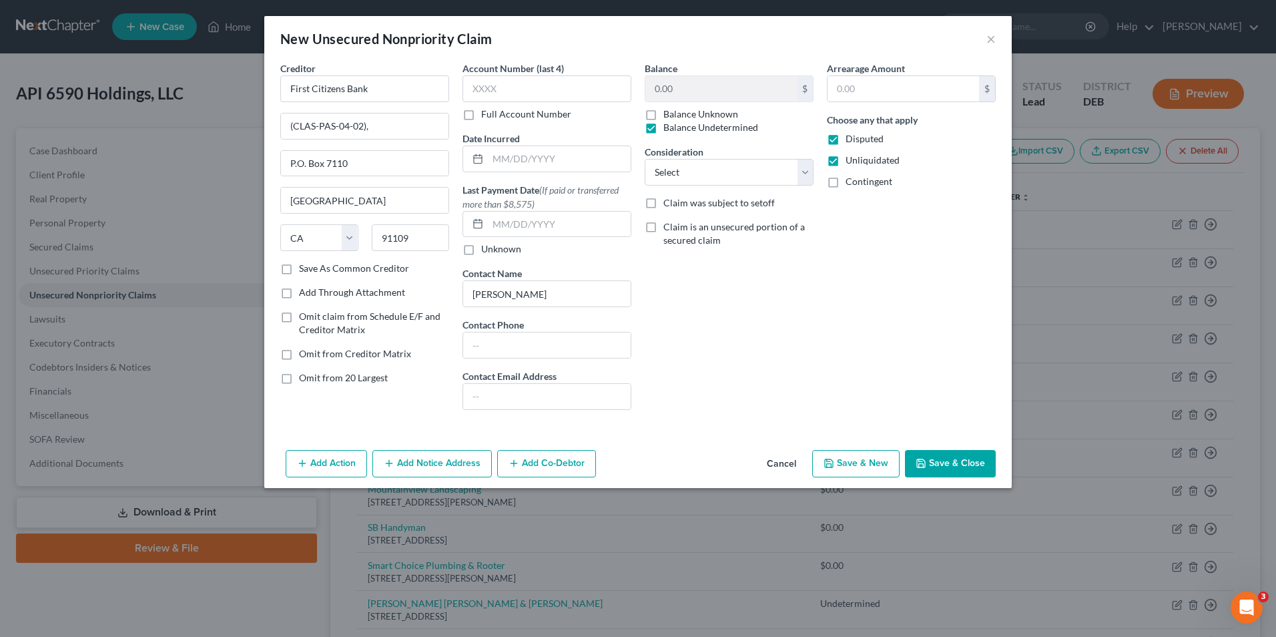
checkbox input "false"
click at [846, 154] on label "Unliquidated" at bounding box center [873, 160] width 54 height 13
click at [851, 154] on input "Unliquidated" at bounding box center [855, 158] width 9 height 9
checkbox input "false"
click at [935, 461] on button "Save & Close" at bounding box center [950, 464] width 91 height 28
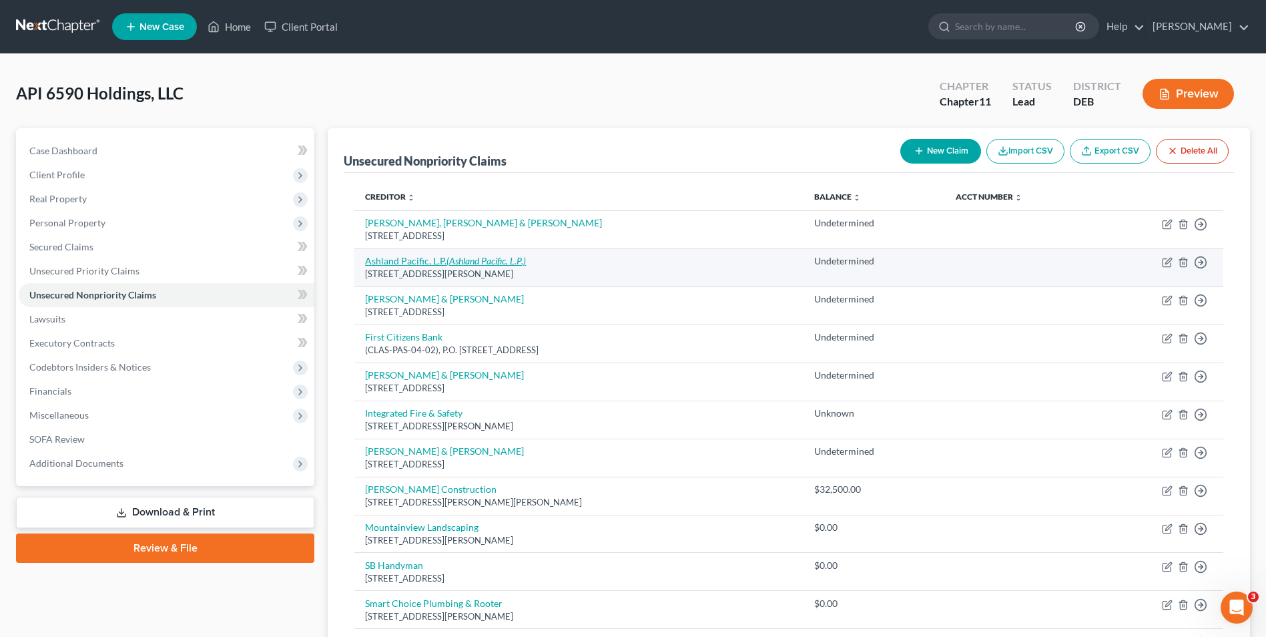
click at [484, 258] on icon "(Ashland Pacific, L.P.)" at bounding box center [486, 260] width 79 height 11
select select "4"
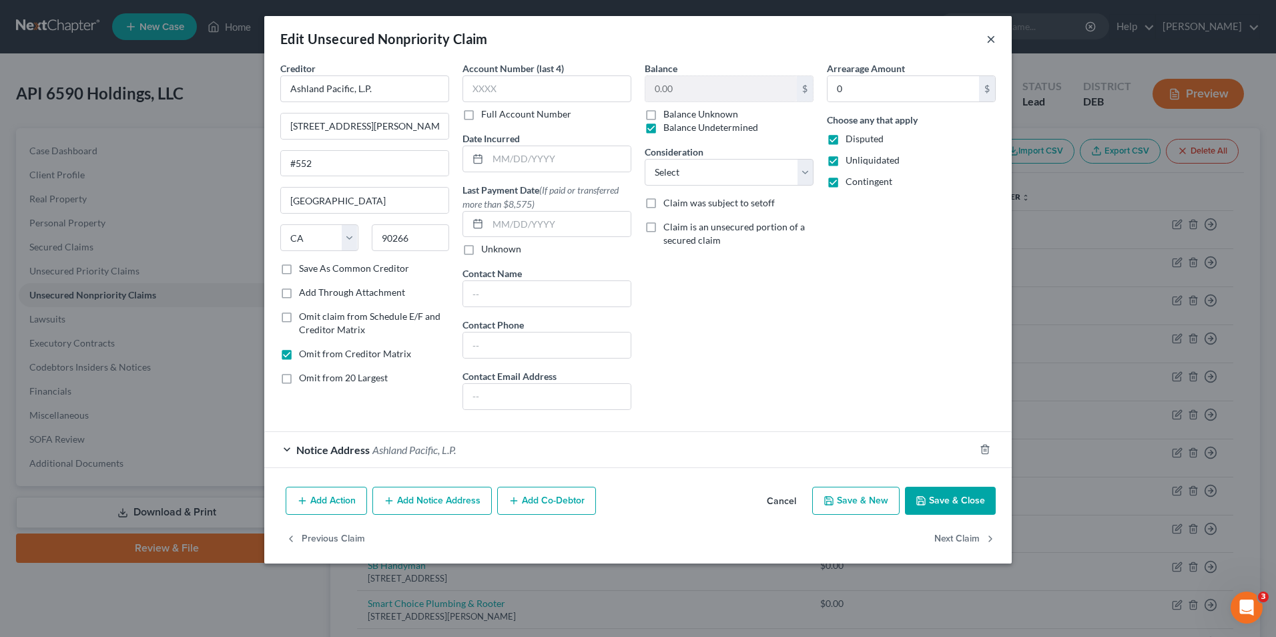
click at [991, 41] on button "×" at bounding box center [991, 39] width 9 height 16
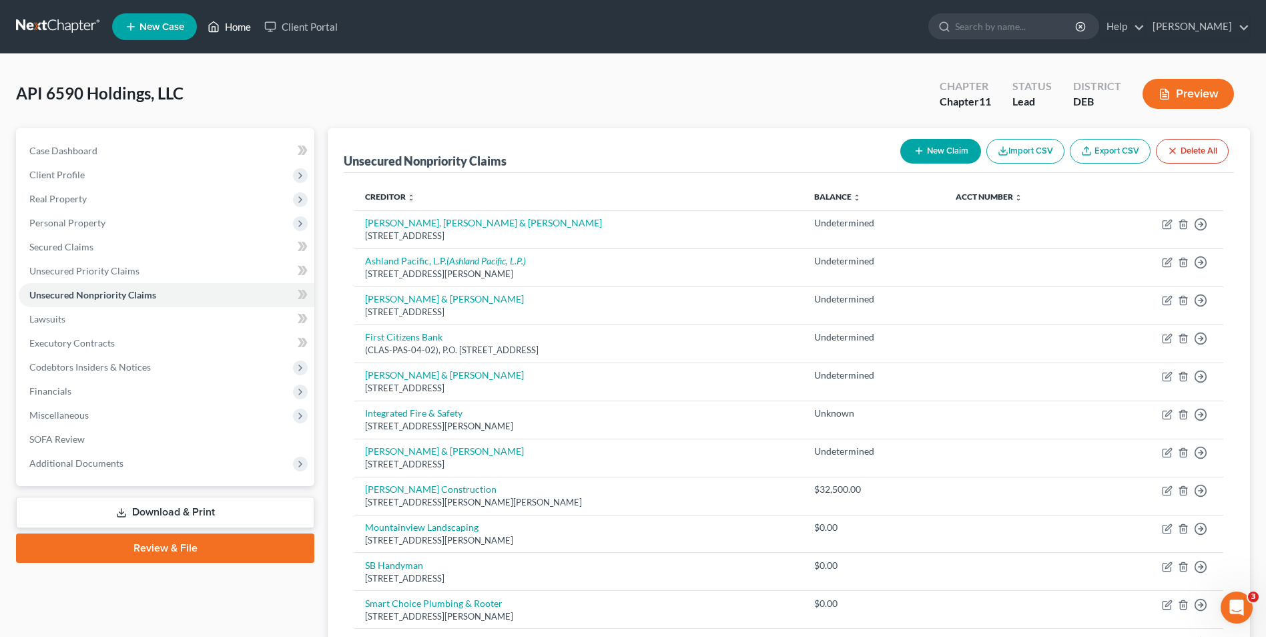
click at [233, 27] on link "Home" at bounding box center [229, 27] width 57 height 24
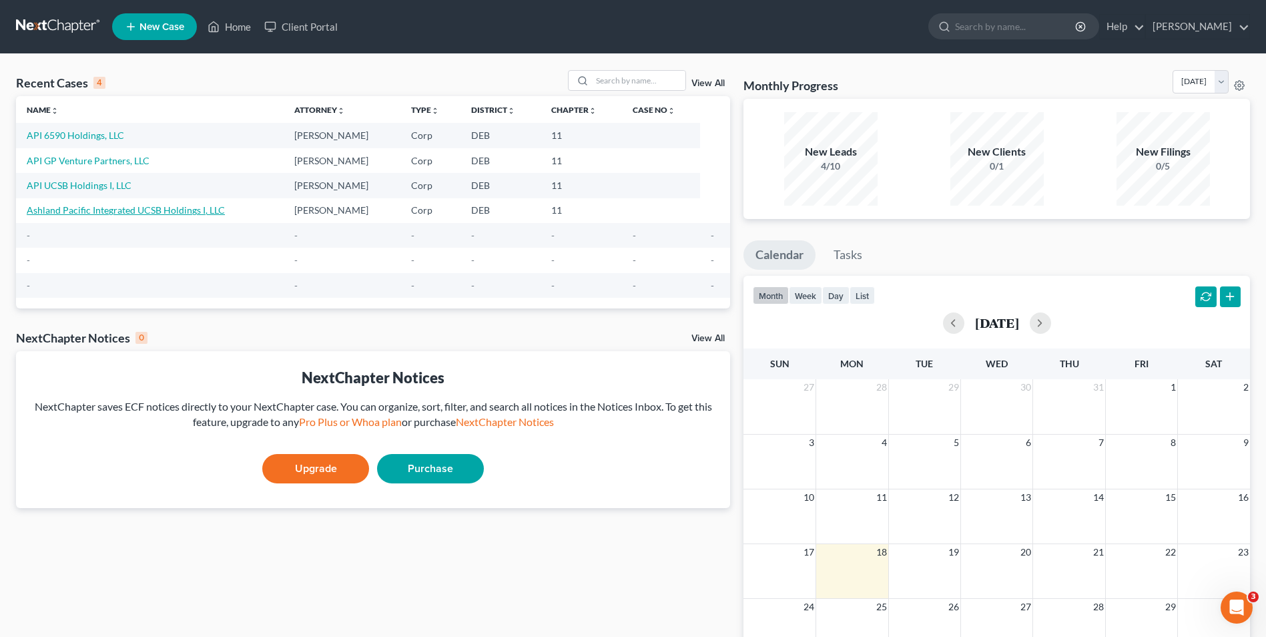
click at [93, 208] on link "Ashland Pacific Integrated UCSB Holdings I, LLC" at bounding box center [126, 209] width 198 height 11
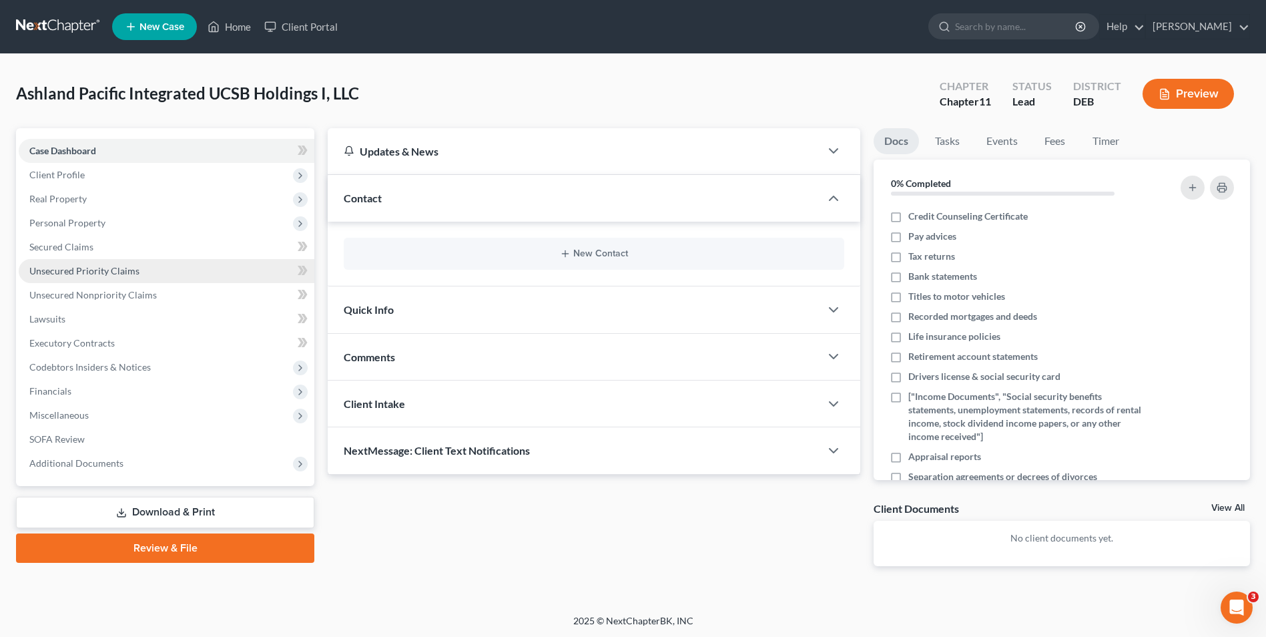
click at [99, 273] on span "Unsecured Priority Claims" at bounding box center [84, 270] width 110 height 11
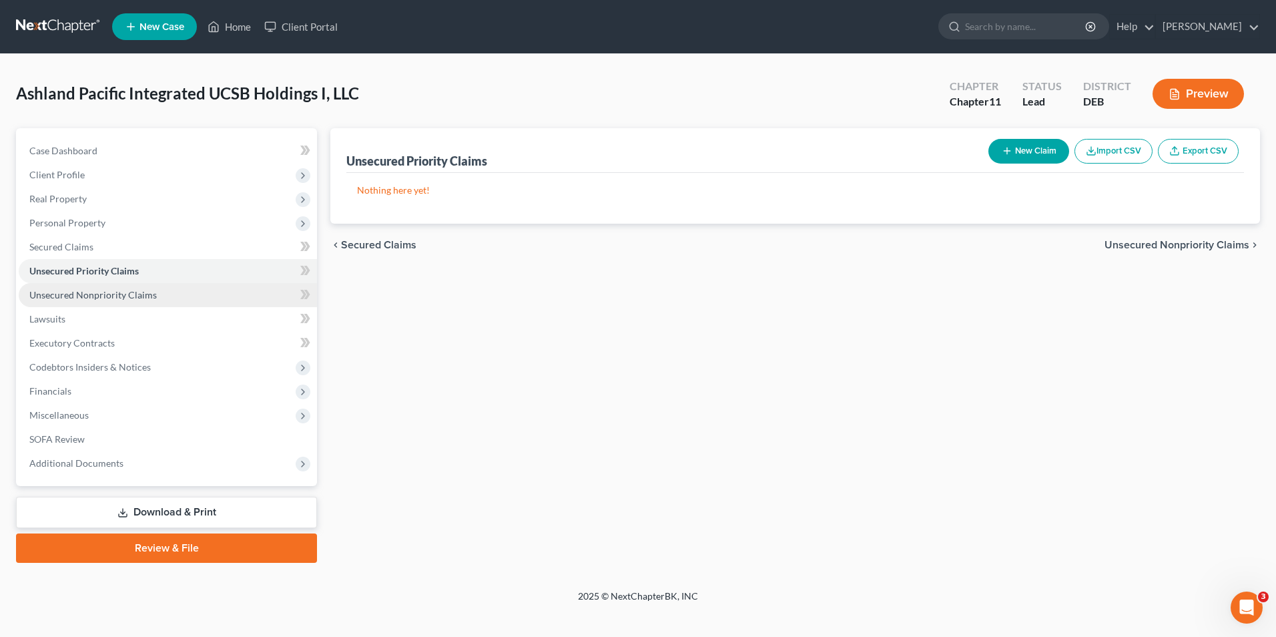
click at [131, 298] on span "Unsecured Nonpriority Claims" at bounding box center [92, 294] width 127 height 11
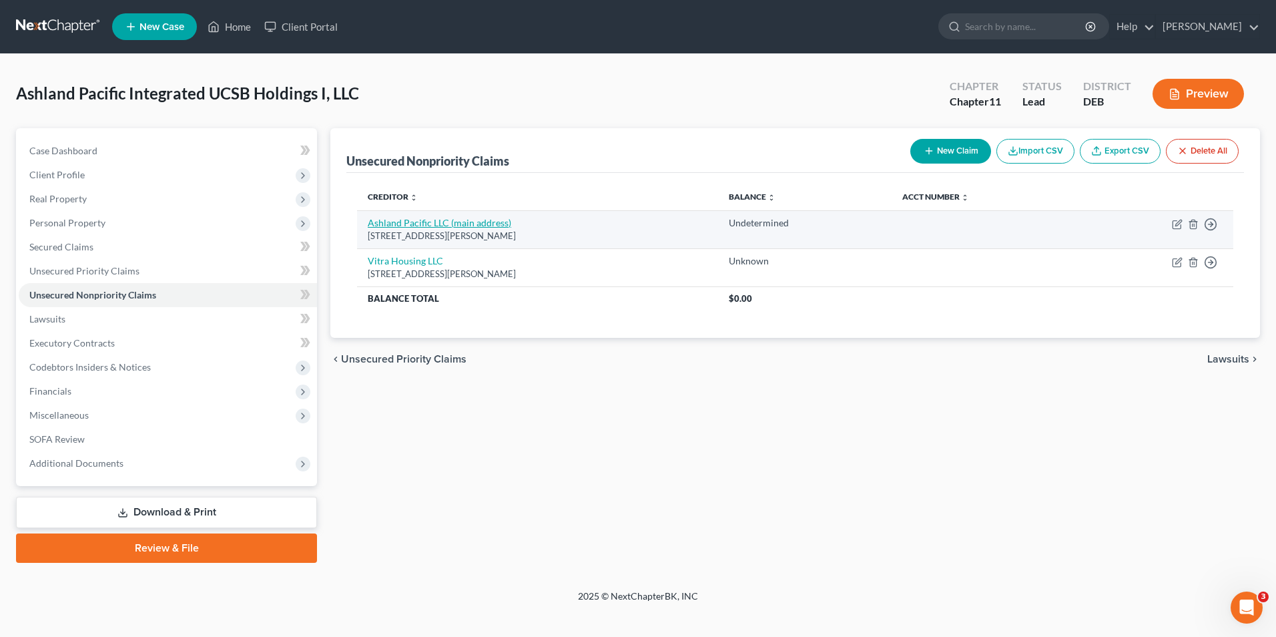
click at [419, 224] on link "Ashland Pacific LLC (main address)" at bounding box center [440, 222] width 144 height 11
select select "4"
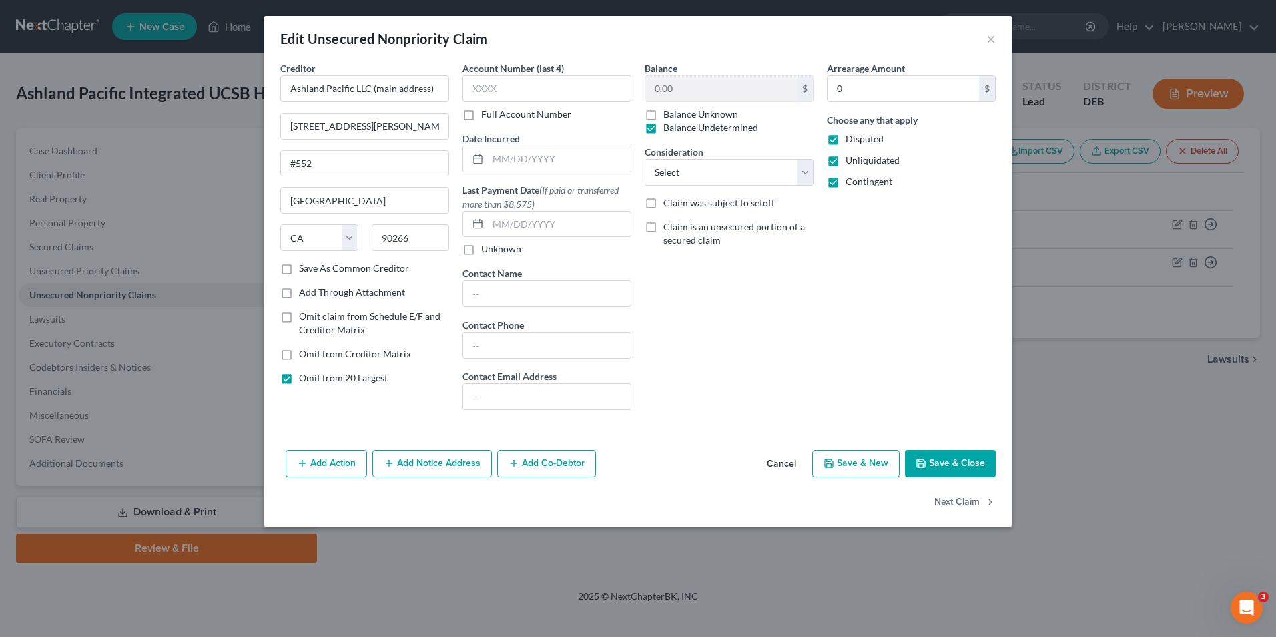
click at [937, 462] on button "Save & Close" at bounding box center [950, 464] width 91 height 28
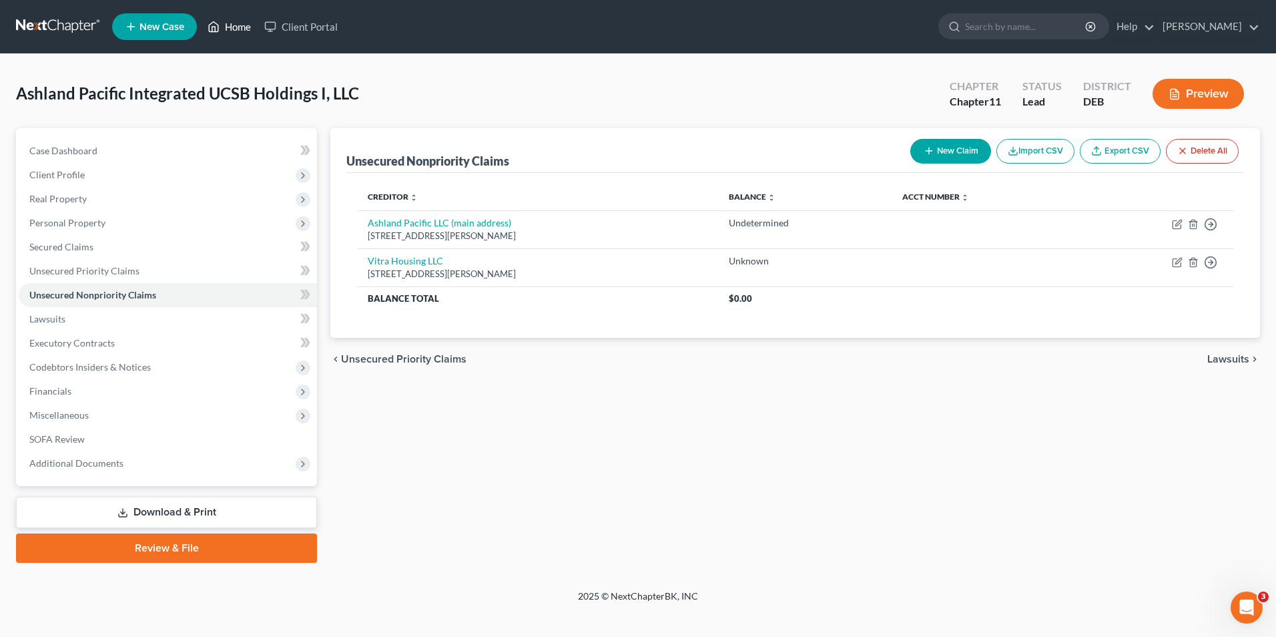
click at [226, 25] on link "Home" at bounding box center [229, 27] width 57 height 24
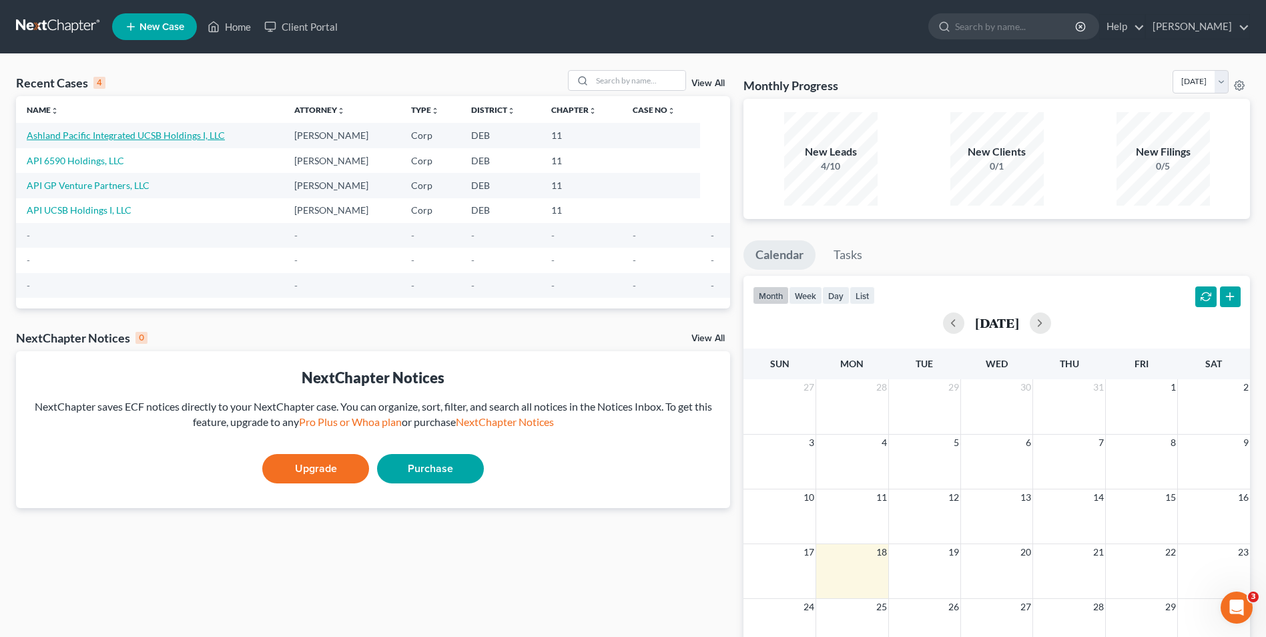
click at [167, 138] on link "Ashland Pacific Integrated UCSB Holdings I, LLC" at bounding box center [126, 134] width 198 height 11
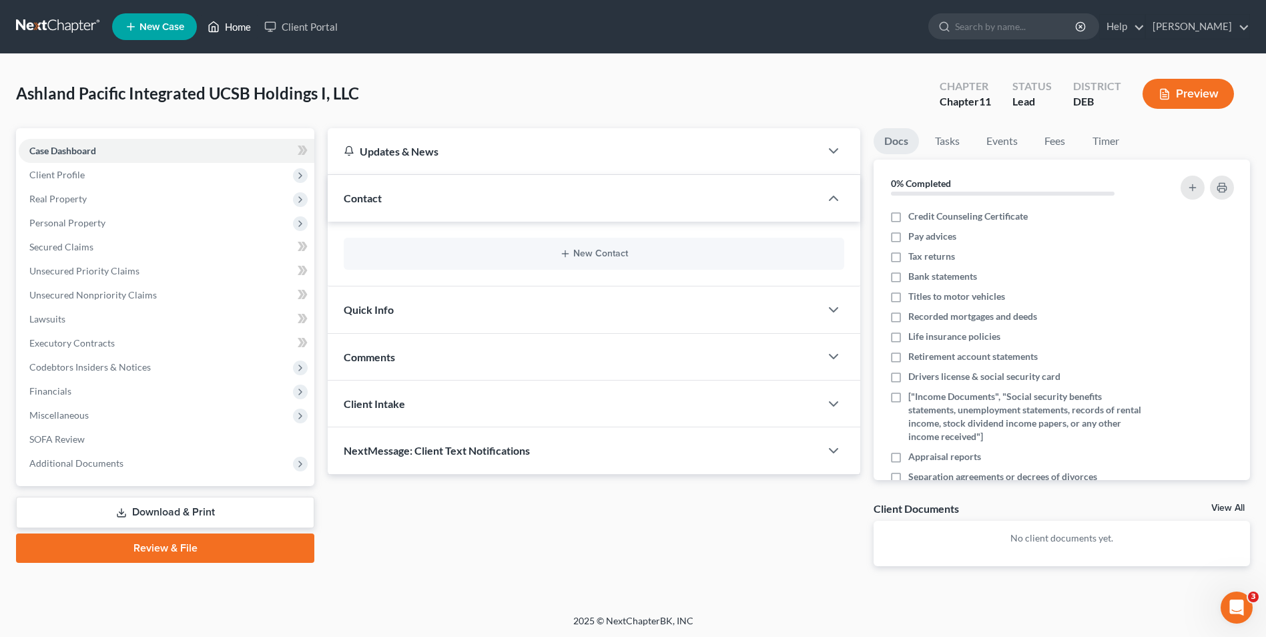
click at [246, 31] on link "Home" at bounding box center [229, 27] width 57 height 24
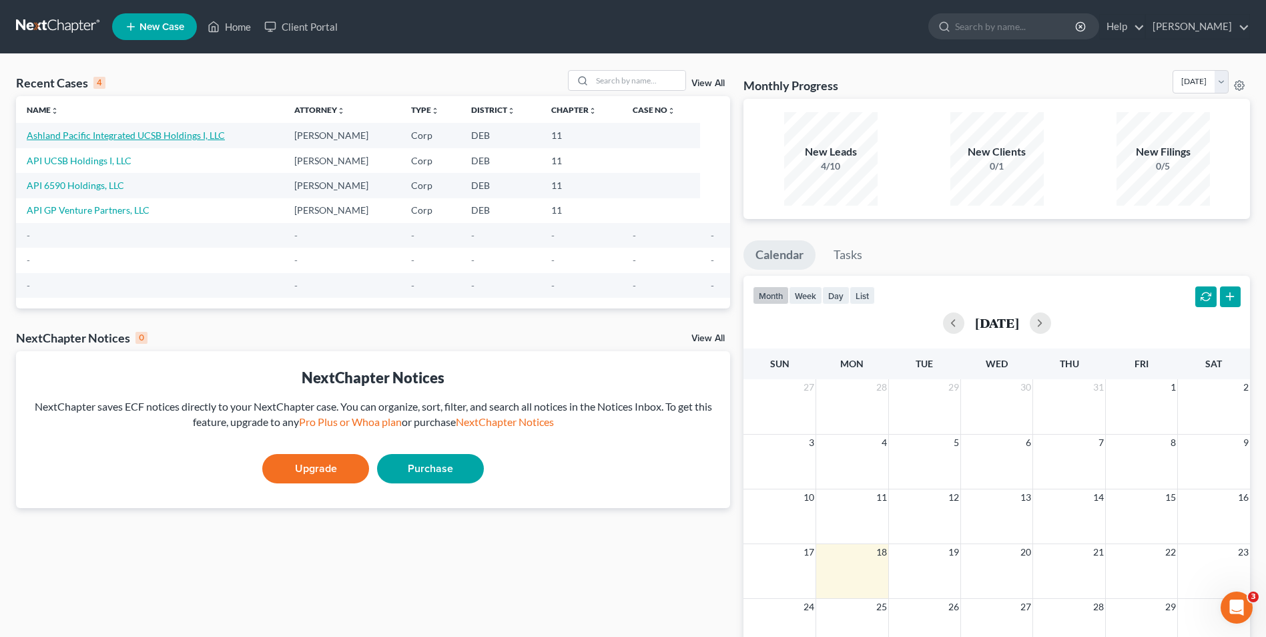
click at [175, 136] on link "Ashland Pacific Integrated UCSB Holdings I, LLC" at bounding box center [126, 134] width 198 height 11
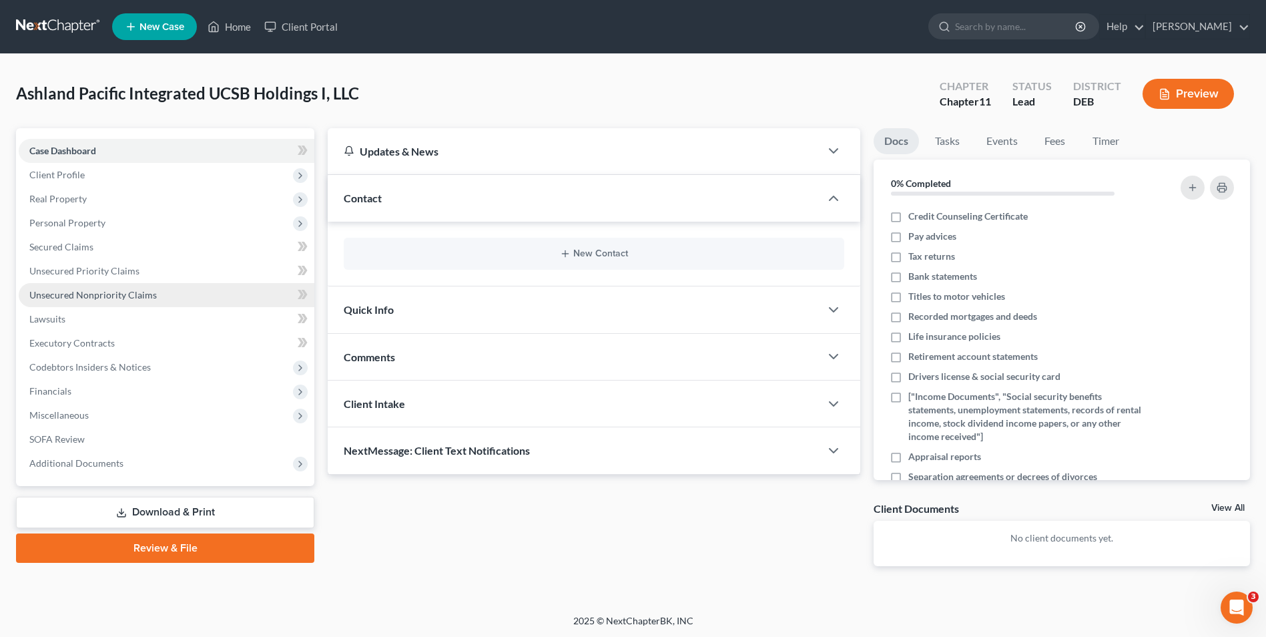
click at [145, 296] on span "Unsecured Nonpriority Claims" at bounding box center [92, 294] width 127 height 11
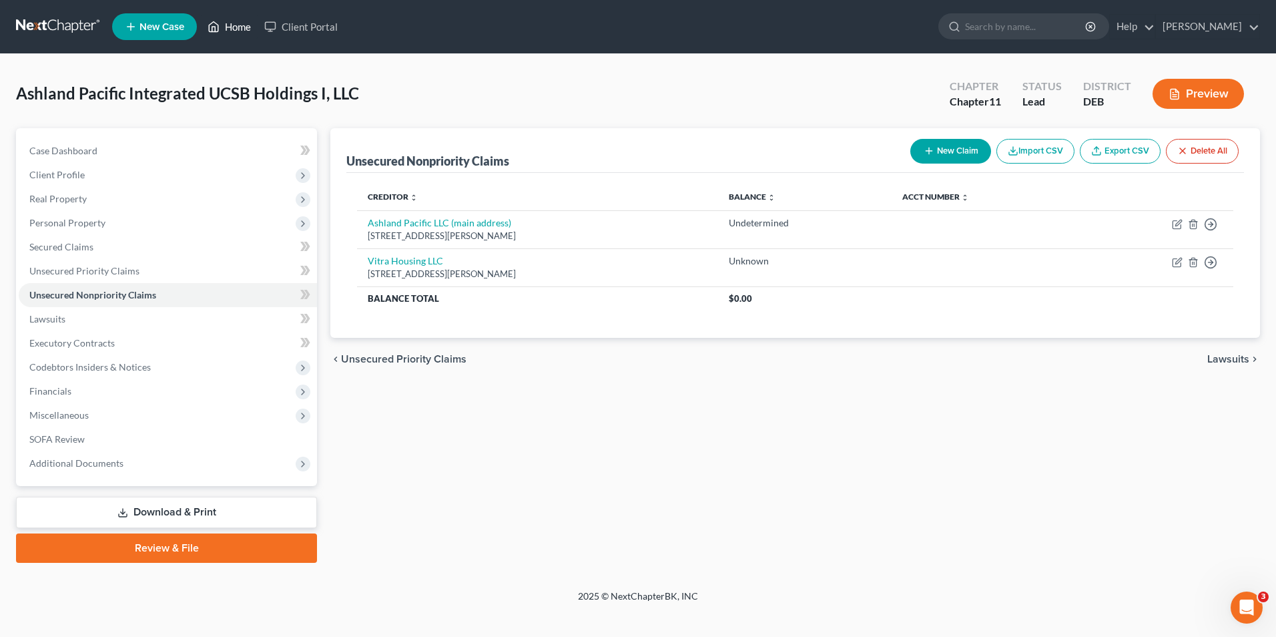
click at [229, 25] on link "Home" at bounding box center [229, 27] width 57 height 24
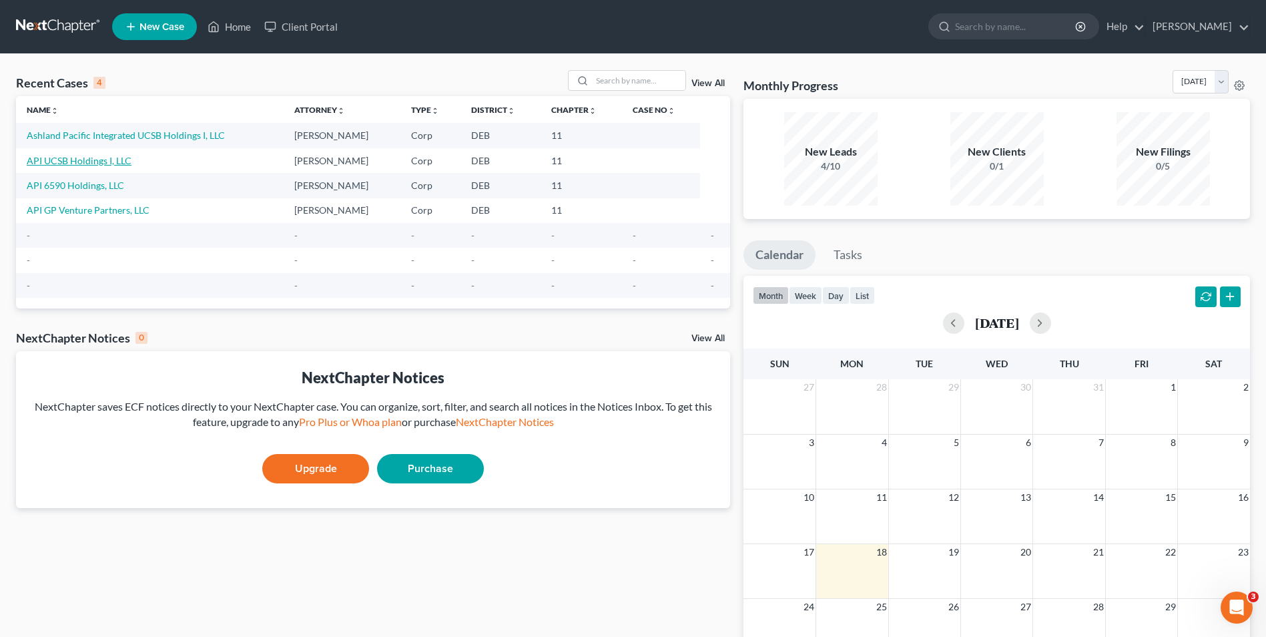
click at [94, 162] on link "API UCSB Holdings I, LLC" at bounding box center [79, 160] width 105 height 11
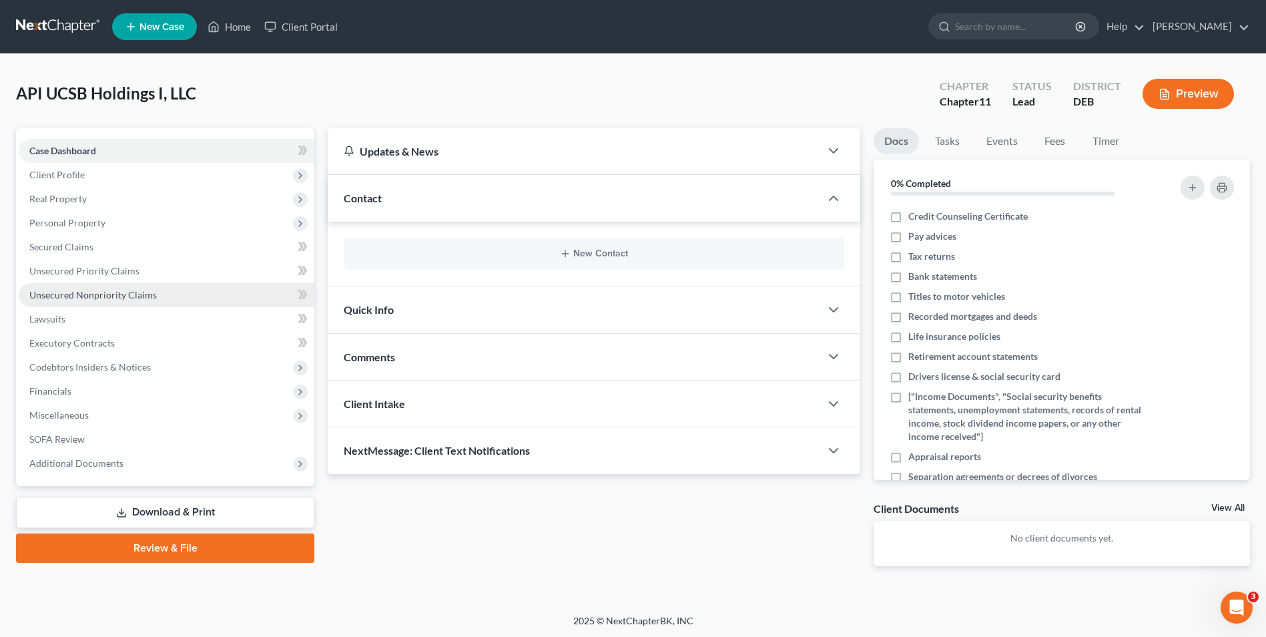
click at [93, 288] on link "Unsecured Nonpriority Claims" at bounding box center [167, 295] width 296 height 24
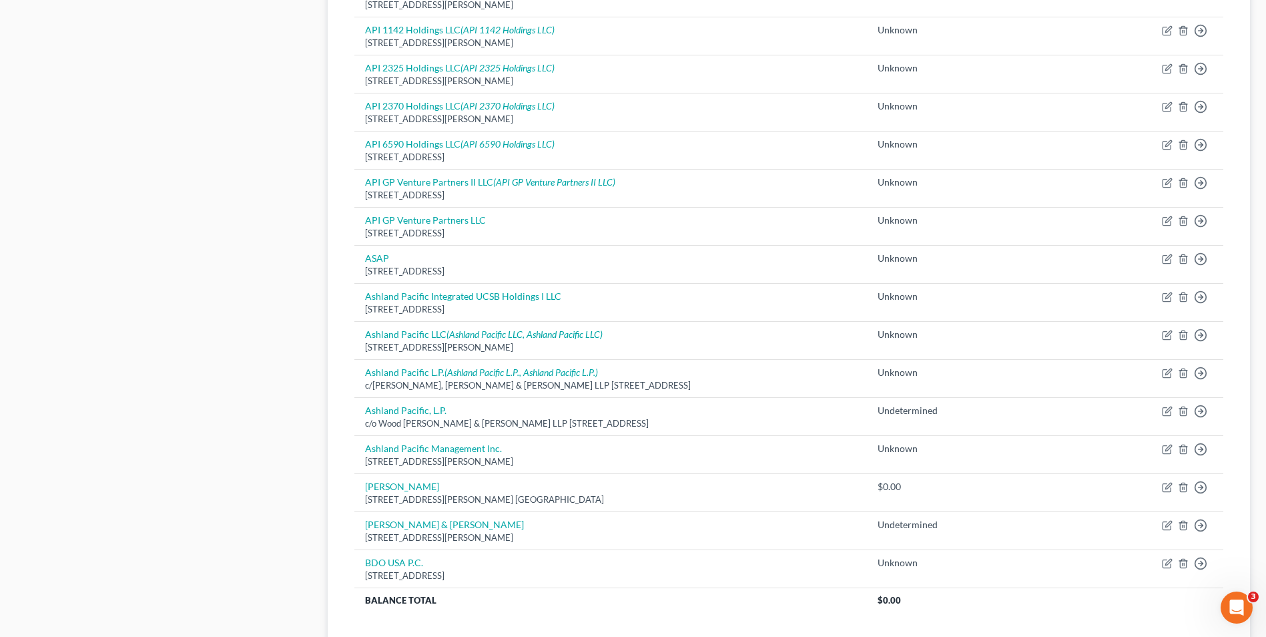
scroll to position [904, 0]
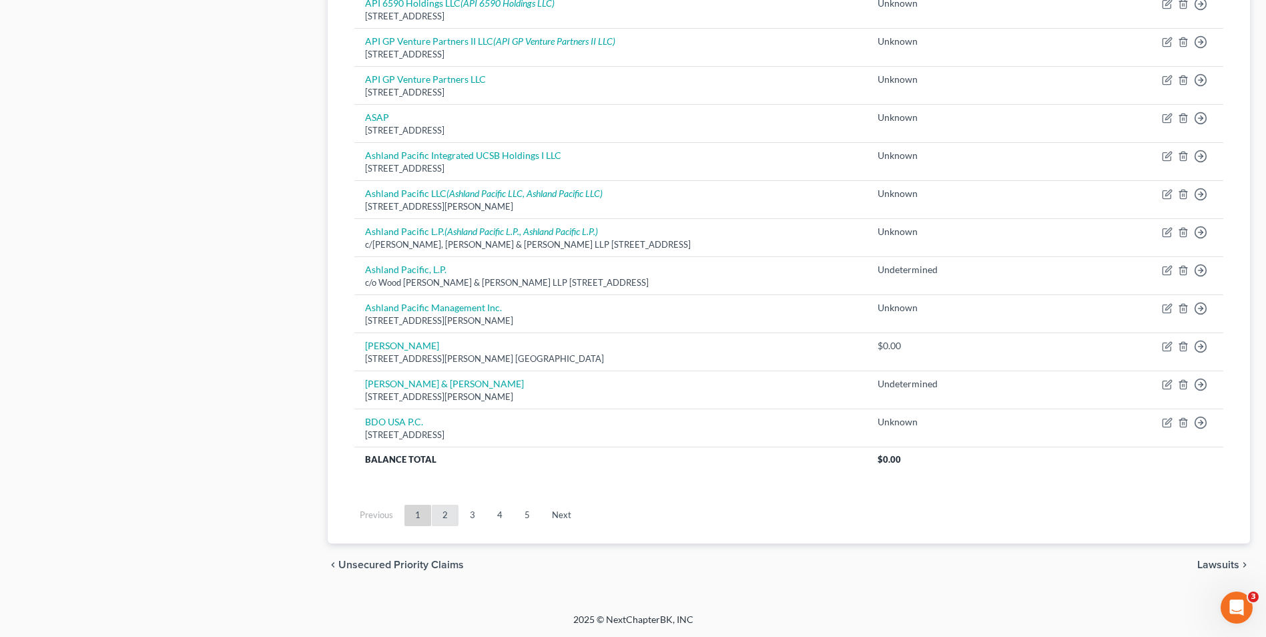
click at [447, 518] on link "2" at bounding box center [445, 515] width 27 height 21
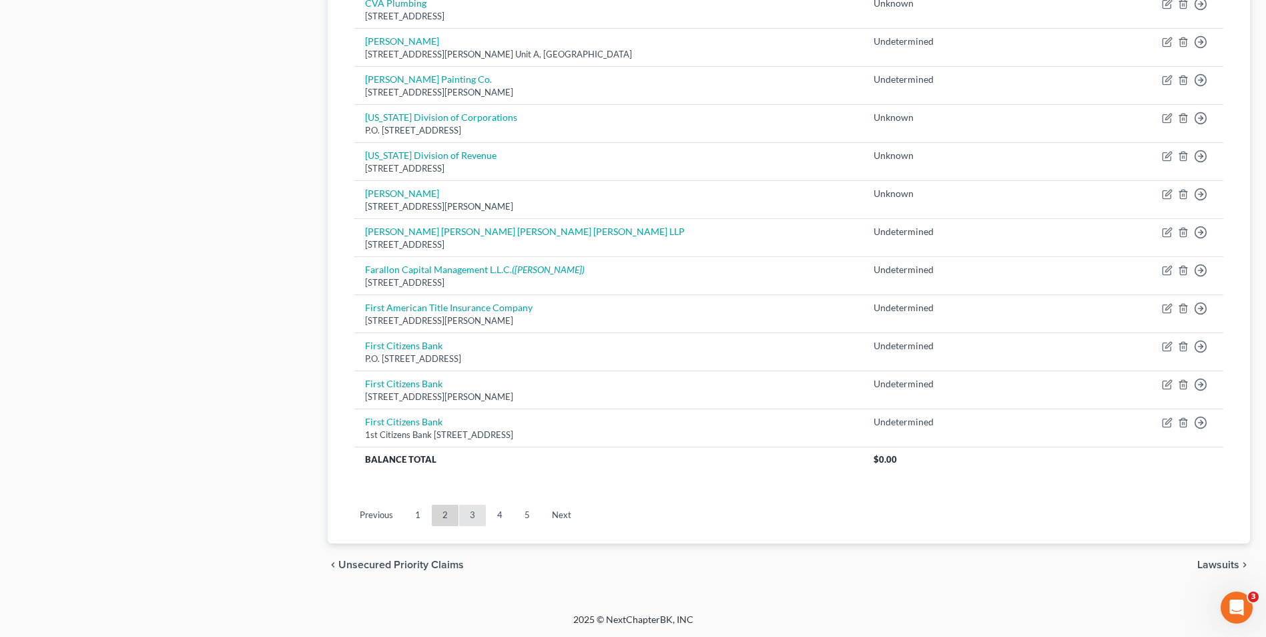
click at [473, 507] on link "3" at bounding box center [472, 515] width 27 height 21
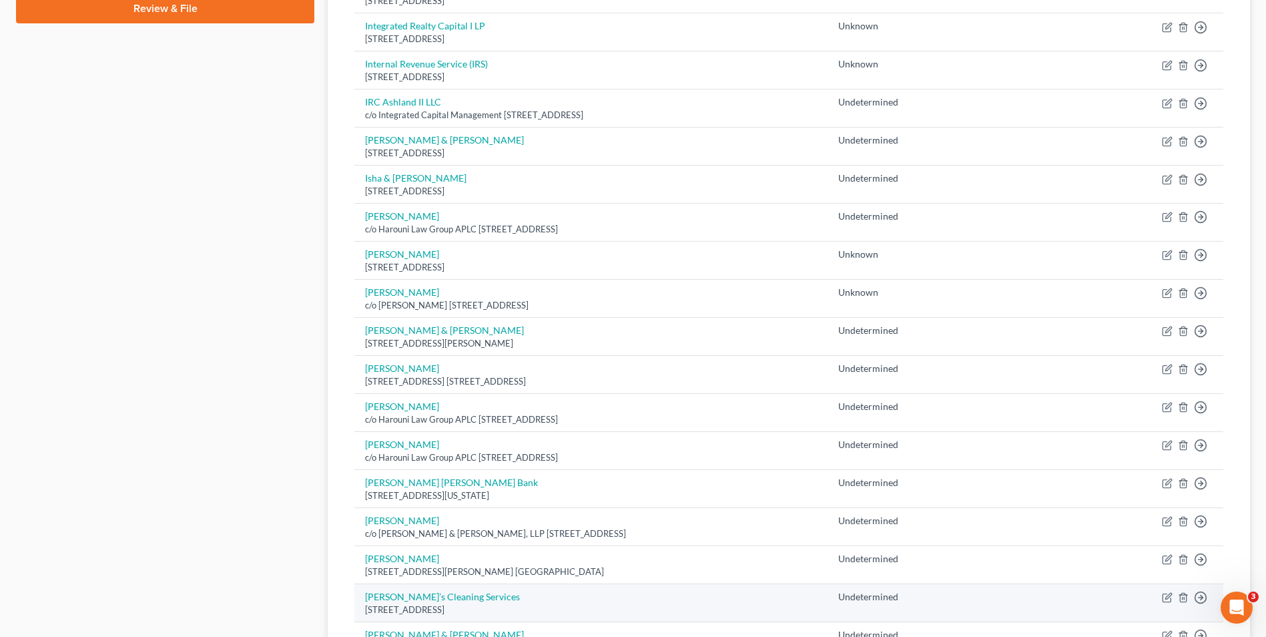
scroll to position [601, 0]
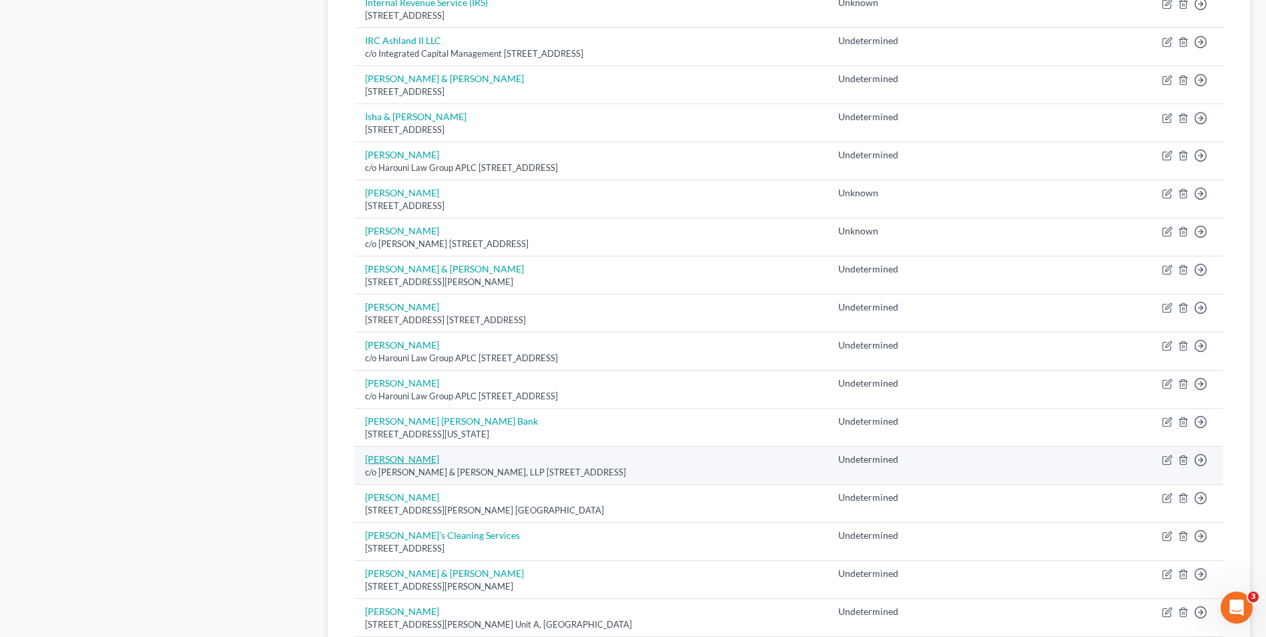
click at [407, 460] on link "Julio Davila" at bounding box center [402, 458] width 74 height 11
select select "4"
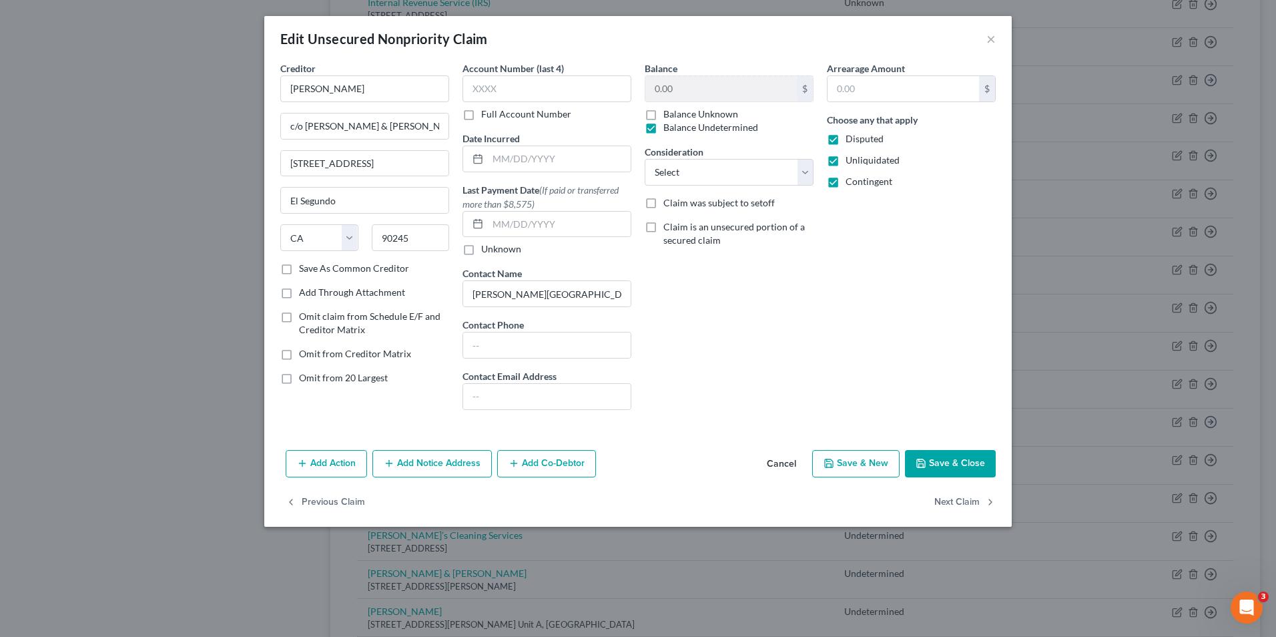
click at [299, 382] on label "Omit from 20 Largest" at bounding box center [343, 377] width 89 height 13
click at [304, 380] on input "Omit from 20 Largest" at bounding box center [308, 375] width 9 height 9
checkbox input "true"
click at [931, 459] on button "Save & Close" at bounding box center [950, 464] width 91 height 28
type input "0"
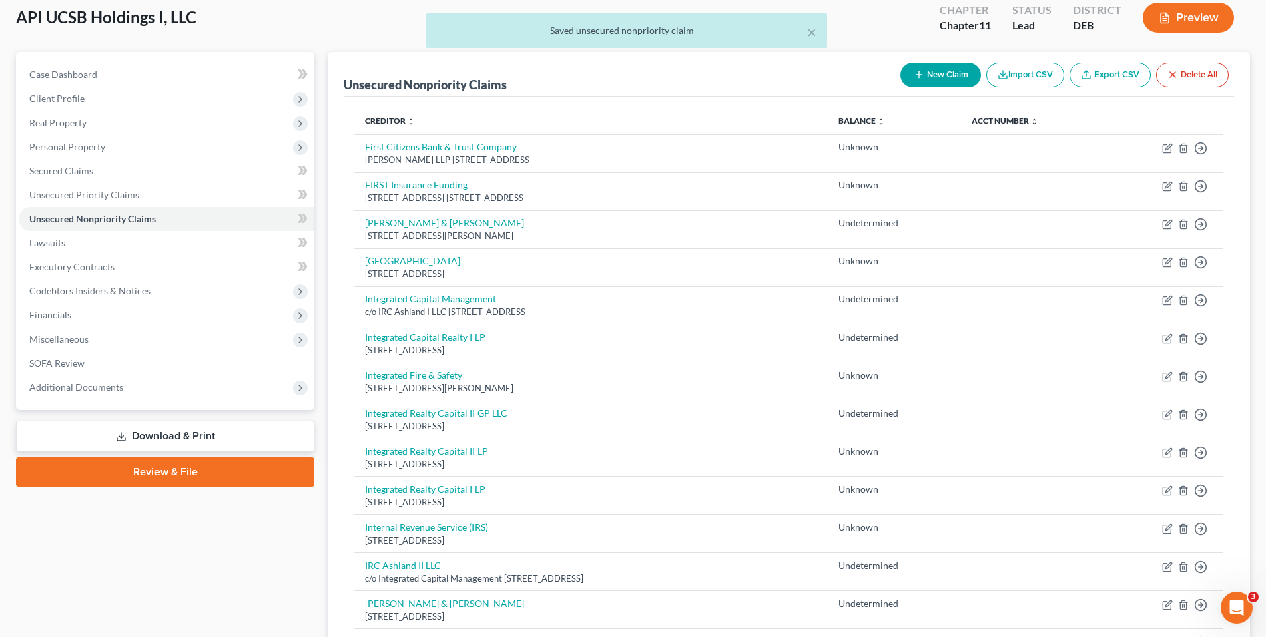
scroll to position [0, 0]
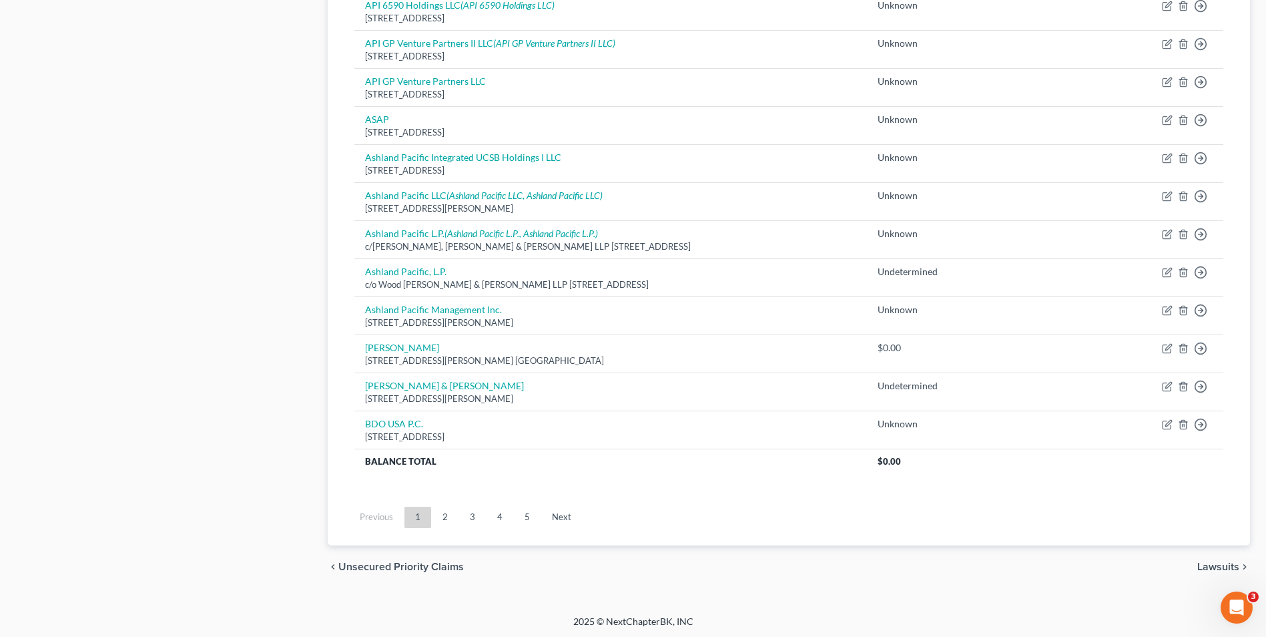
scroll to position [904, 0]
click at [523, 517] on link "5" at bounding box center [527, 515] width 27 height 21
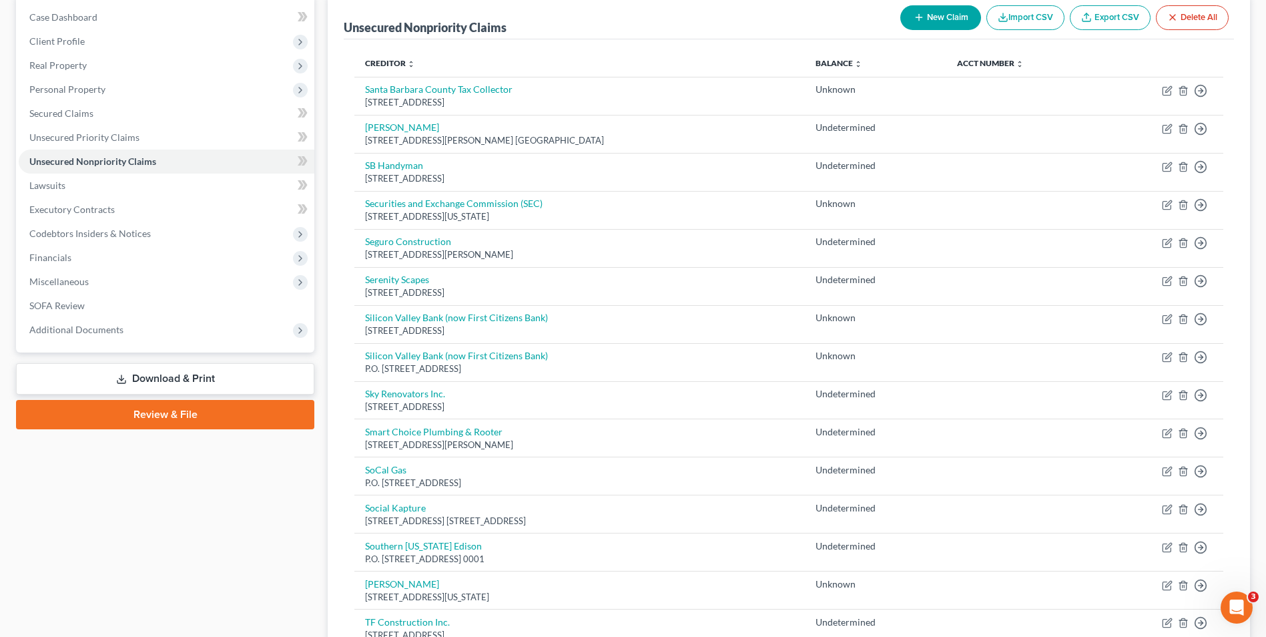
scroll to position [0, 0]
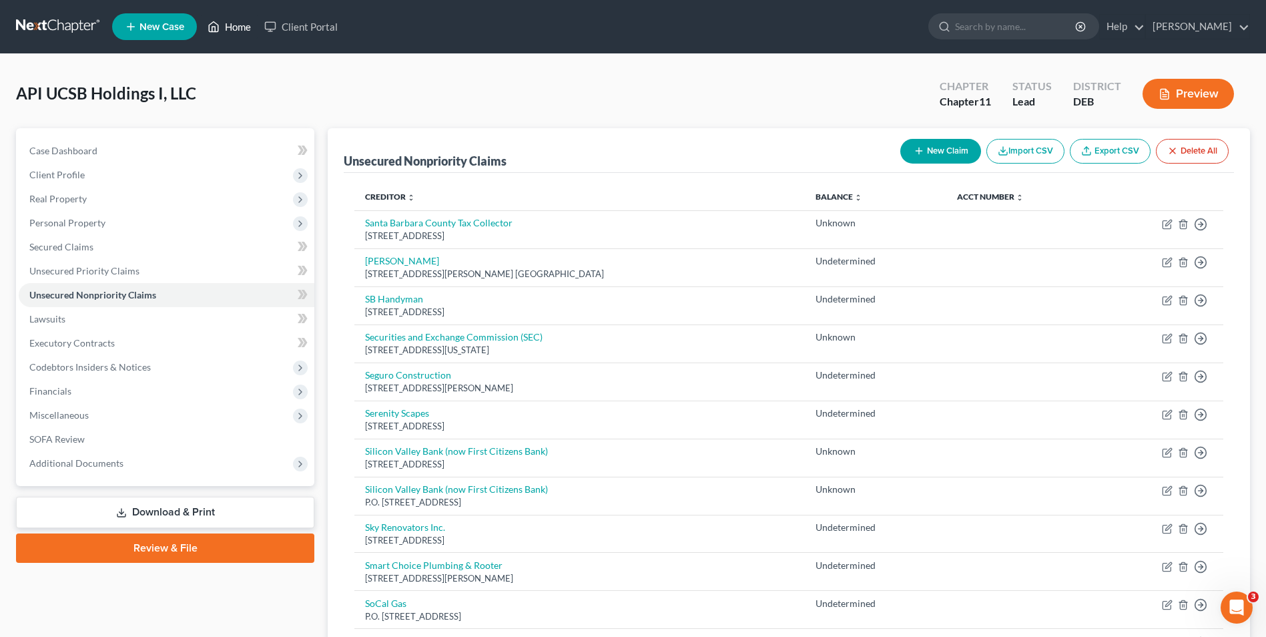
click at [246, 30] on link "Home" at bounding box center [229, 27] width 57 height 24
